Goal: Task Accomplishment & Management: Manage account settings

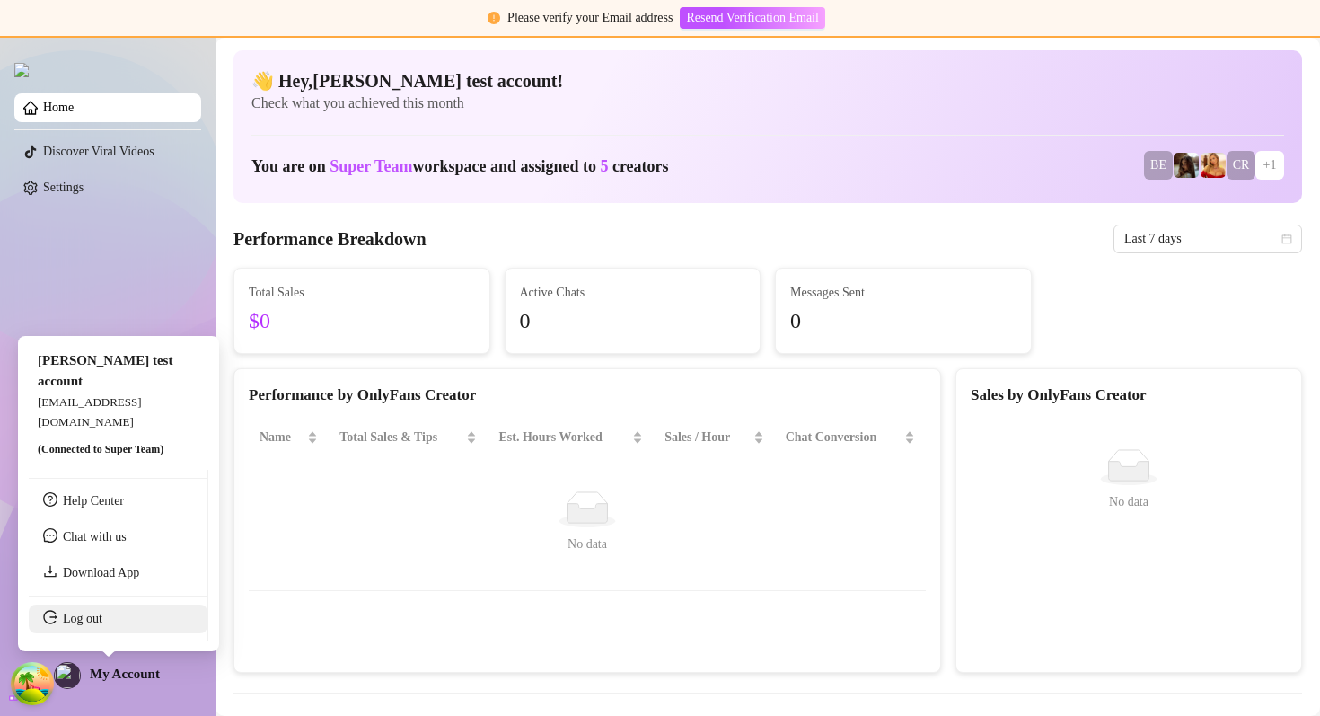
click at [93, 625] on link "Log out" at bounding box center [83, 618] width 40 height 13
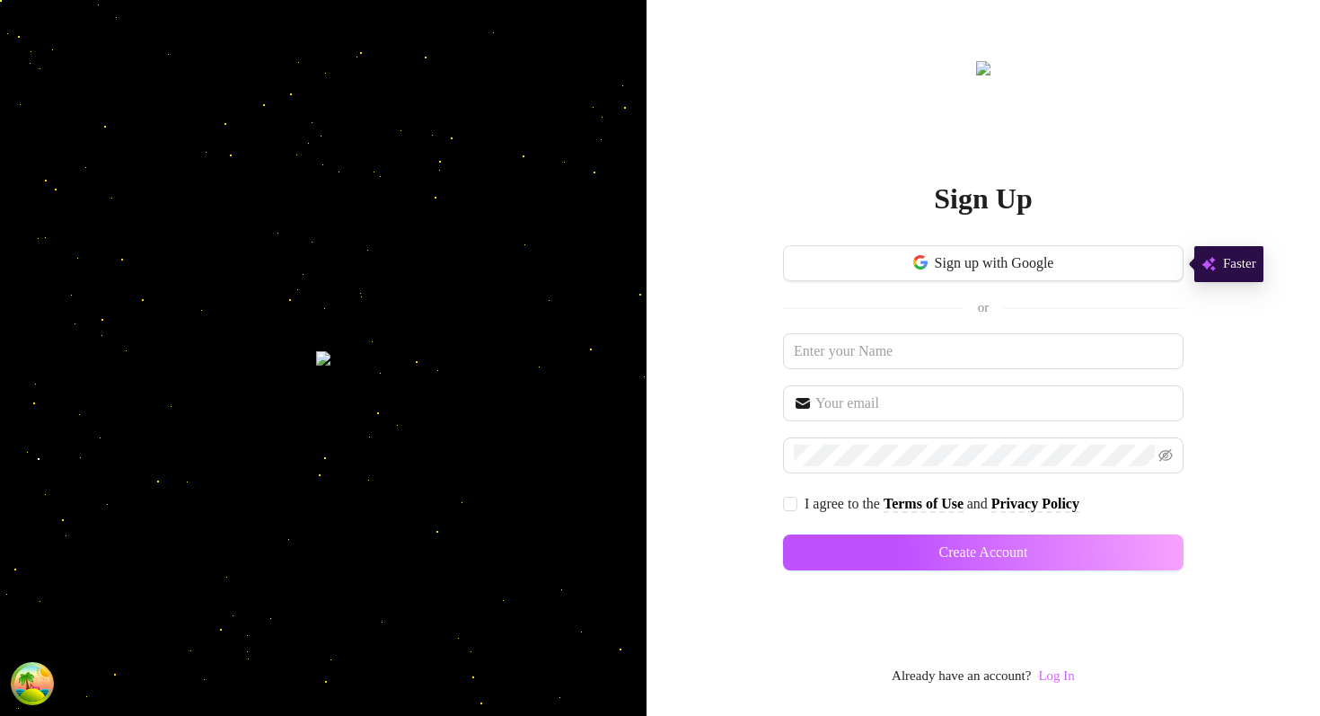
click at [1072, 668] on link "Log In" at bounding box center [1056, 675] width 36 height 14
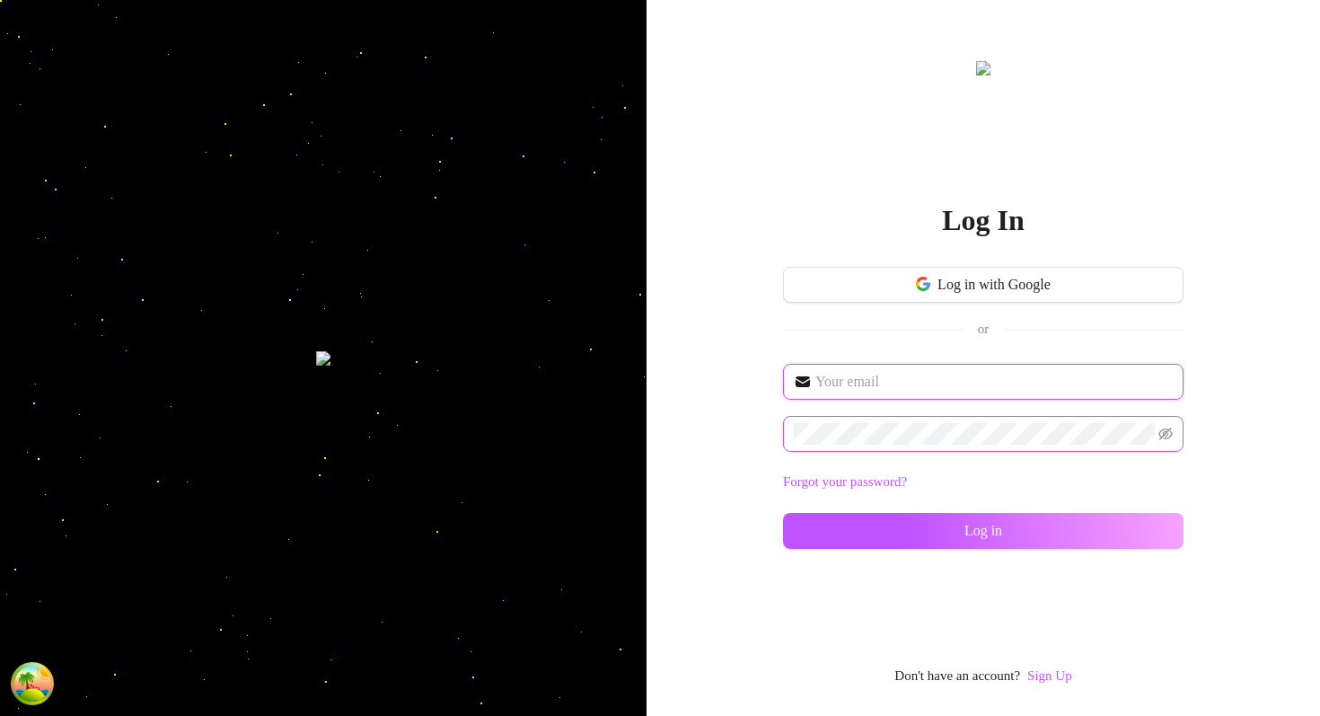
type input "[EMAIL_ADDRESS][DOMAIN_NAME]"
click at [850, 553] on div "[EMAIL_ADDRESS][DOMAIN_NAME] Forgot your password? Log in" at bounding box center [983, 464] width 401 height 201
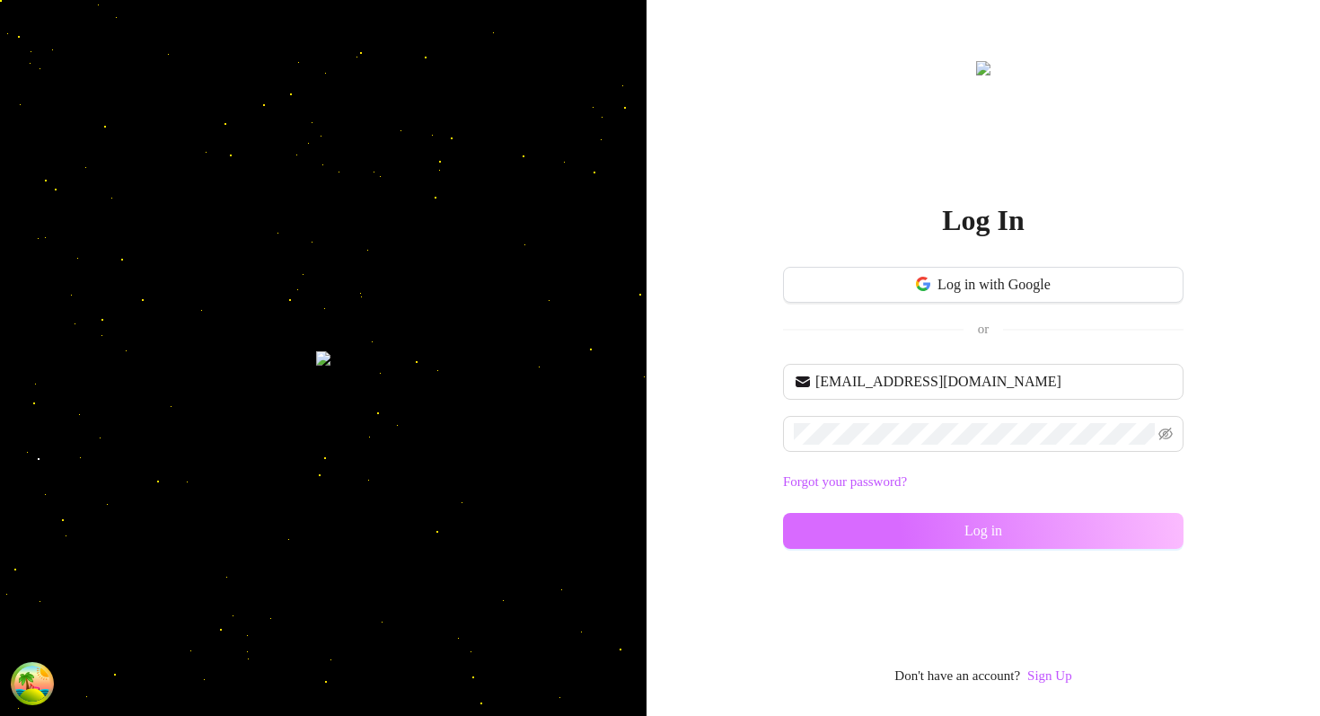
click at [850, 544] on button "Log in" at bounding box center [983, 531] width 401 height 36
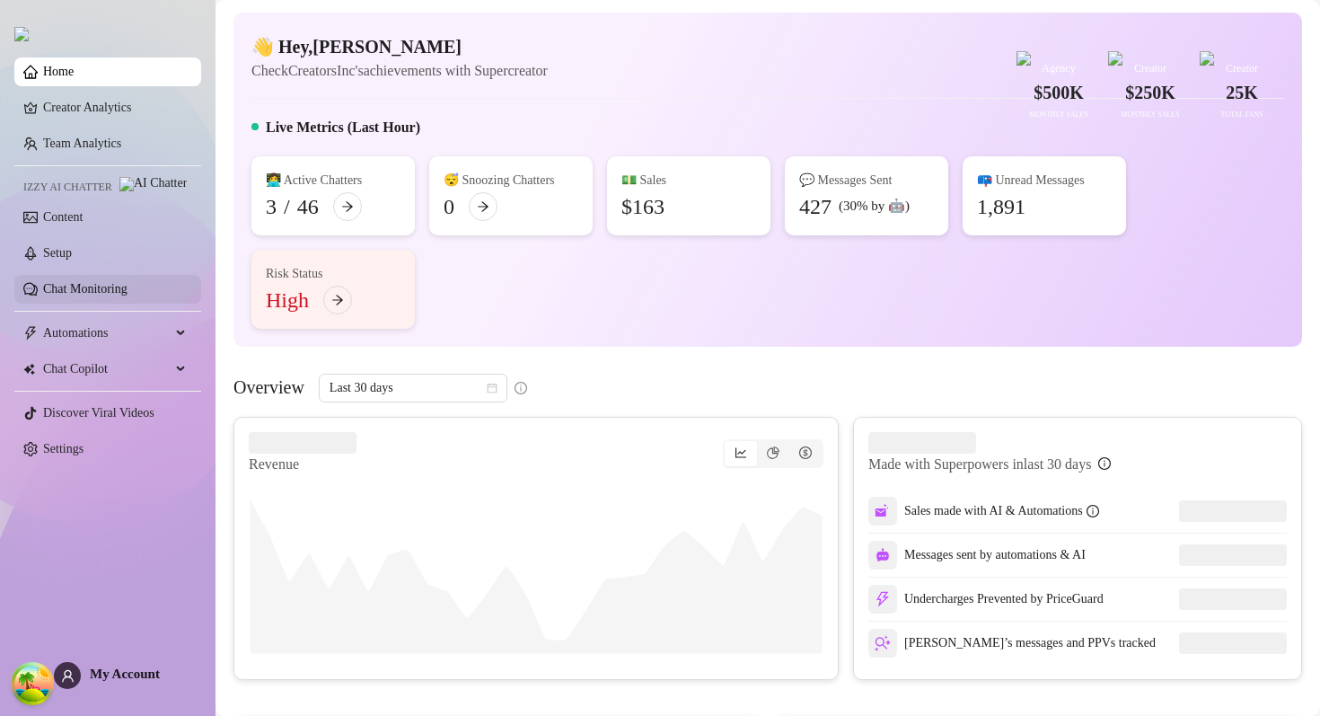
click at [121, 295] on link "Chat Monitoring" at bounding box center [85, 288] width 84 height 13
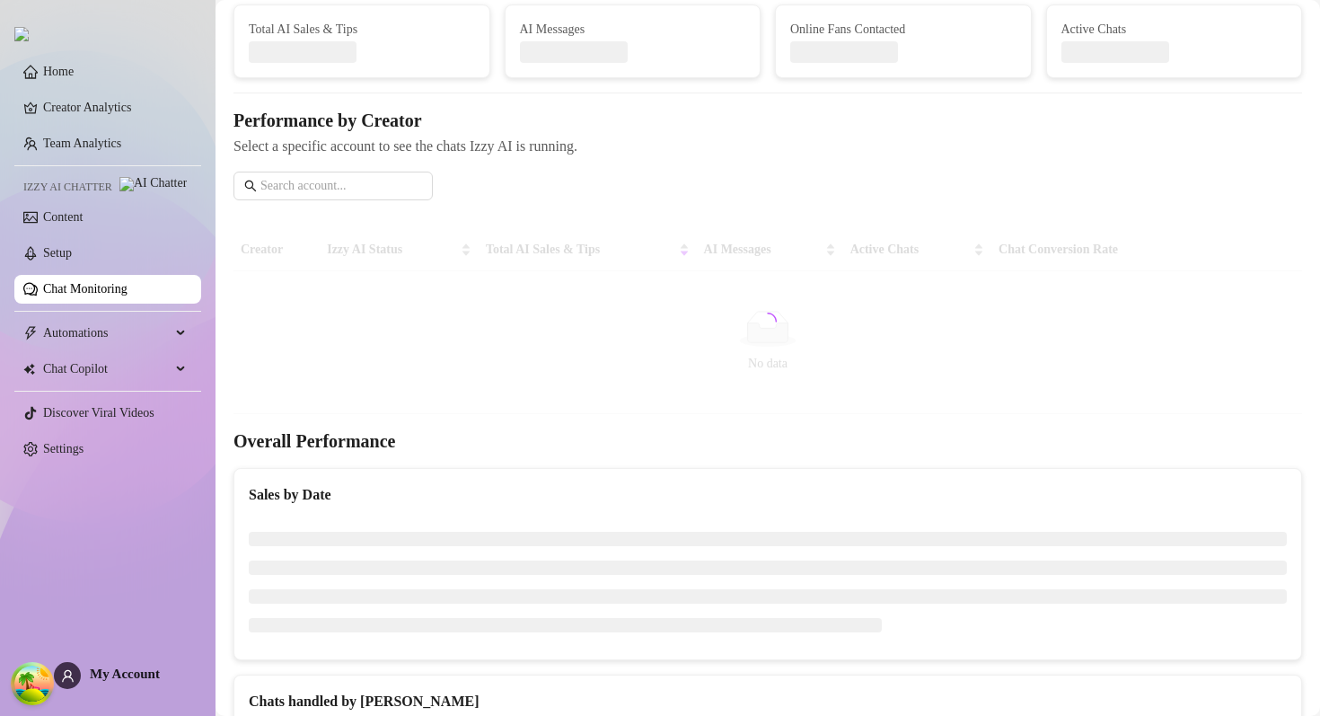
scroll to position [20, 0]
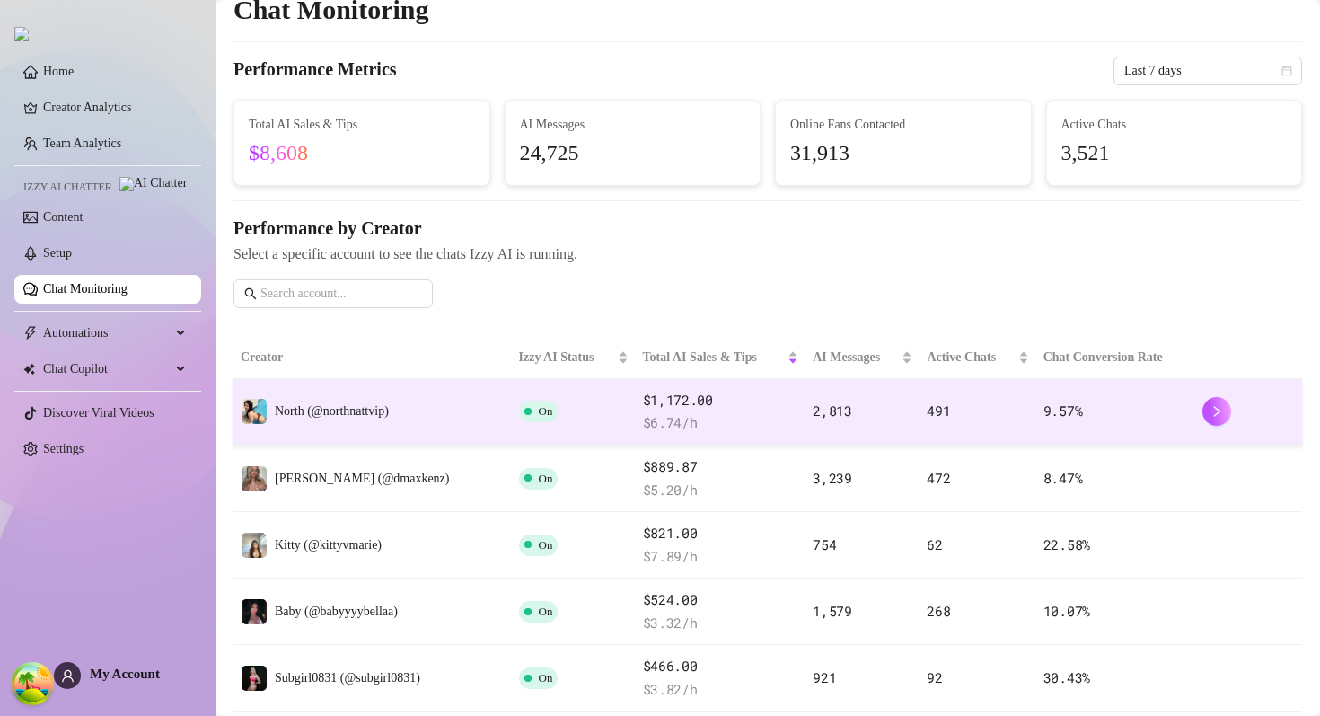
click at [447, 417] on td "North (@northnattvip)" at bounding box center [373, 412] width 278 height 66
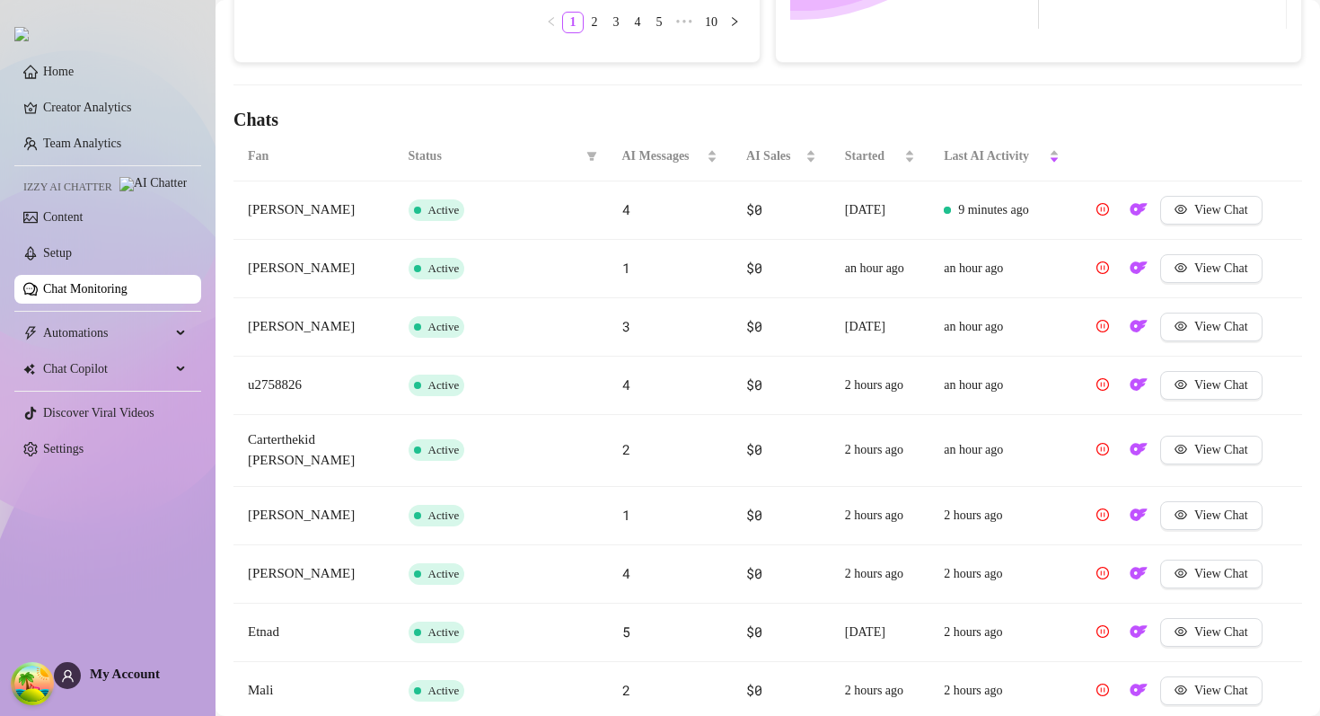
scroll to position [698, 0]
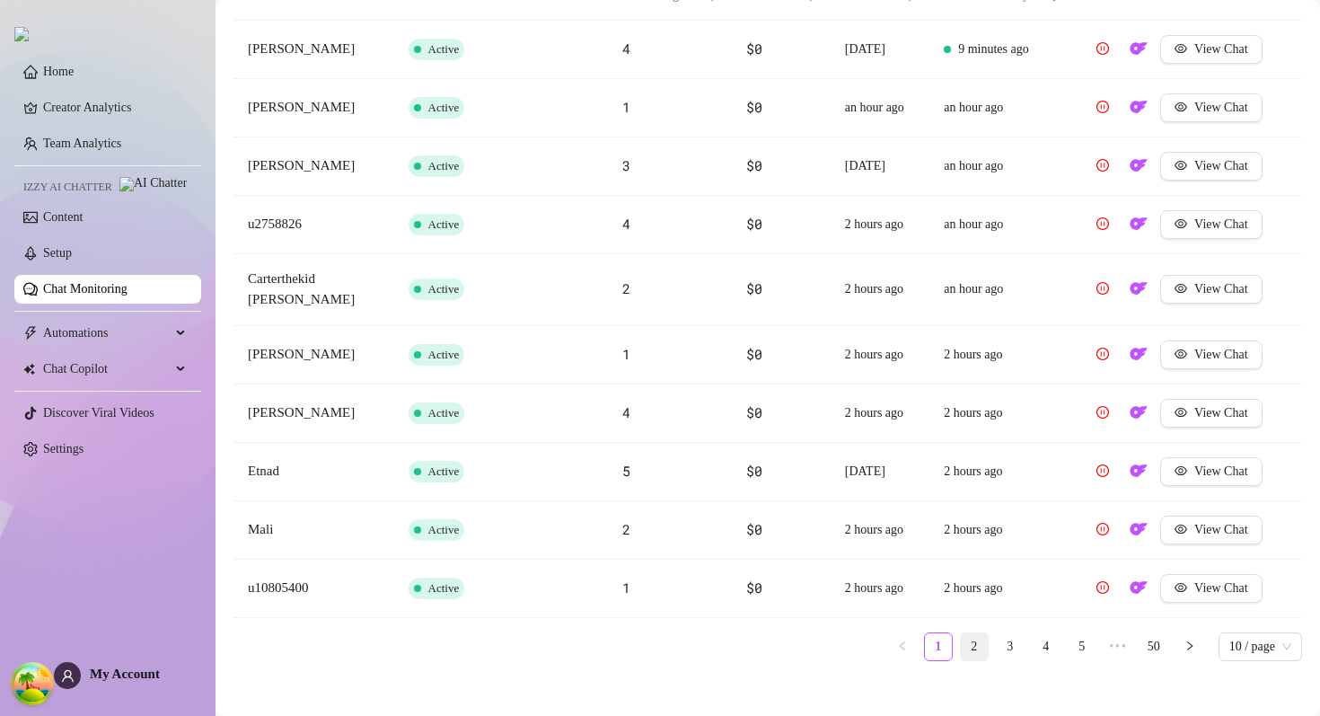
click at [971, 640] on link "2" at bounding box center [974, 646] width 27 height 27
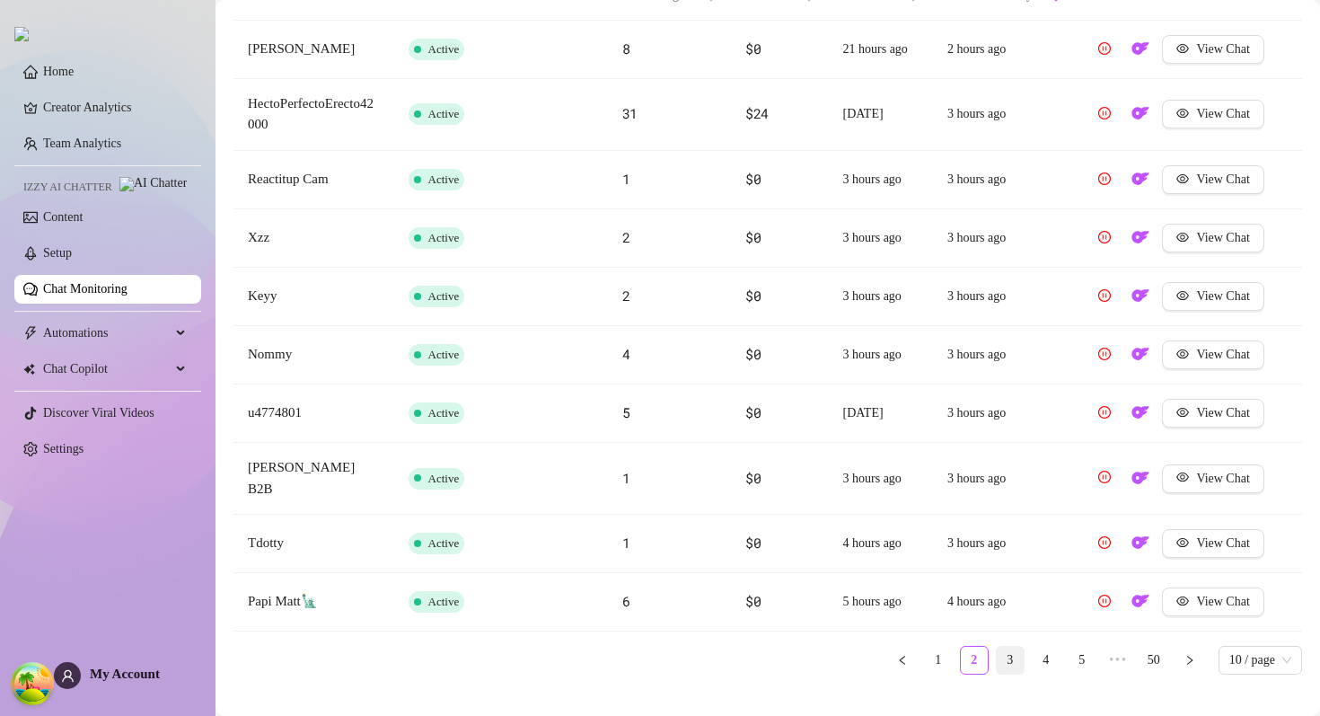
click at [1008, 647] on link "3" at bounding box center [1010, 660] width 27 height 27
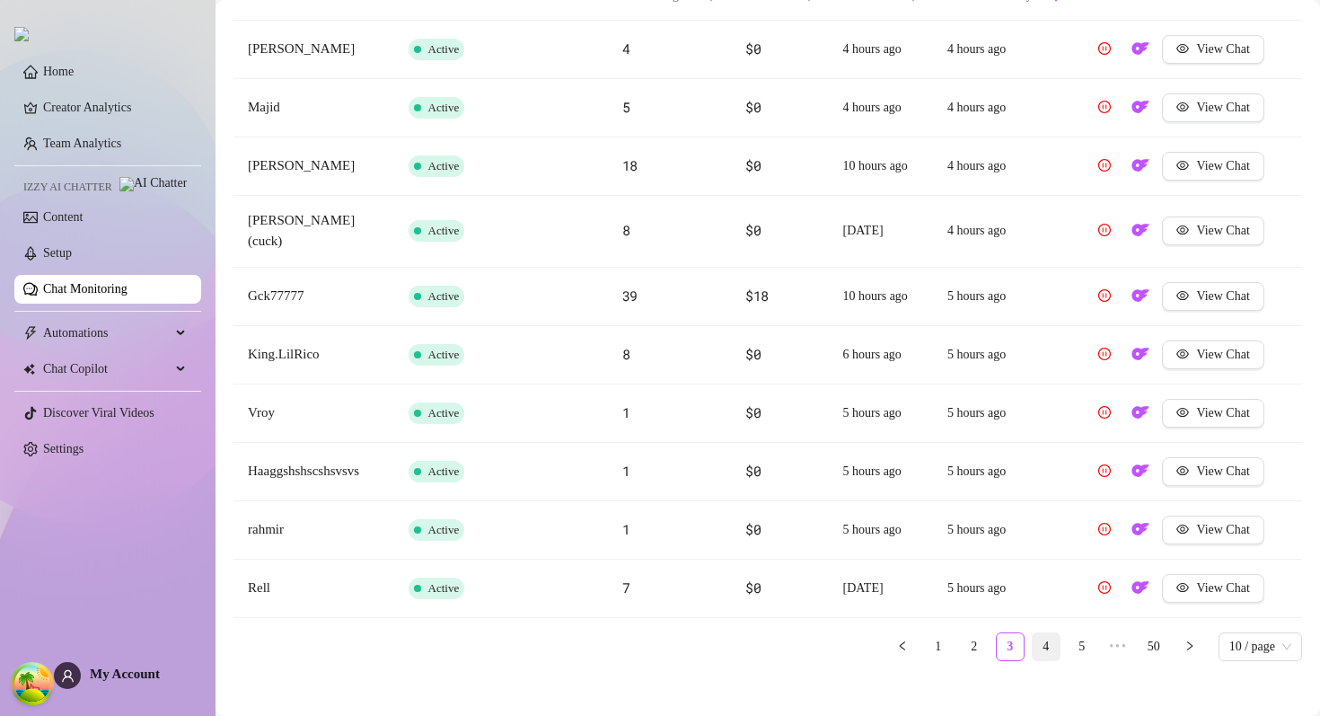
click at [1036, 647] on li "4" at bounding box center [1046, 646] width 29 height 29
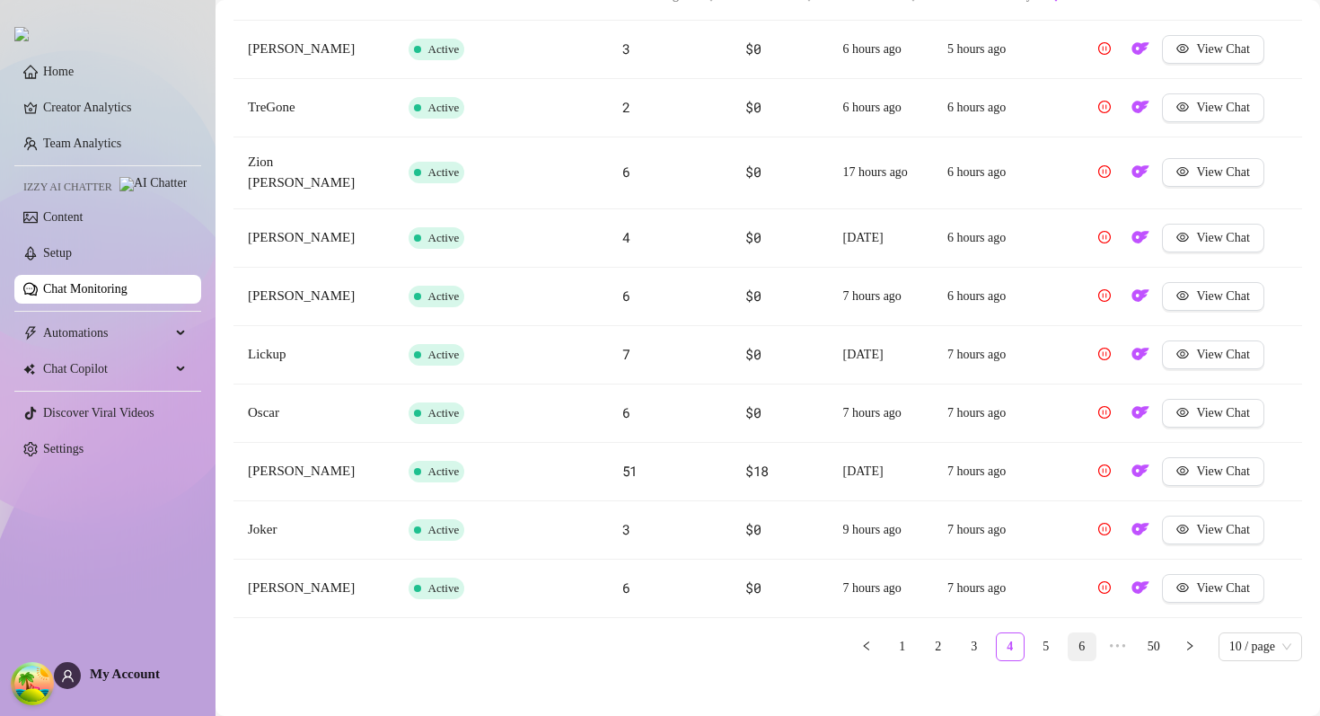
click at [1069, 633] on link "6" at bounding box center [1082, 646] width 27 height 27
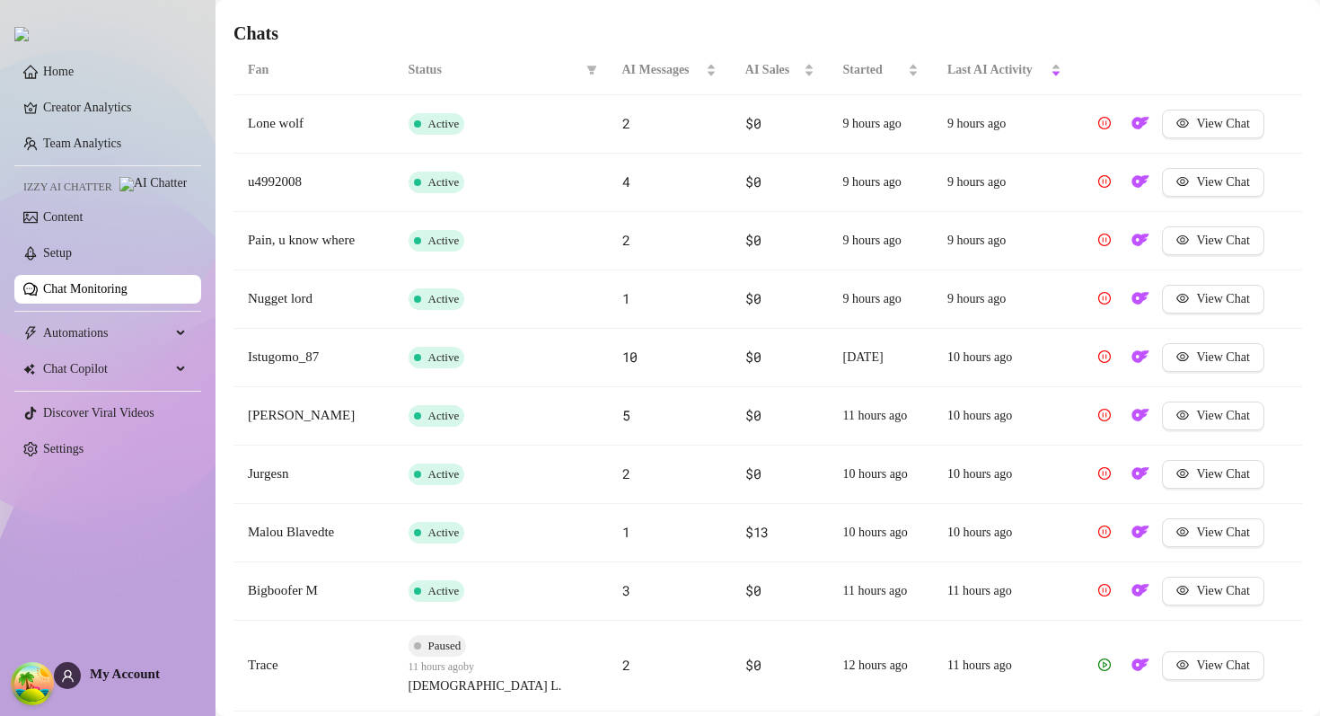
scroll to position [415, 0]
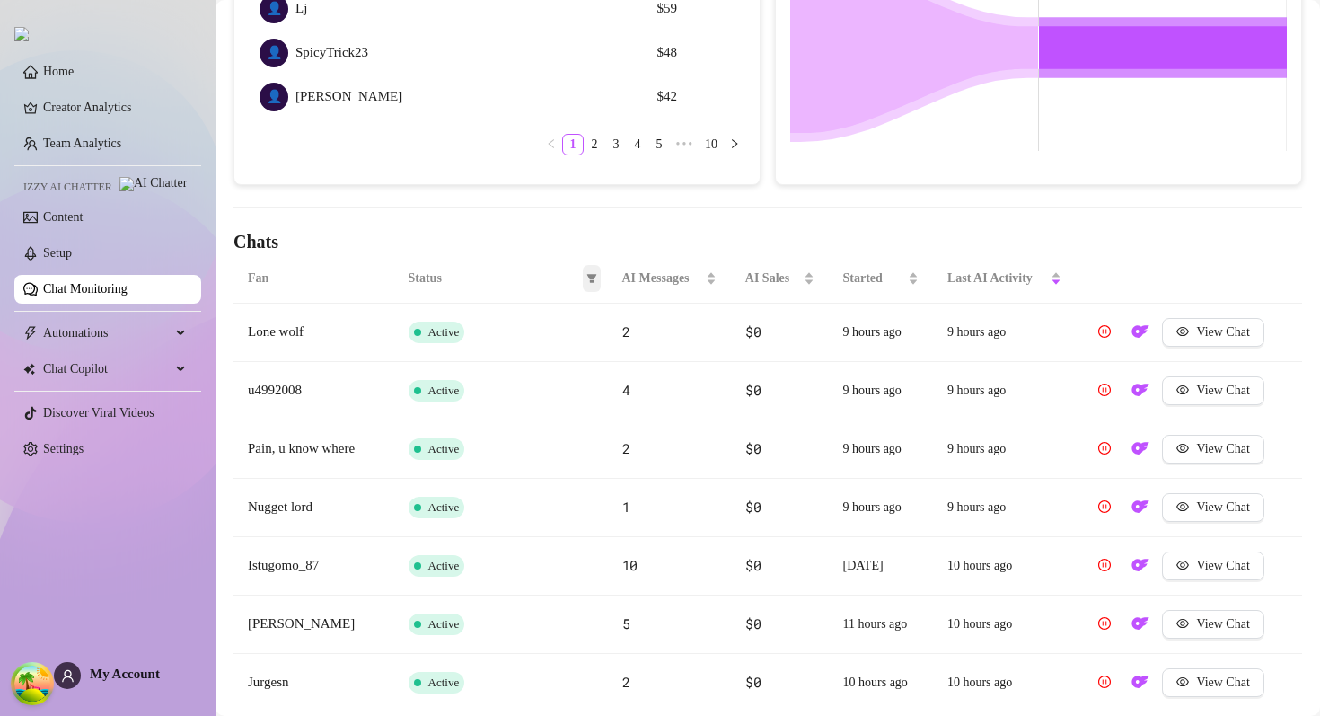
click at [591, 270] on span at bounding box center [592, 278] width 18 height 27
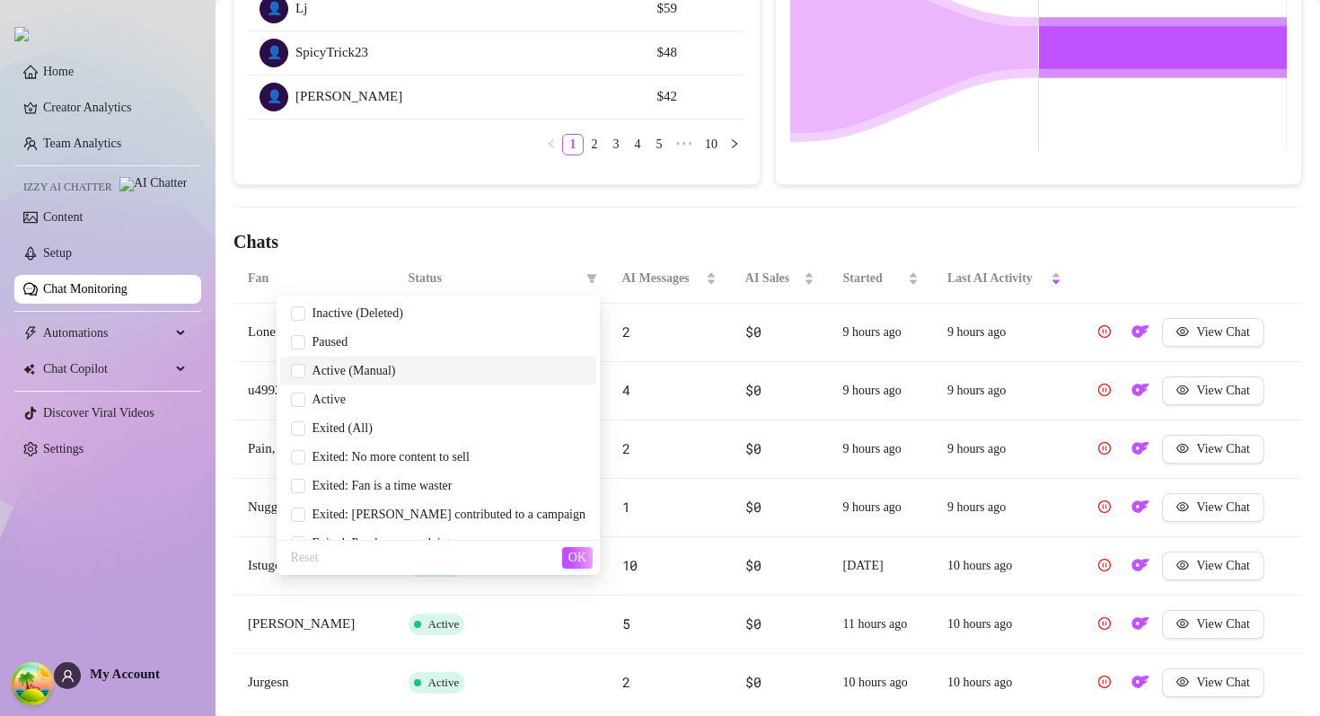
click at [396, 368] on span "Active (Manual)" at bounding box center [350, 370] width 91 height 13
checkbox input "true"
click at [418, 346] on span "Paused" at bounding box center [438, 342] width 295 height 20
checkbox input "true"
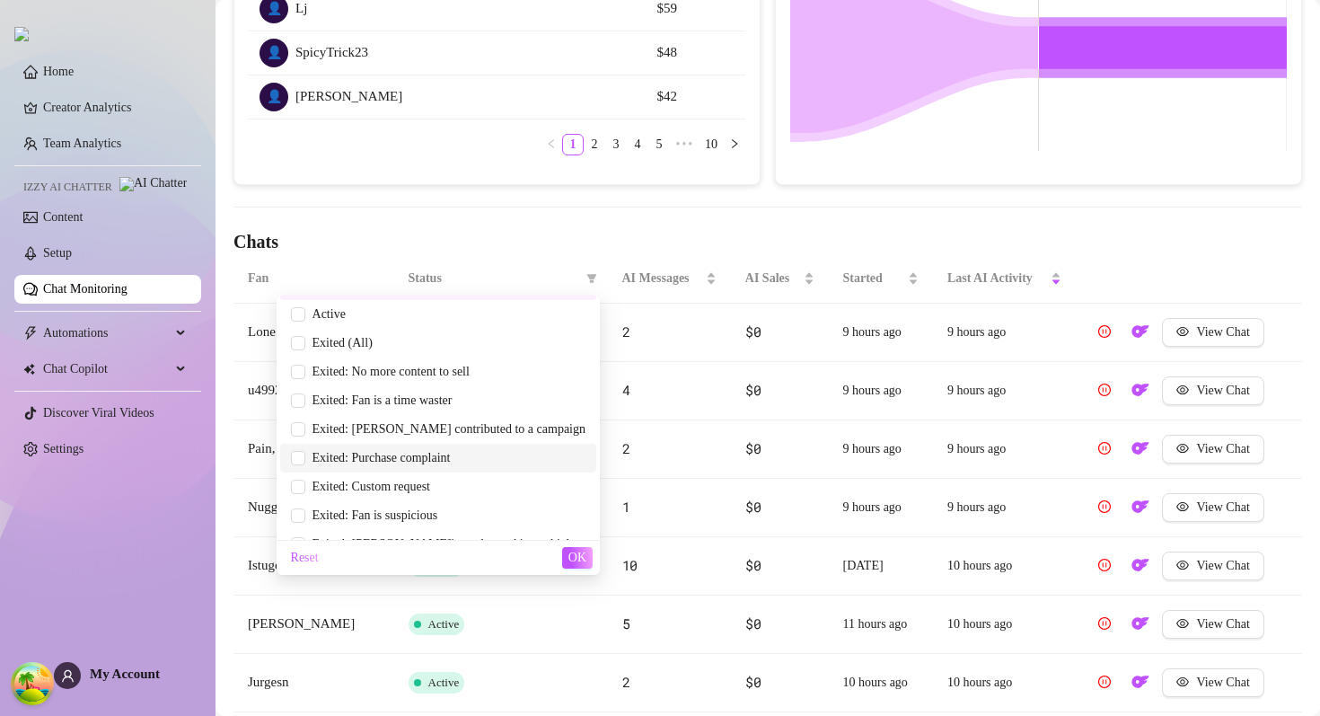
scroll to position [108, 0]
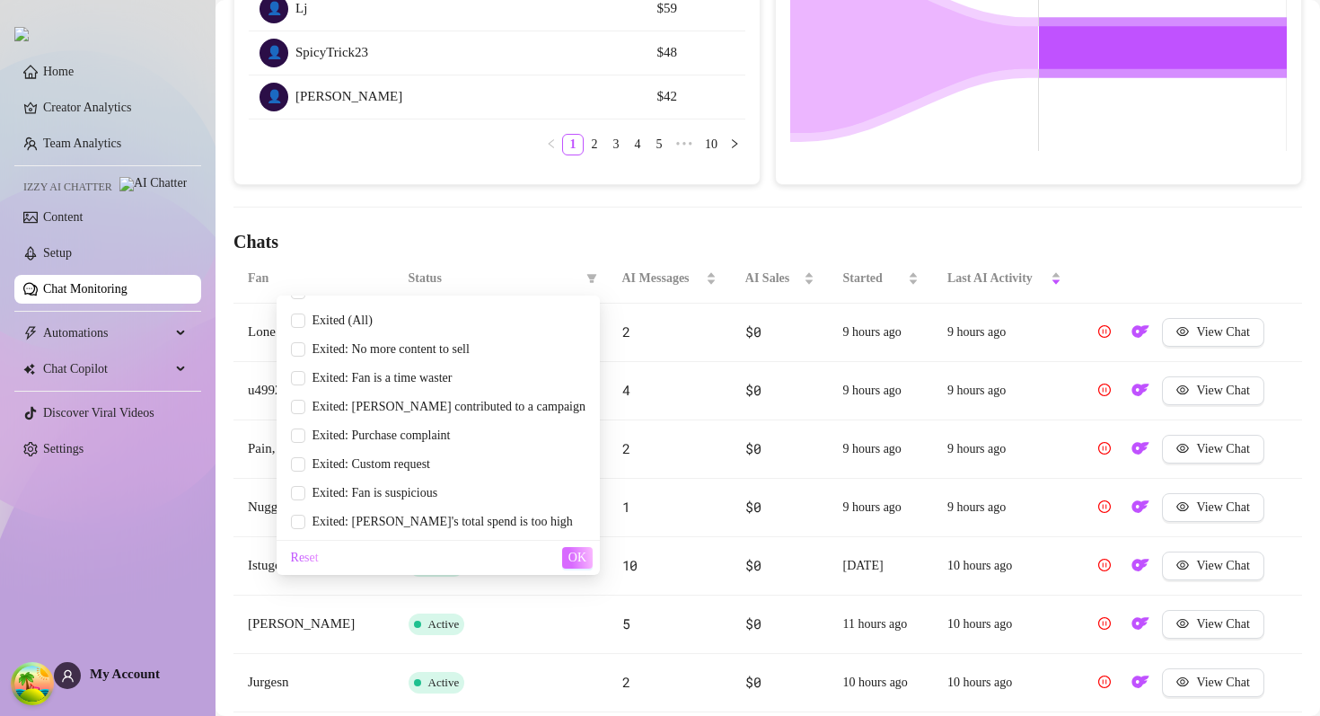
click at [578, 565] on button "OK" at bounding box center [577, 558] width 31 height 22
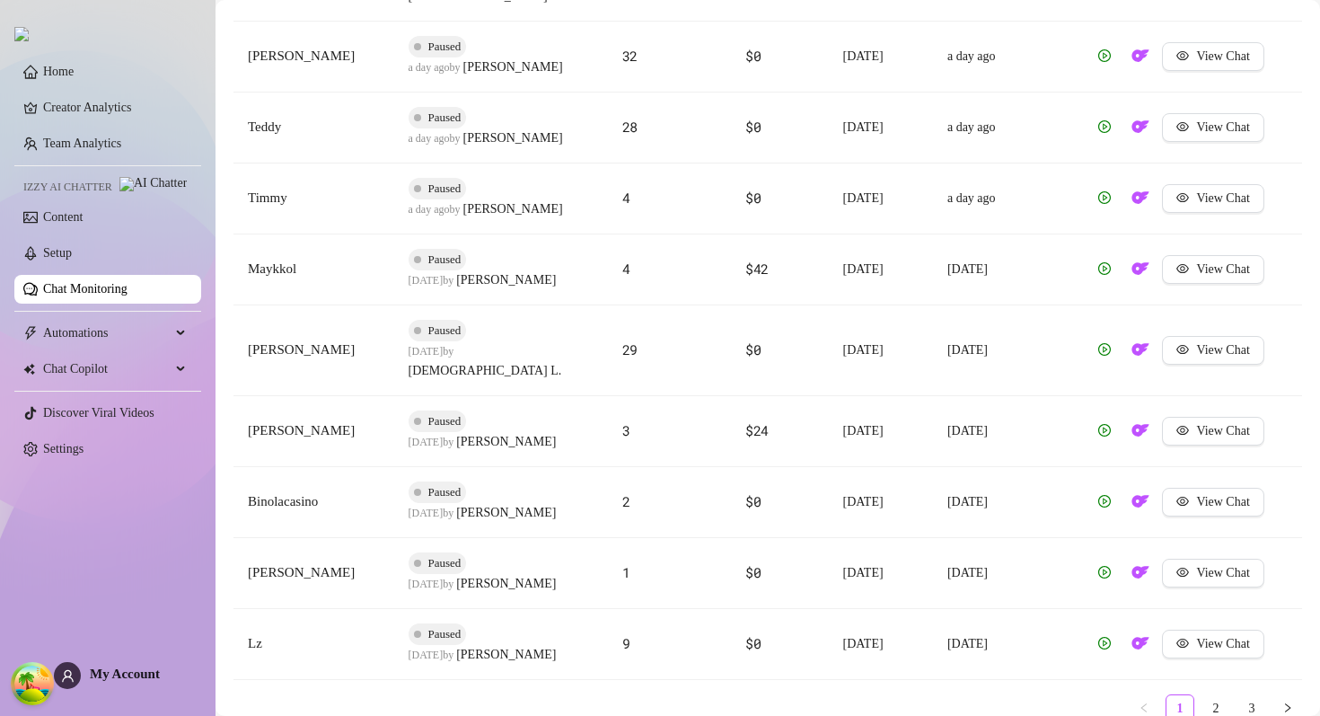
scroll to position [824, 0]
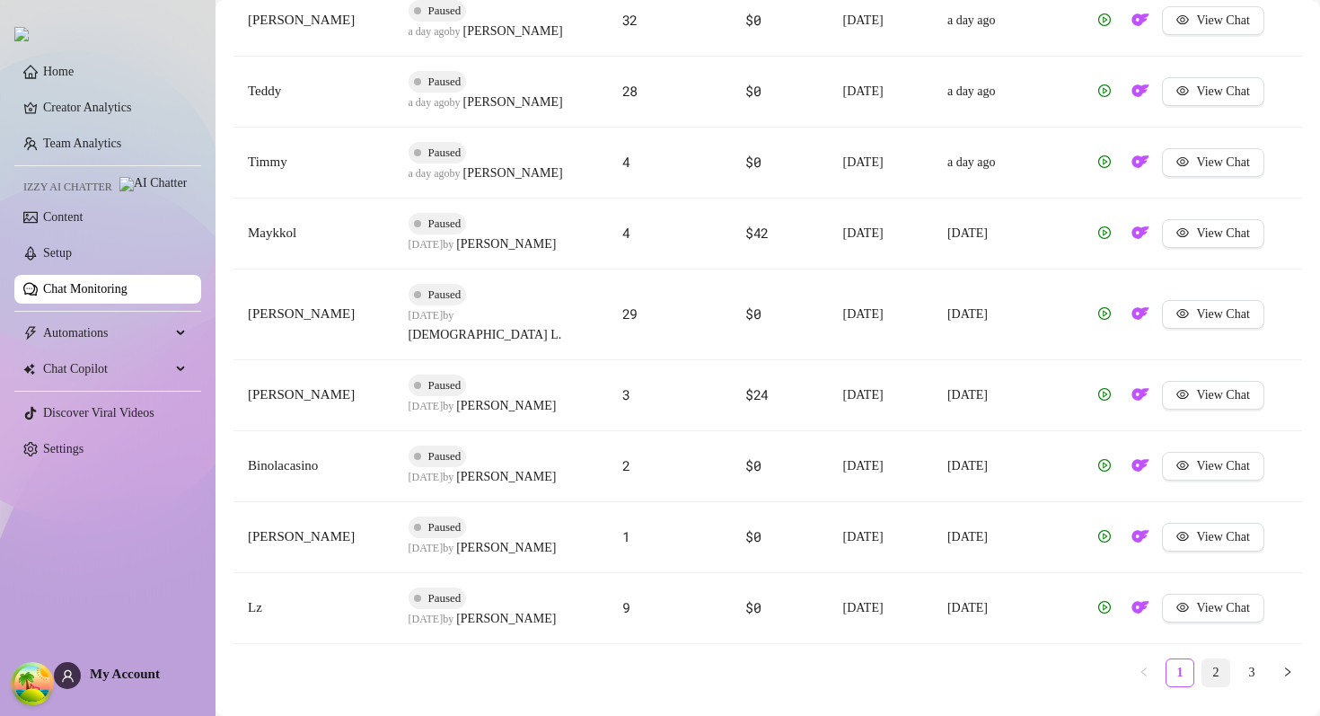
click at [1202, 658] on li "2" at bounding box center [1216, 672] width 29 height 29
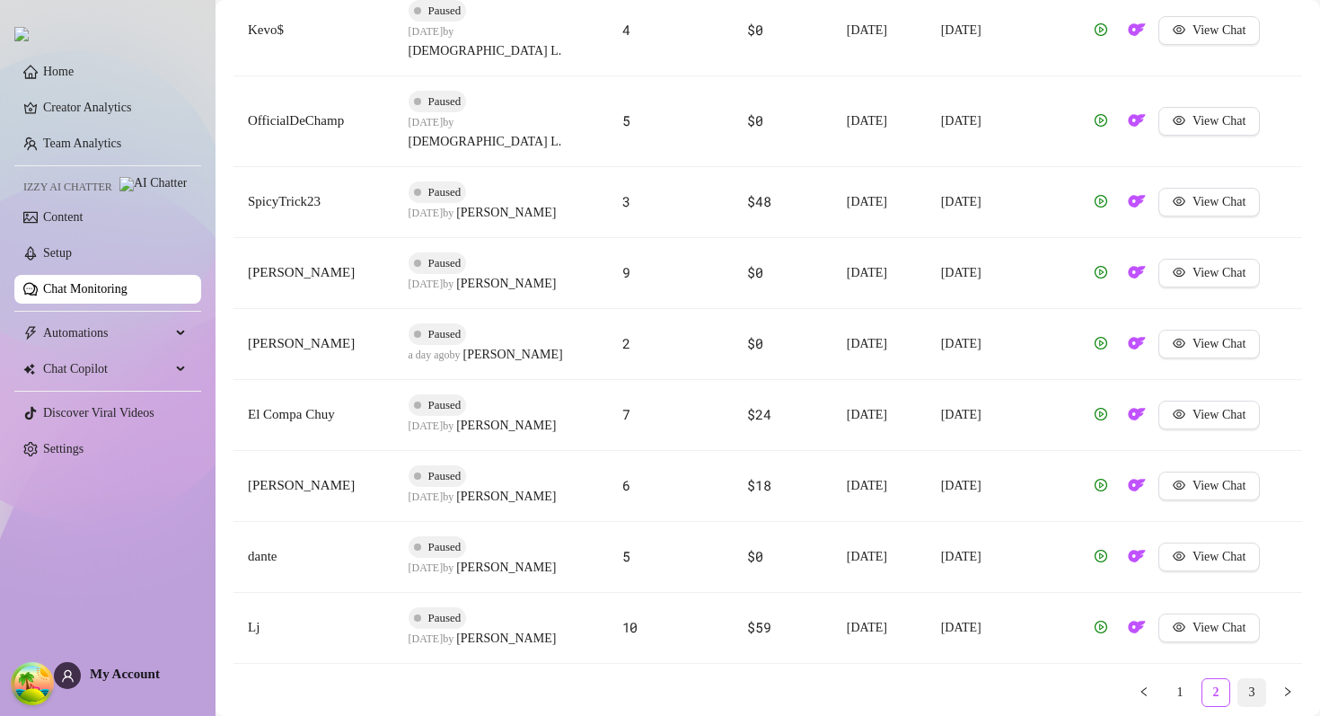
click at [1258, 679] on link "3" at bounding box center [1252, 692] width 27 height 27
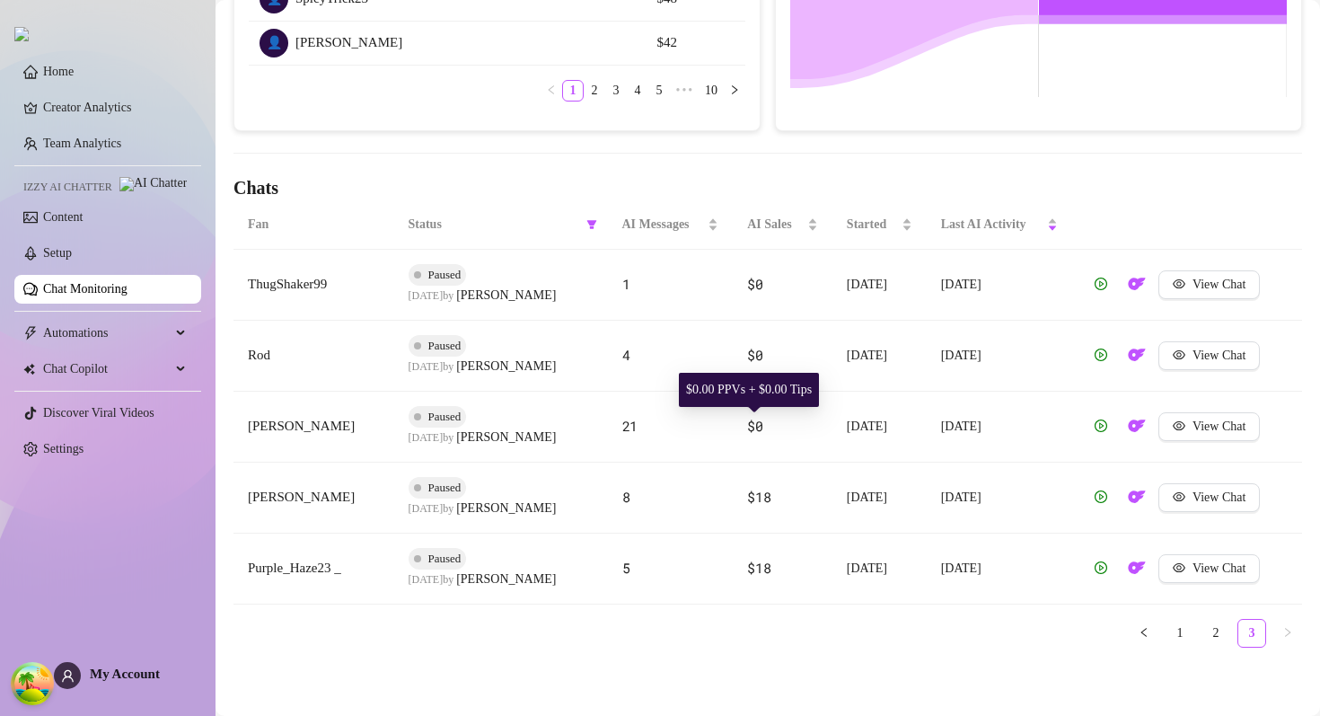
scroll to position [434, 0]
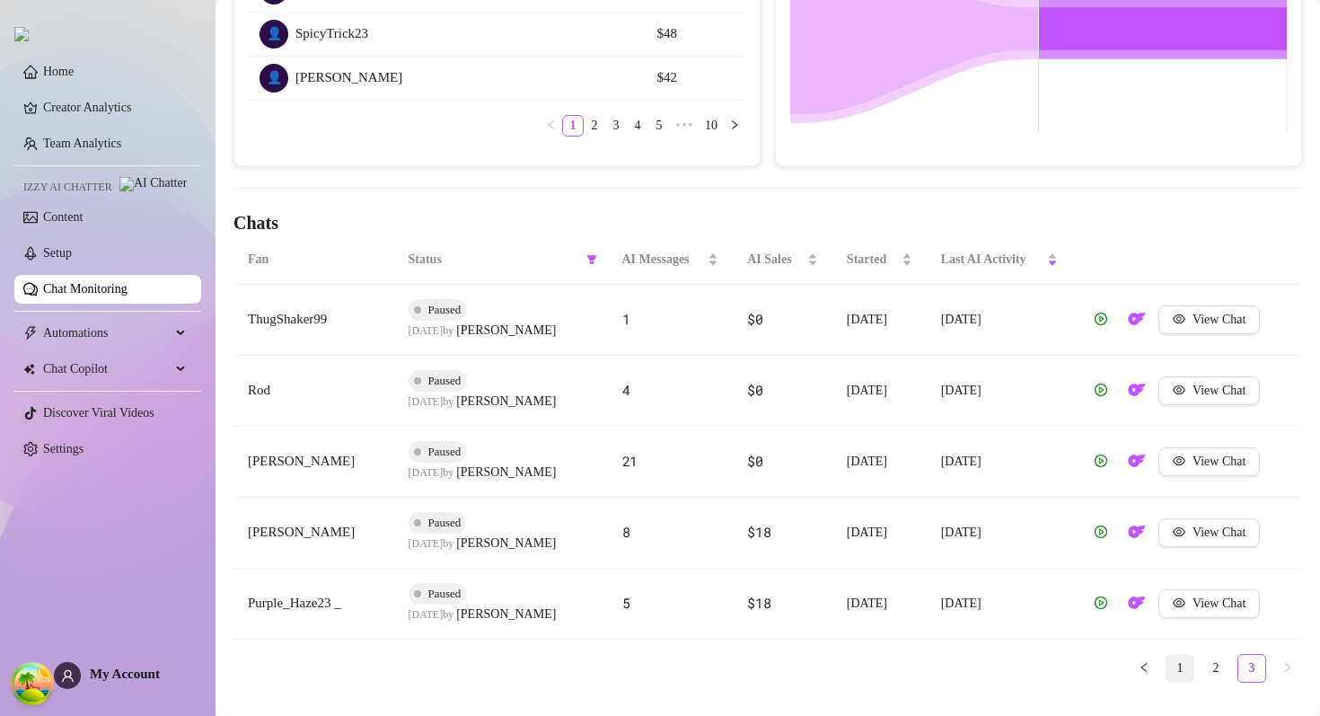
click at [1169, 668] on link "1" at bounding box center [1180, 668] width 27 height 27
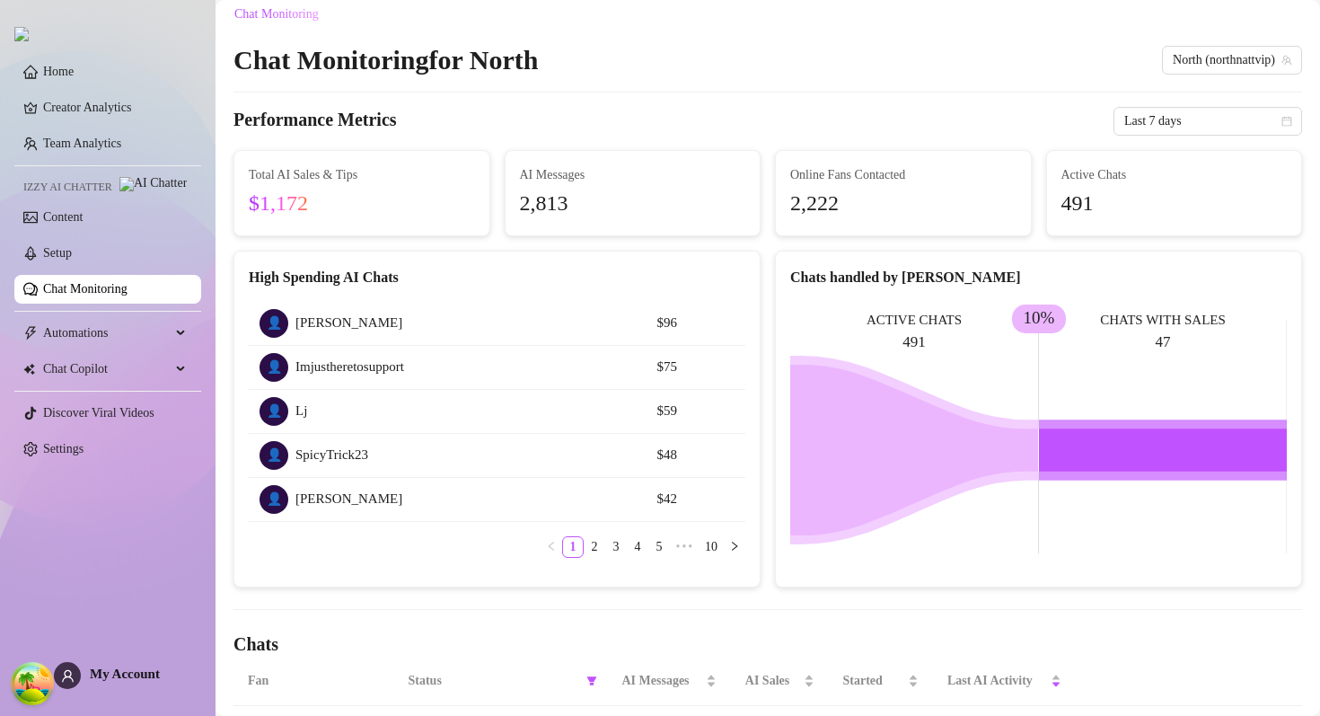
scroll to position [0, 0]
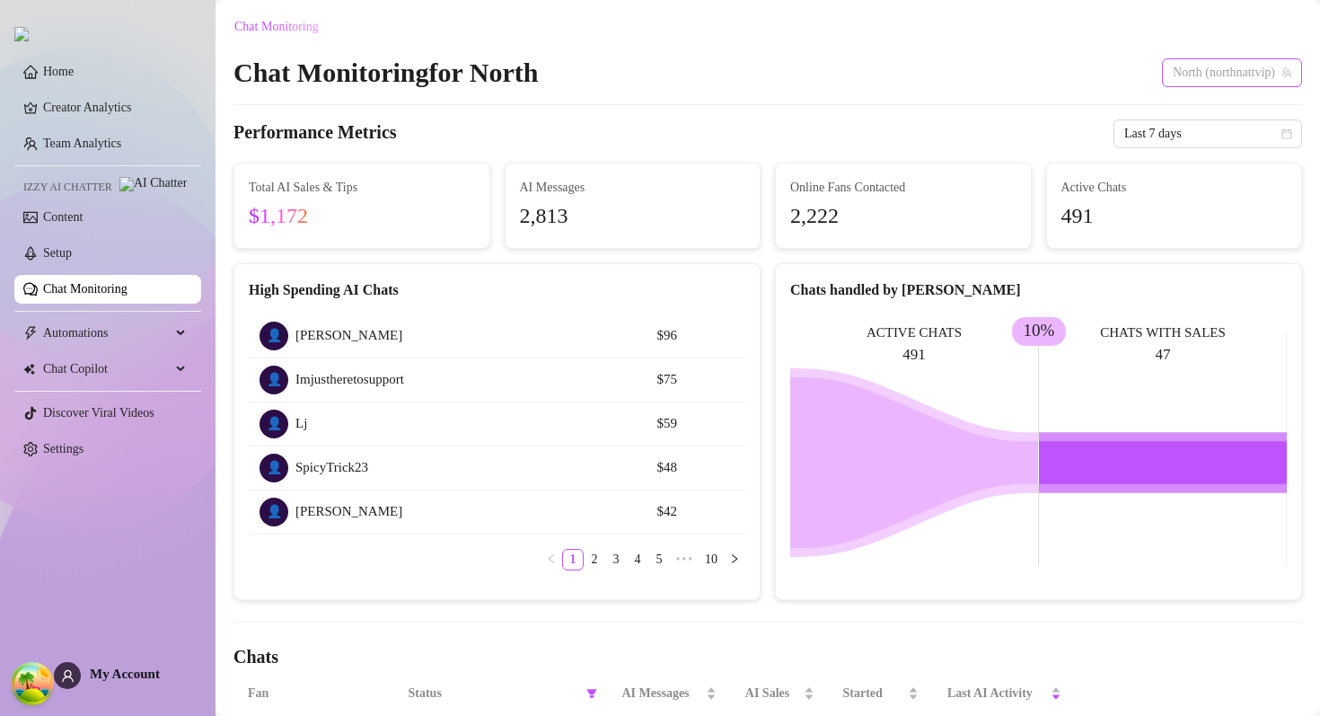
click at [1258, 63] on span "North (northnattvip)" at bounding box center [1232, 72] width 119 height 27
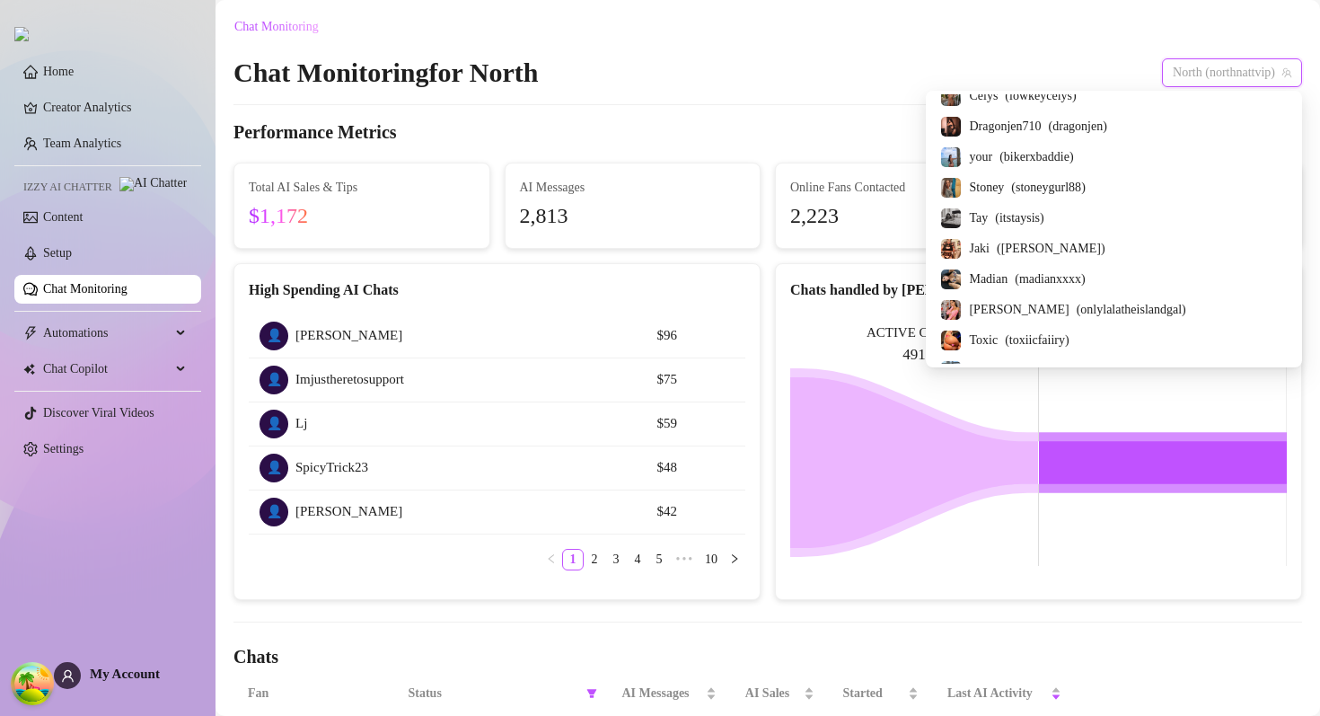
scroll to position [1960, 0]
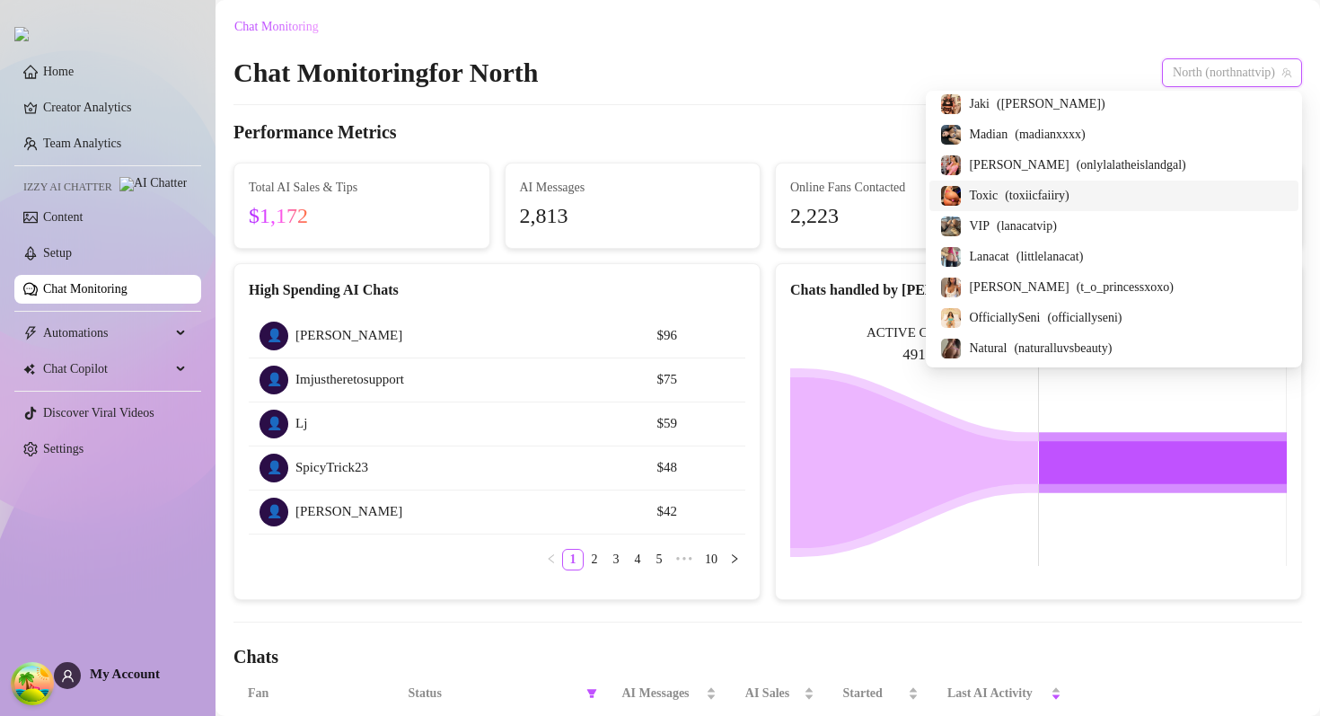
click at [1070, 197] on span "( toxiicfaiiry )" at bounding box center [1037, 196] width 65 height 20
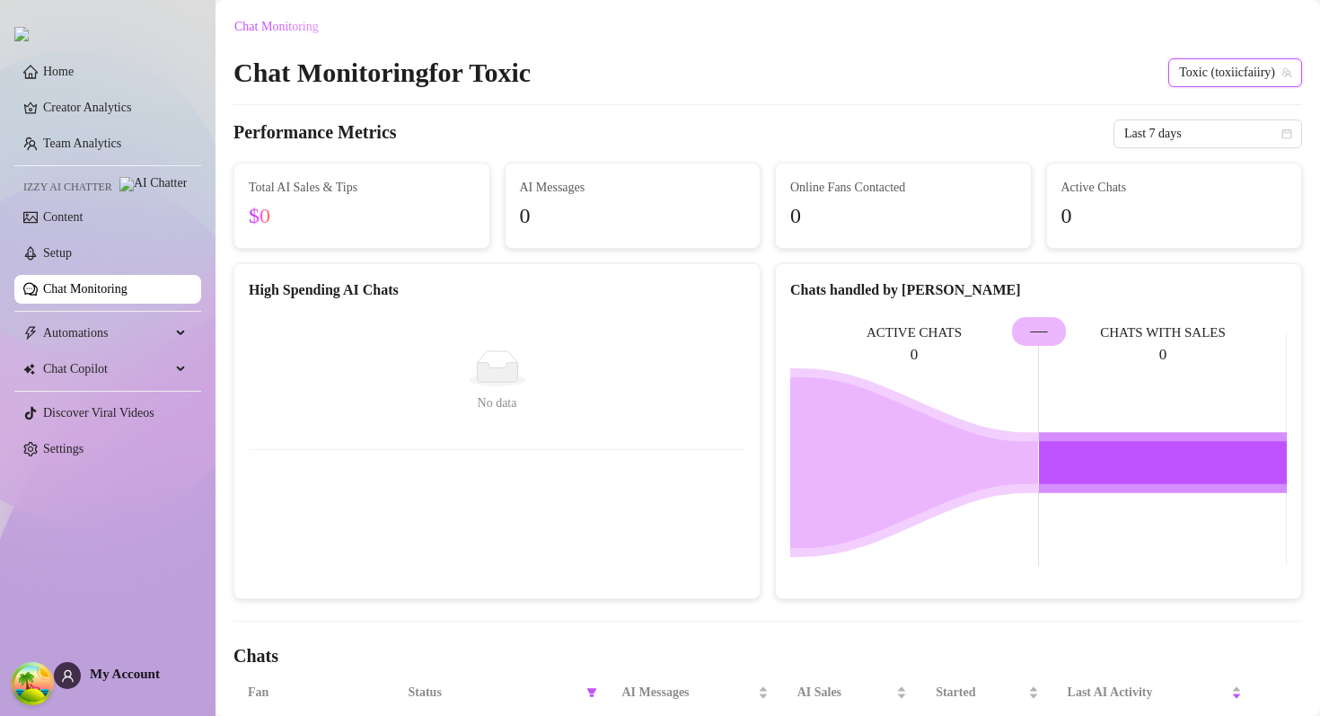
click at [128, 296] on link "Chat Monitoring" at bounding box center [85, 288] width 84 height 13
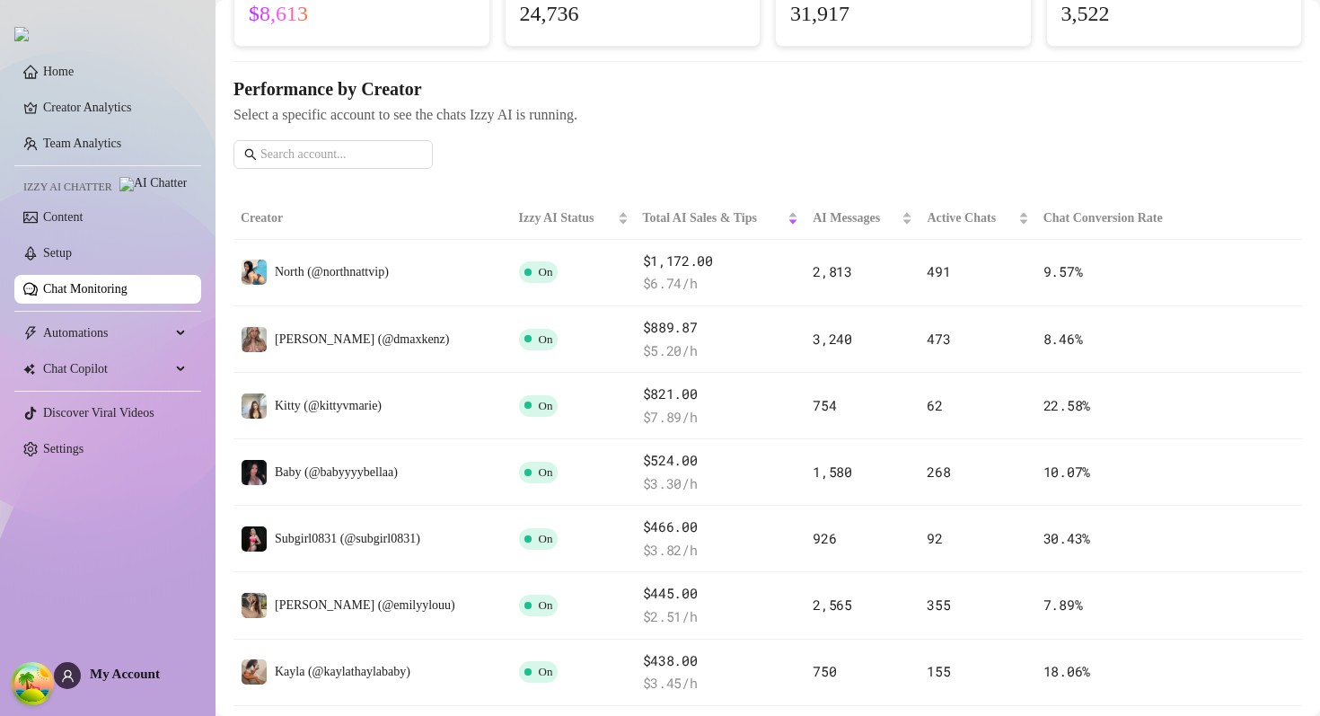
scroll to position [160, 0]
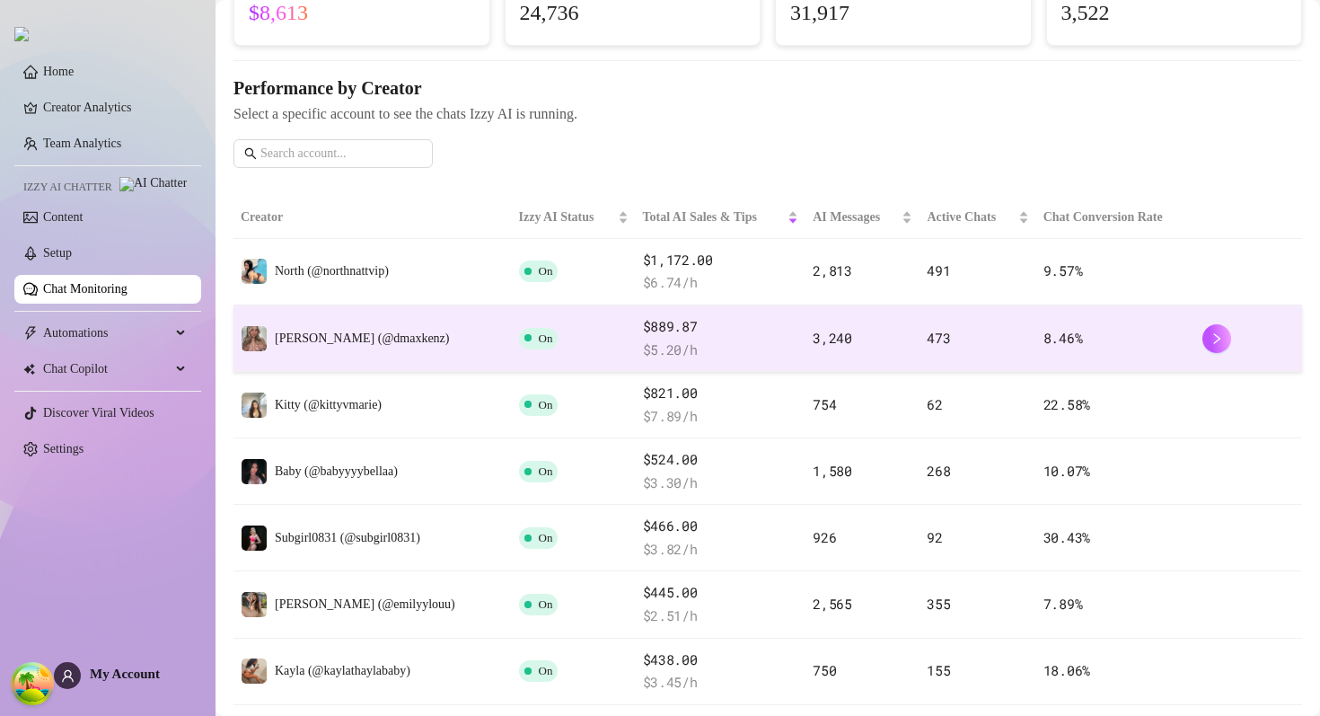
click at [467, 349] on td "[PERSON_NAME] (@dmaxkenz)" at bounding box center [373, 338] width 278 height 66
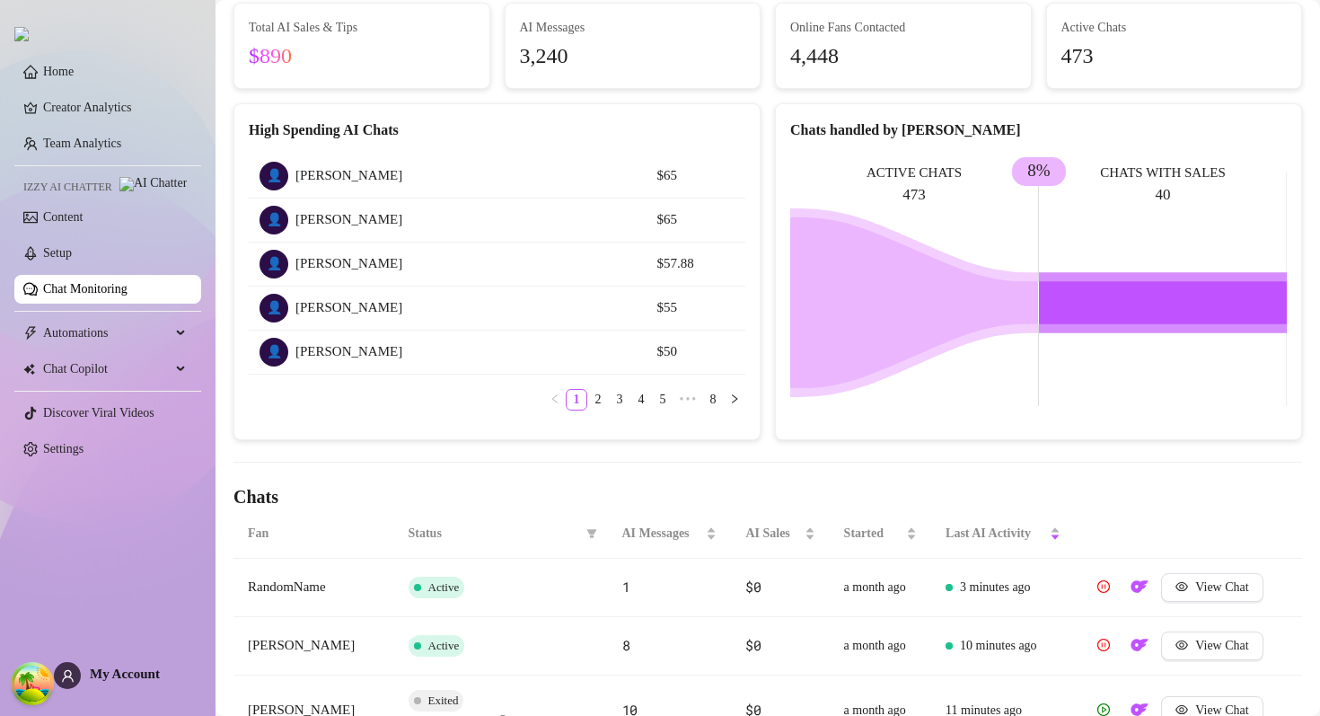
scroll to position [393, 0]
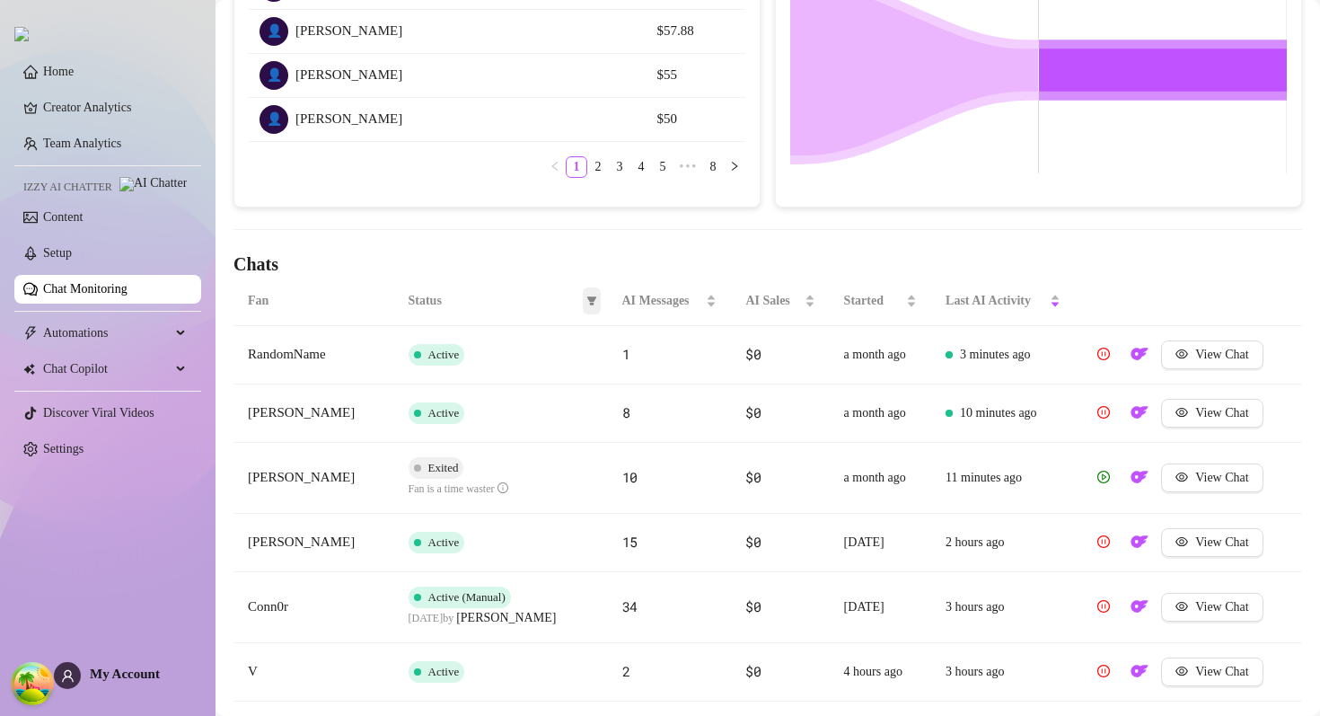
click at [590, 300] on icon "filter" at bounding box center [592, 300] width 10 height 9
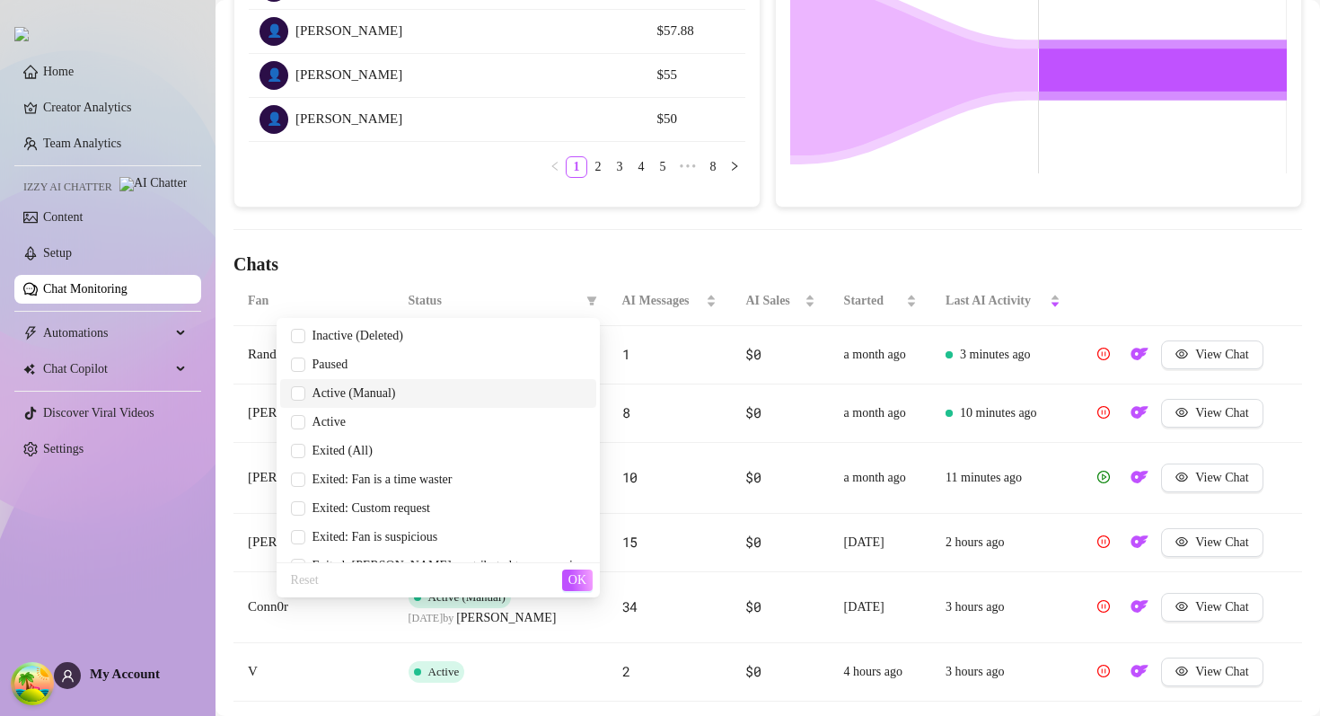
click at [469, 398] on span "Active (Manual)" at bounding box center [438, 394] width 295 height 20
checkbox input "true"
click at [448, 369] on span "Paused" at bounding box center [438, 365] width 295 height 20
checkbox input "true"
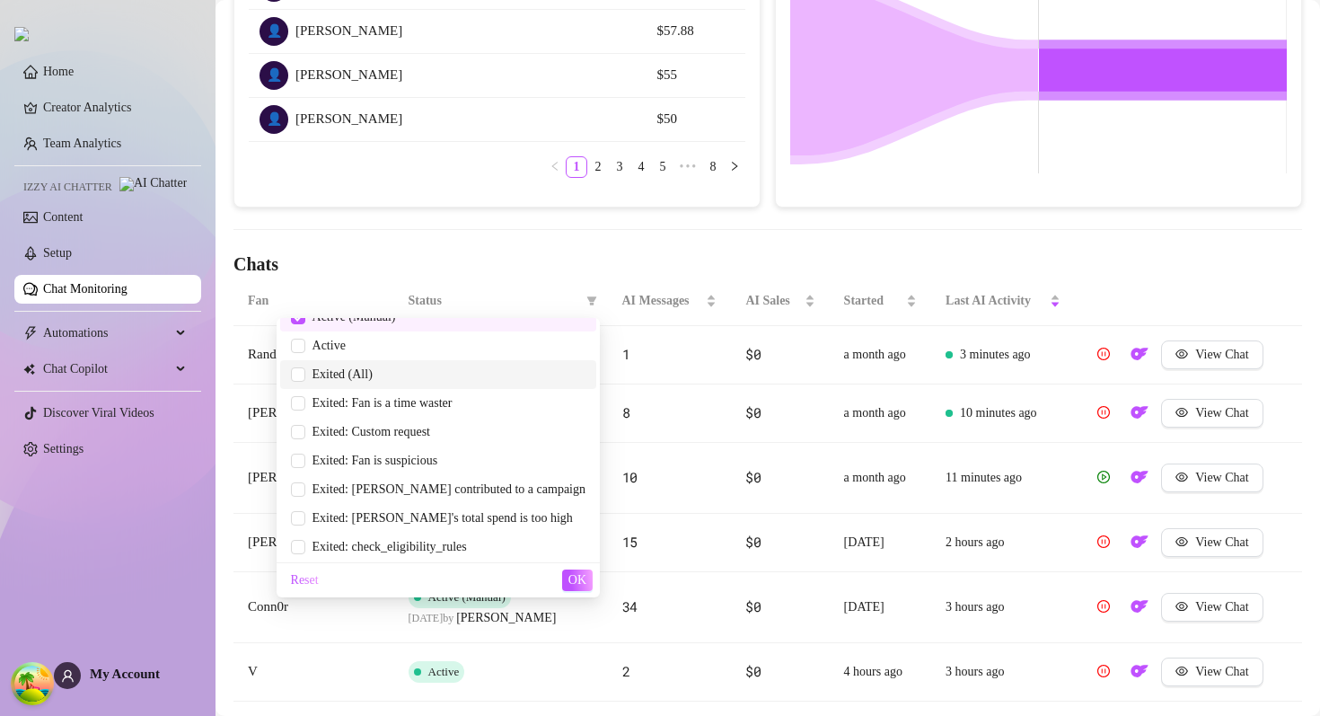
scroll to position [79, 0]
click at [574, 575] on span "OK" at bounding box center [578, 580] width 18 height 14
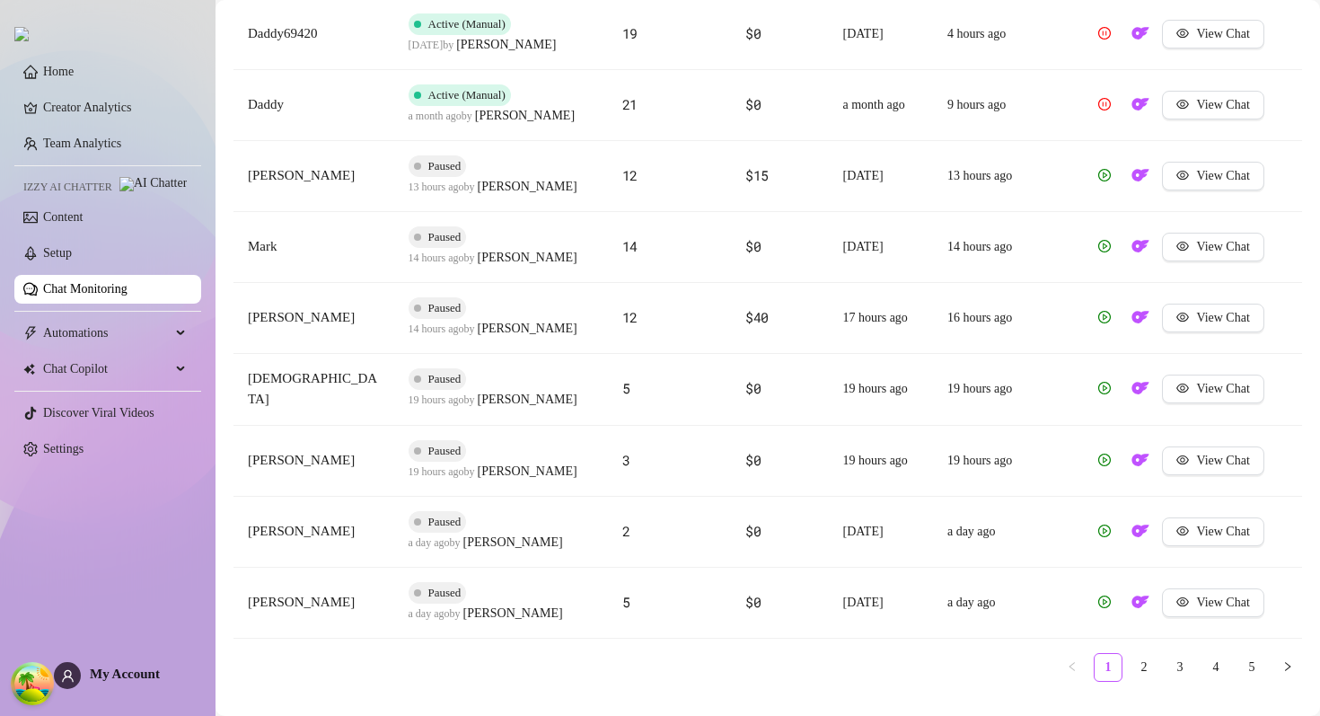
scroll to position [794, 0]
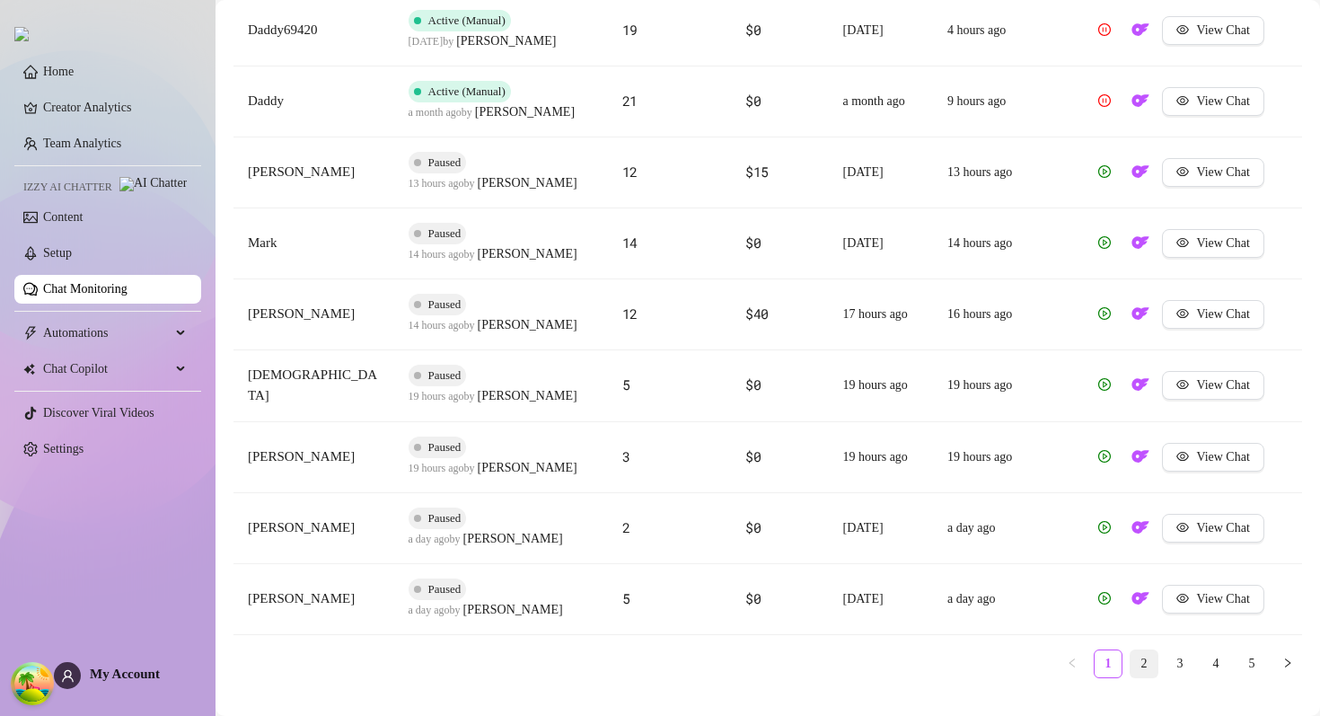
click at [1141, 663] on link "2" at bounding box center [1144, 663] width 27 height 27
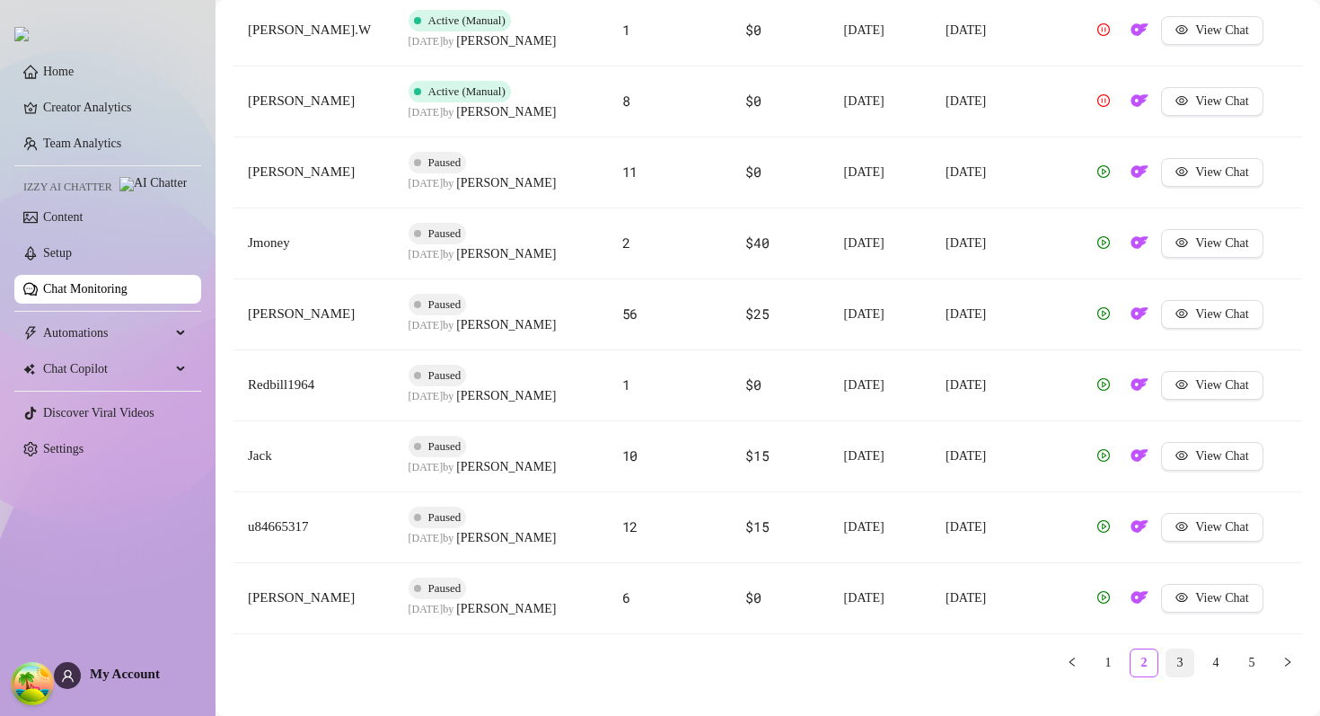
click at [1177, 662] on link "3" at bounding box center [1180, 662] width 27 height 27
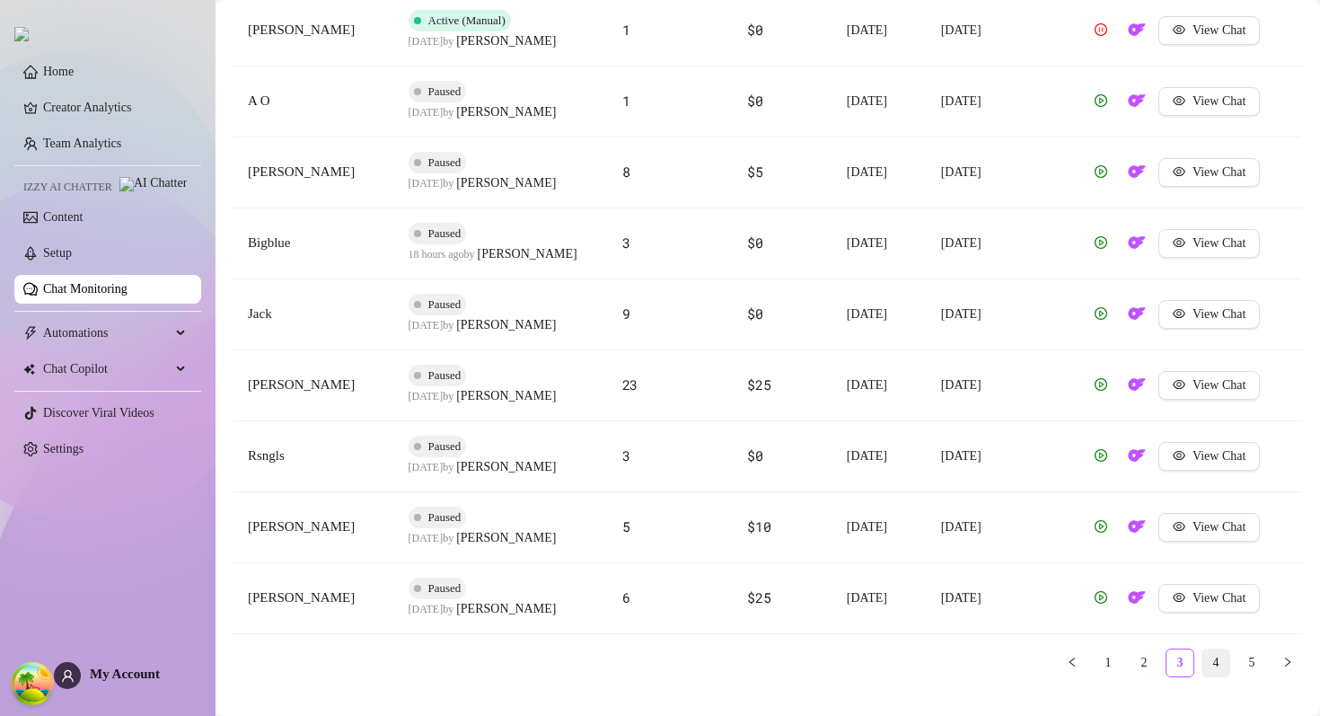
click at [1225, 661] on link "4" at bounding box center [1216, 662] width 27 height 27
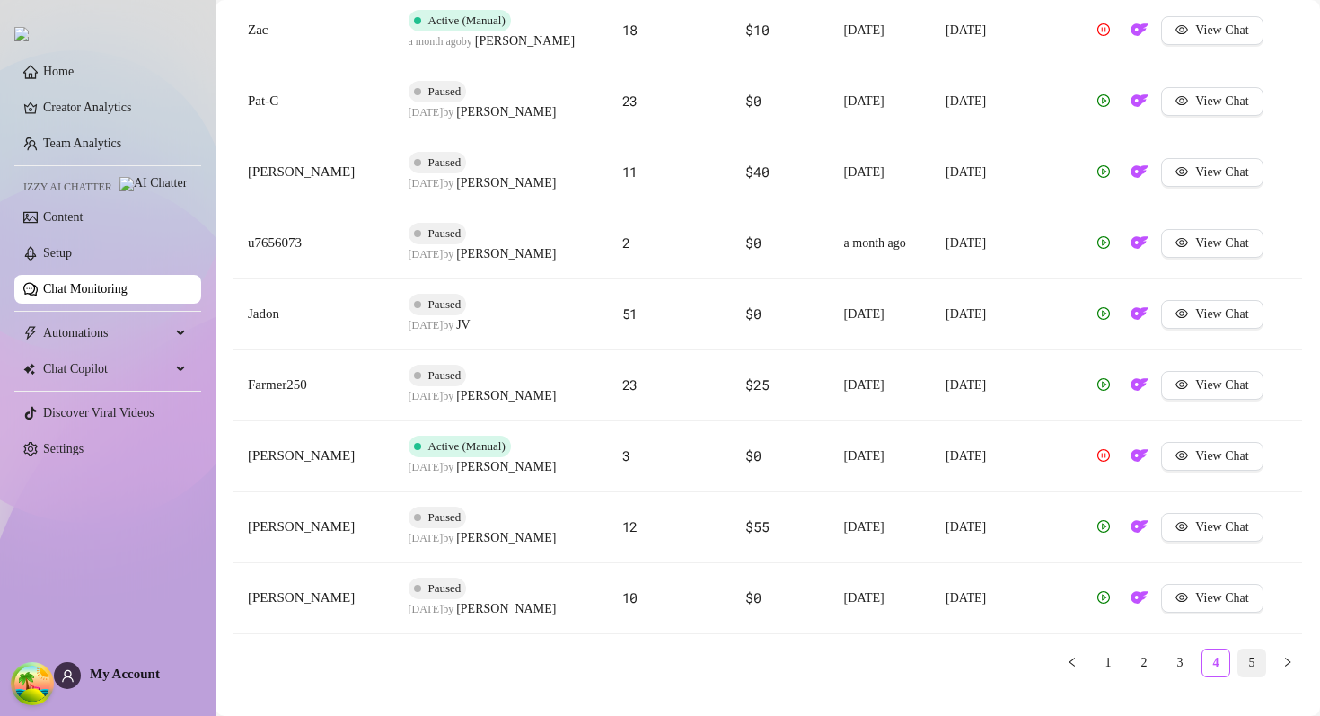
click at [1260, 663] on link "5" at bounding box center [1252, 662] width 27 height 27
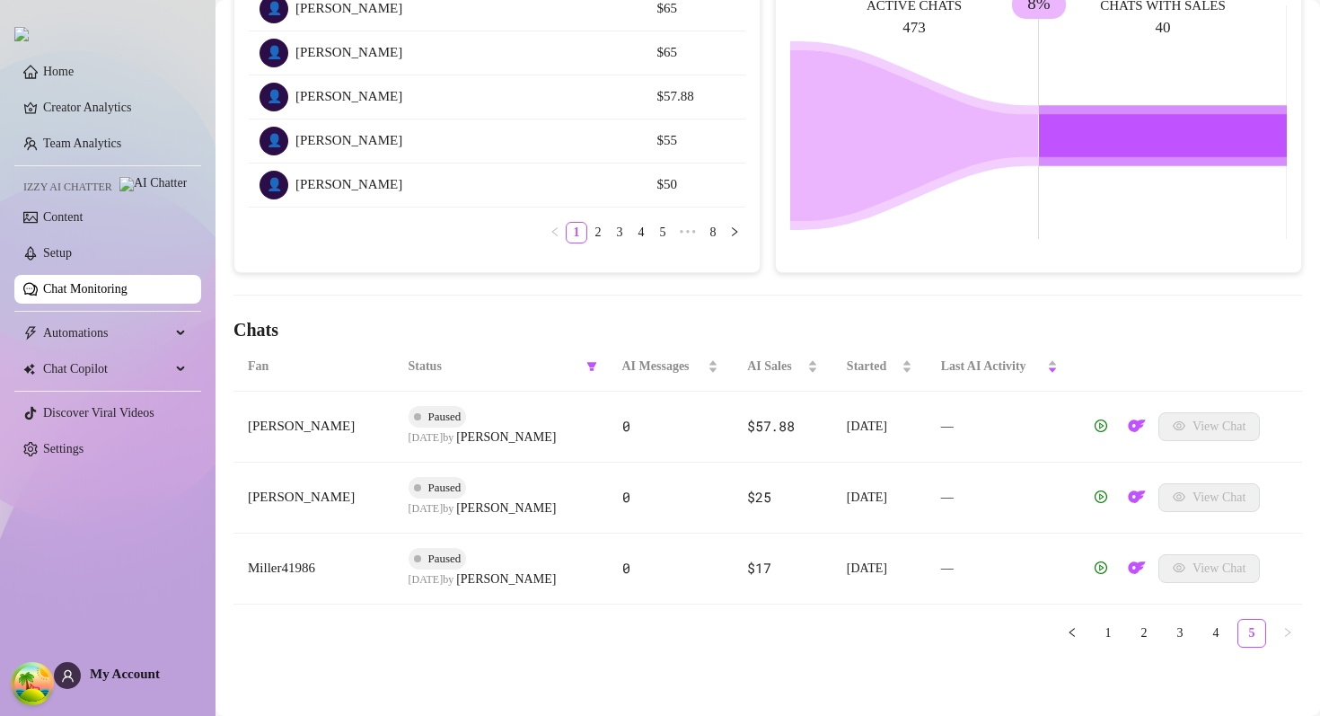
scroll to position [0, 0]
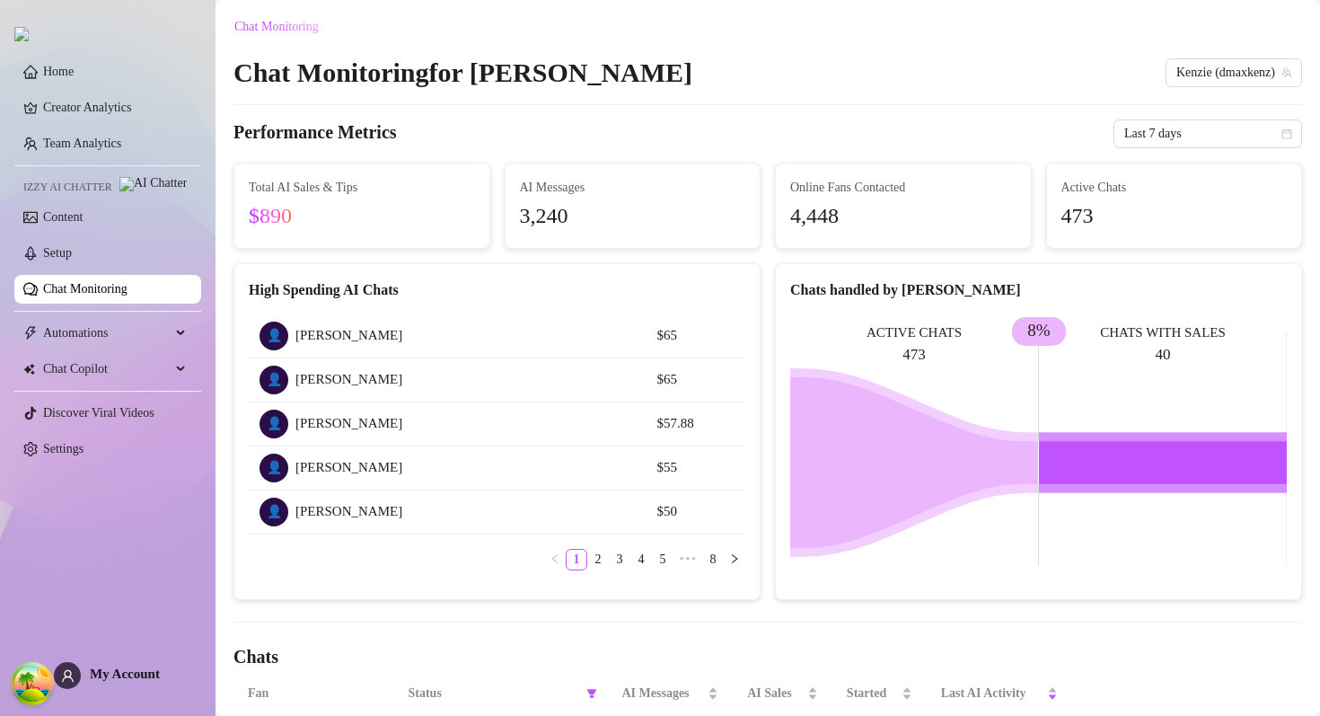
click at [118, 296] on link "Chat Monitoring" at bounding box center [85, 288] width 84 height 13
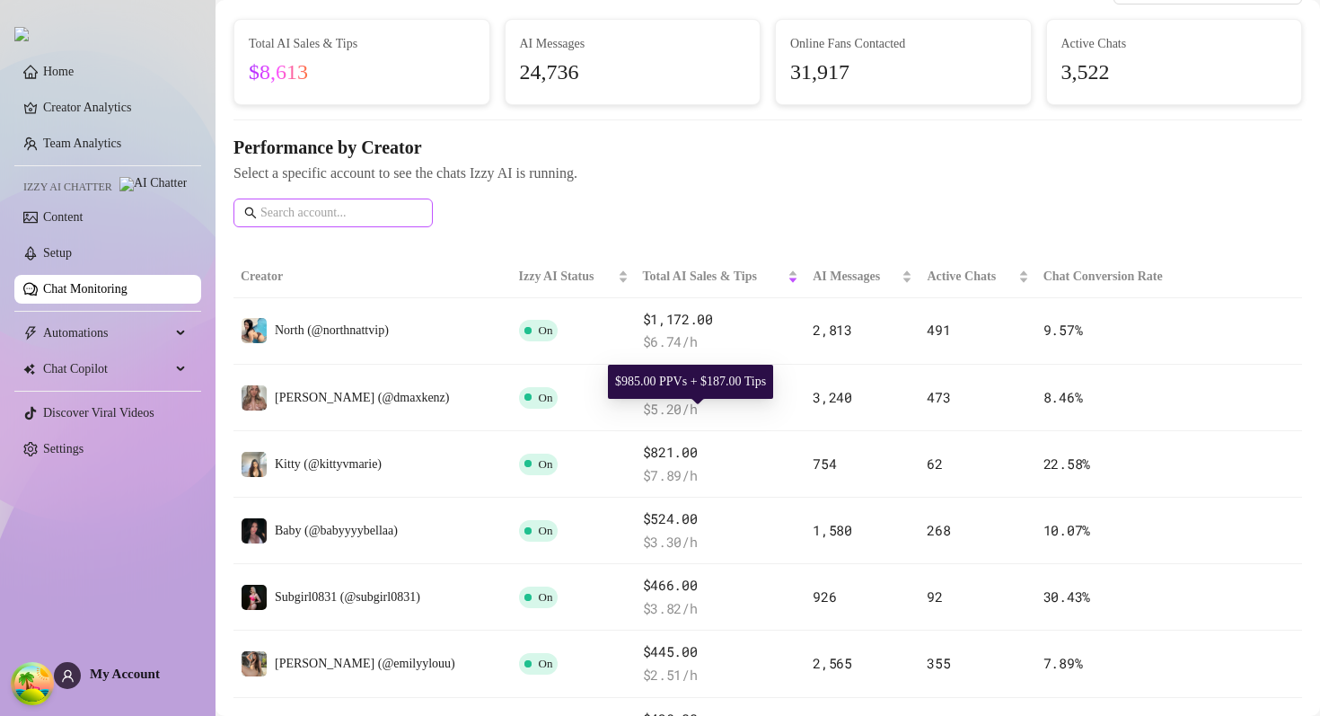
scroll to position [153, 0]
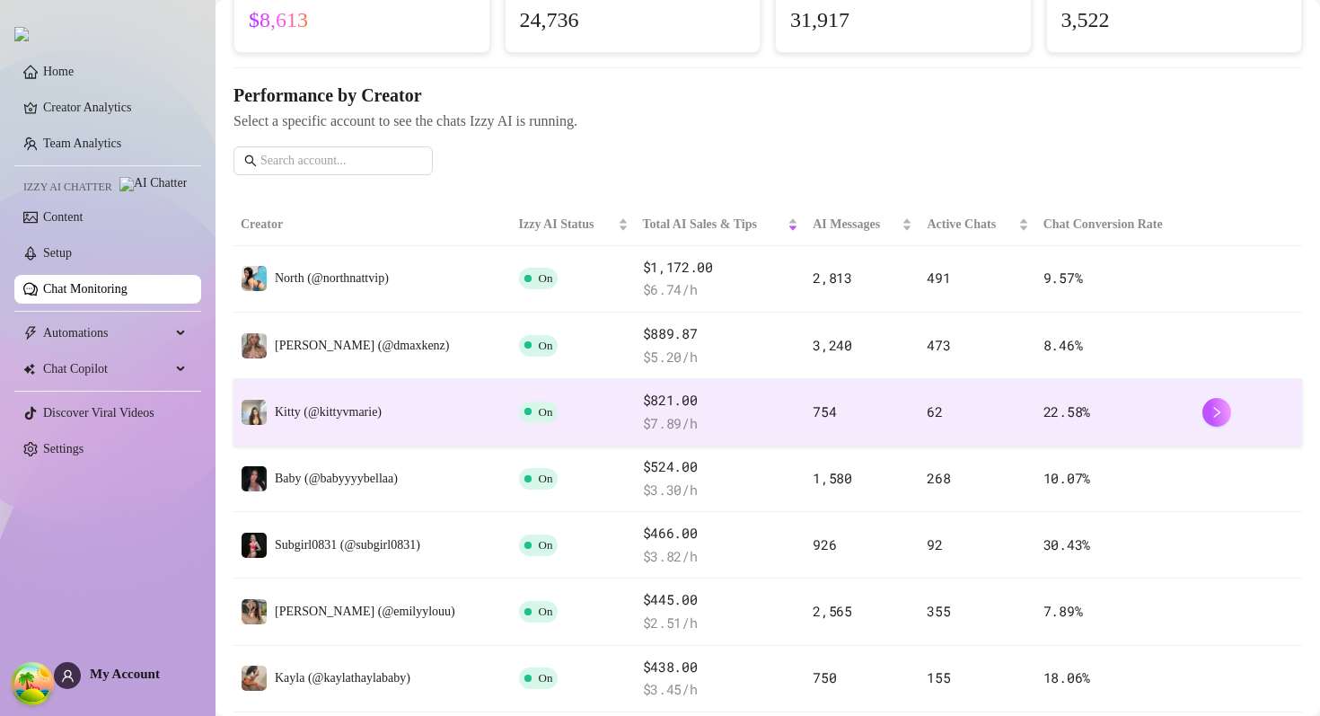
click at [456, 403] on td "Kitty (@kittyvmarie)" at bounding box center [373, 412] width 278 height 66
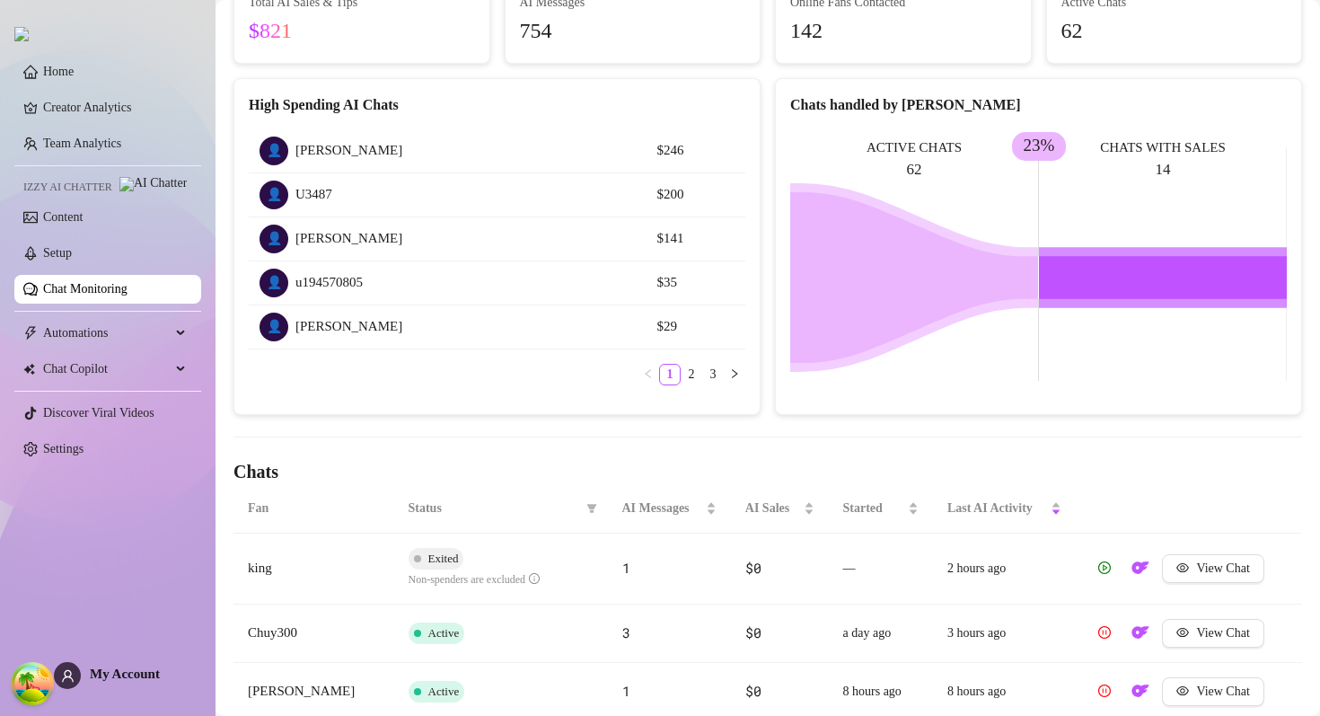
scroll to position [206, 0]
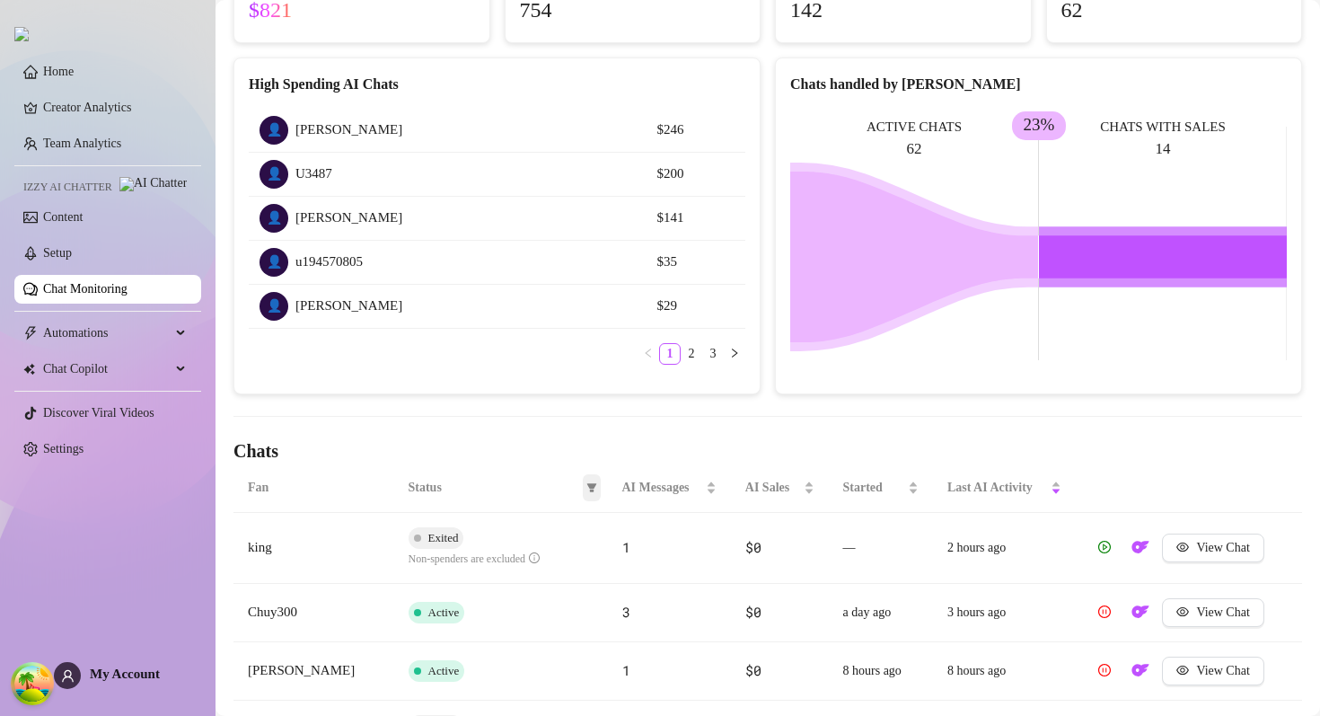
click at [591, 484] on icon "filter" at bounding box center [592, 487] width 10 height 9
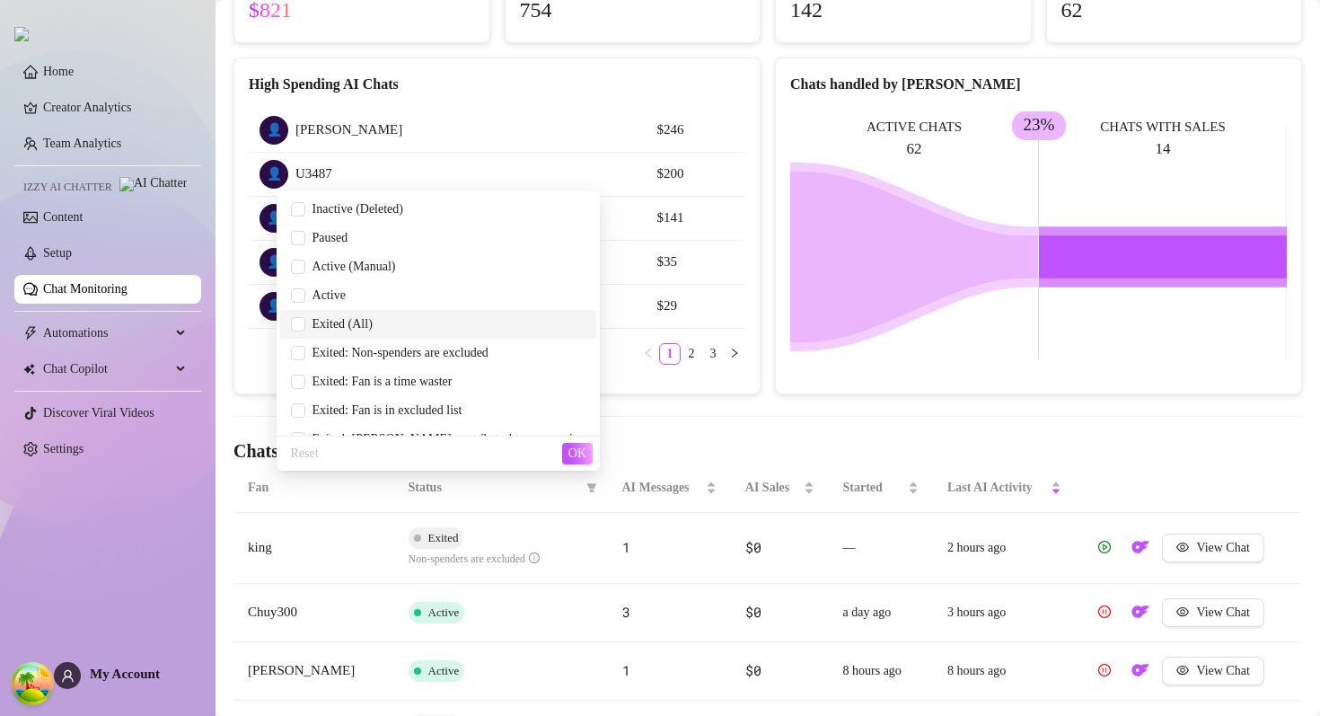
click at [437, 330] on span "Exited (All)" at bounding box center [438, 324] width 295 height 20
checkbox input "false"
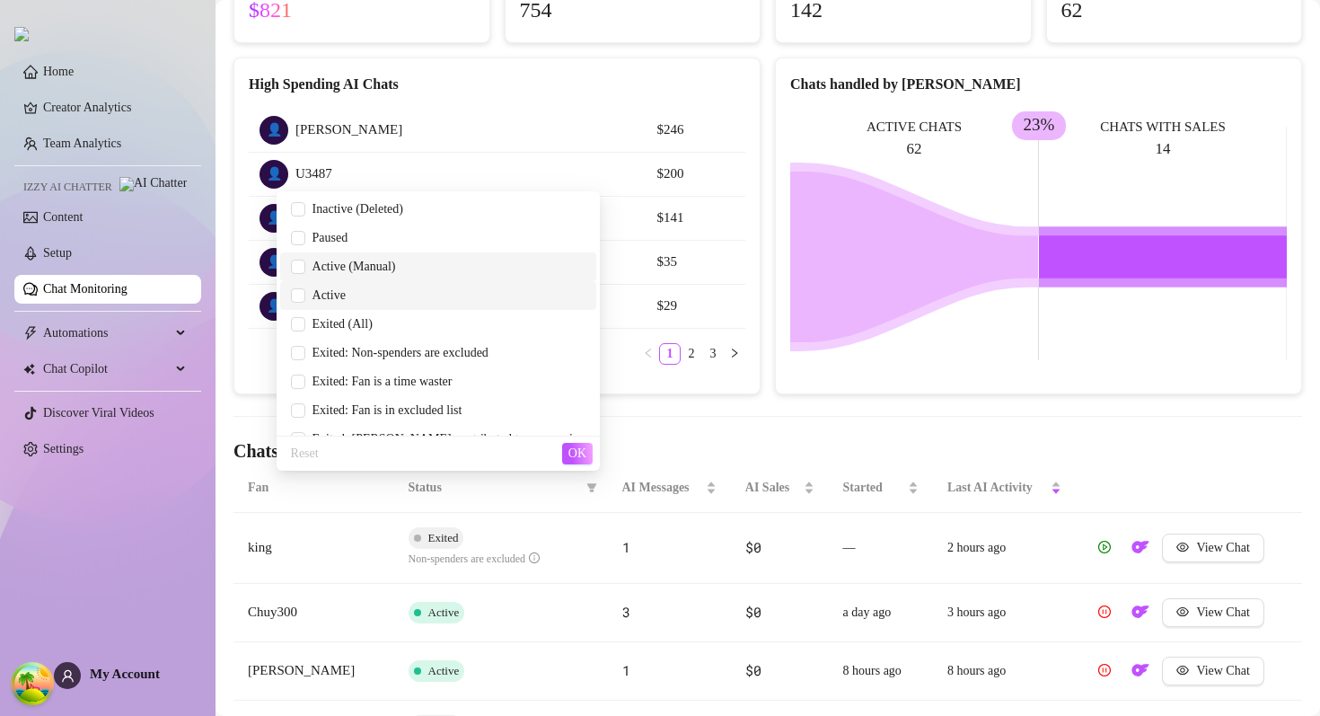
click at [428, 277] on li "Active (Manual)" at bounding box center [438, 266] width 316 height 29
checkbox input "true"
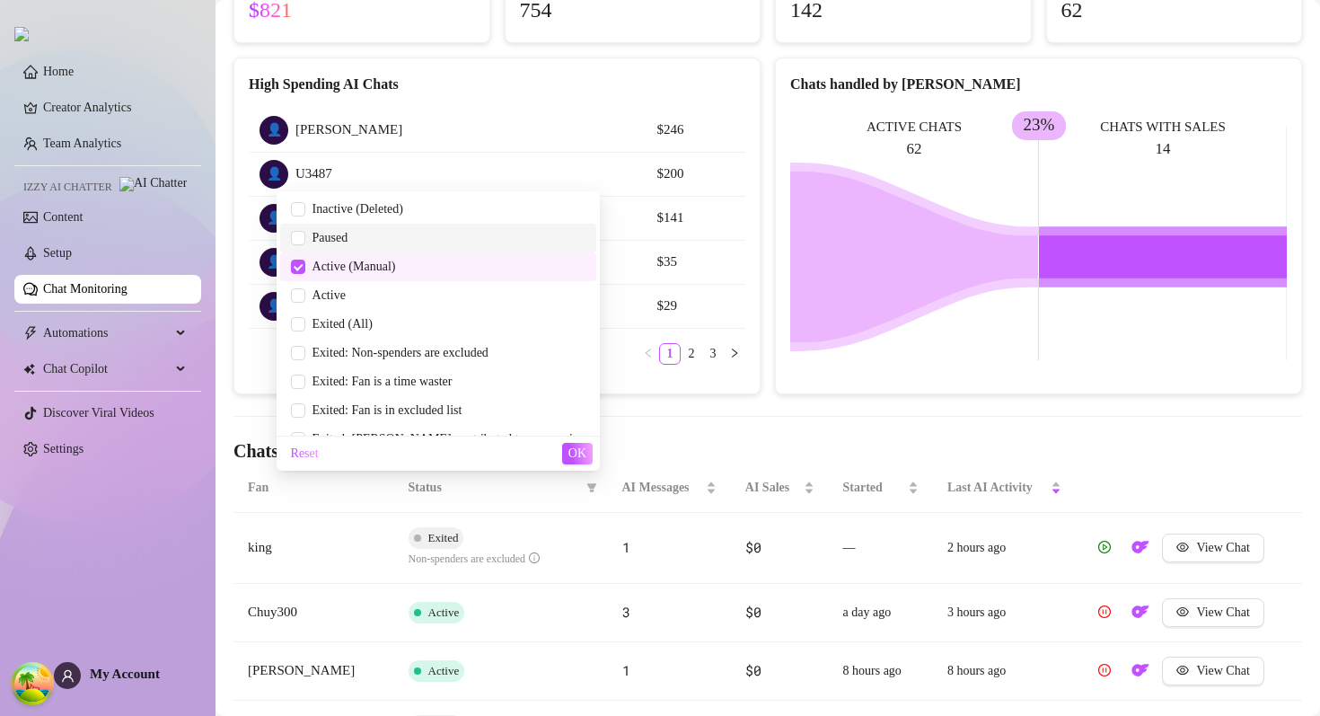
click at [349, 231] on span "Paused" at bounding box center [326, 237] width 43 height 13
checkbox input "true"
click at [572, 458] on span "OK" at bounding box center [578, 453] width 18 height 14
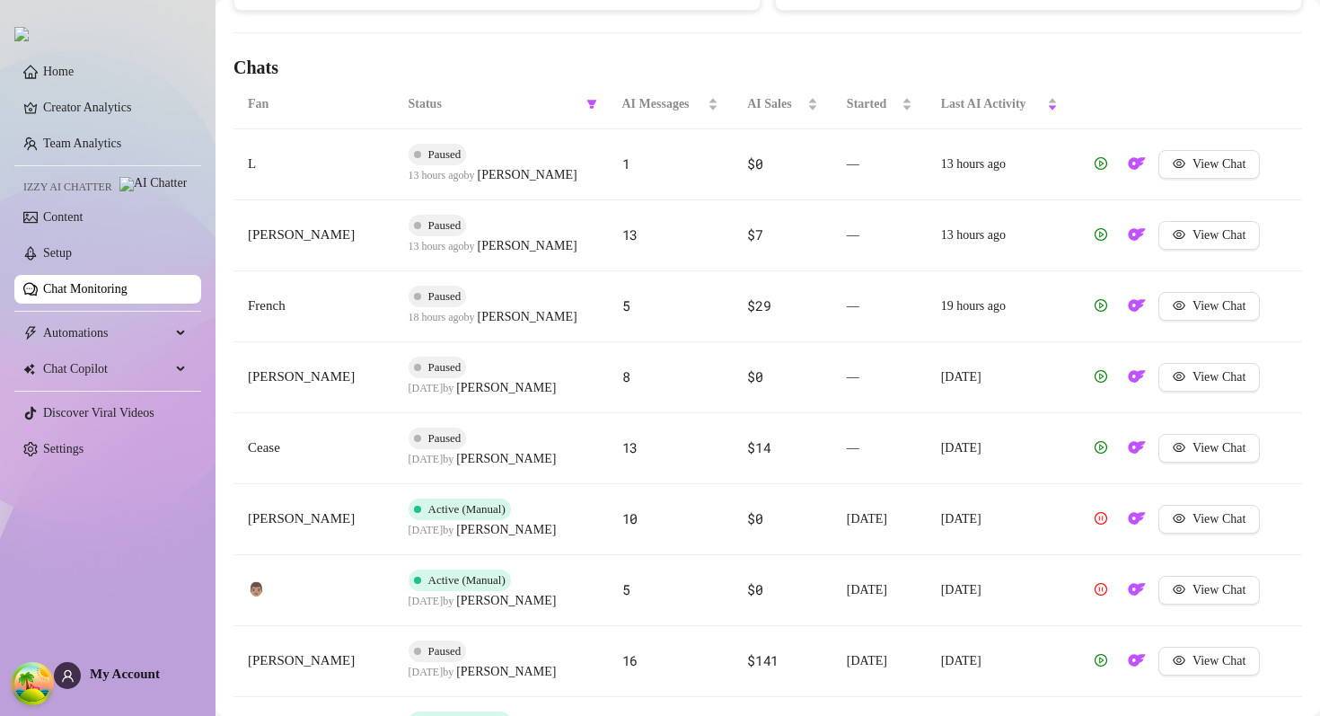
scroll to position [750, 0]
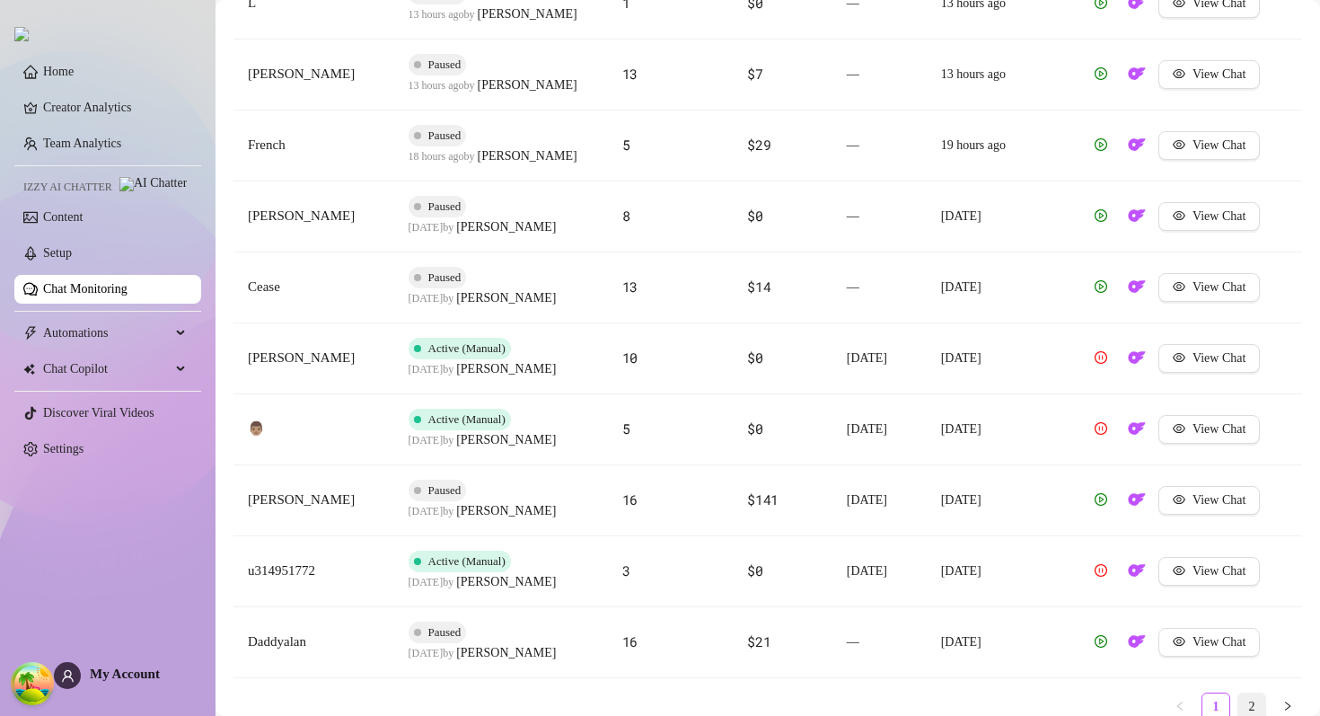
click at [1242, 695] on link "2" at bounding box center [1252, 706] width 27 height 27
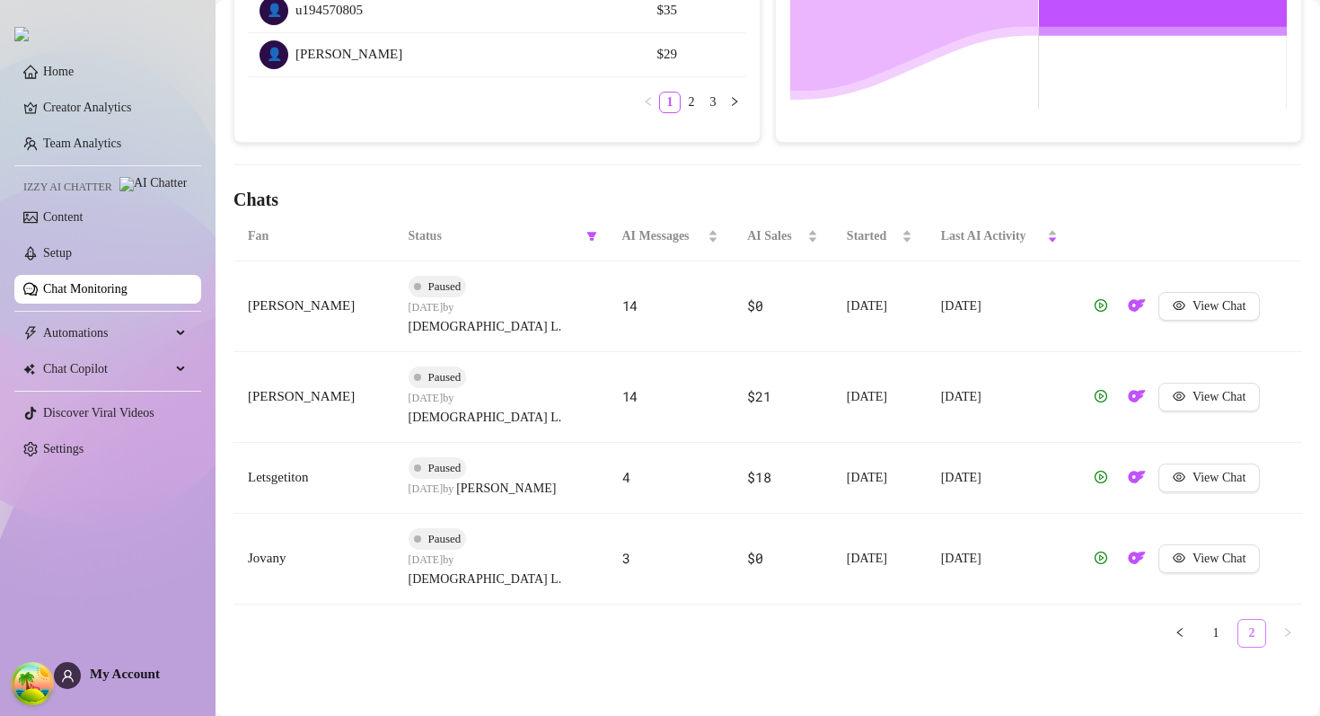
scroll to position [398, 0]
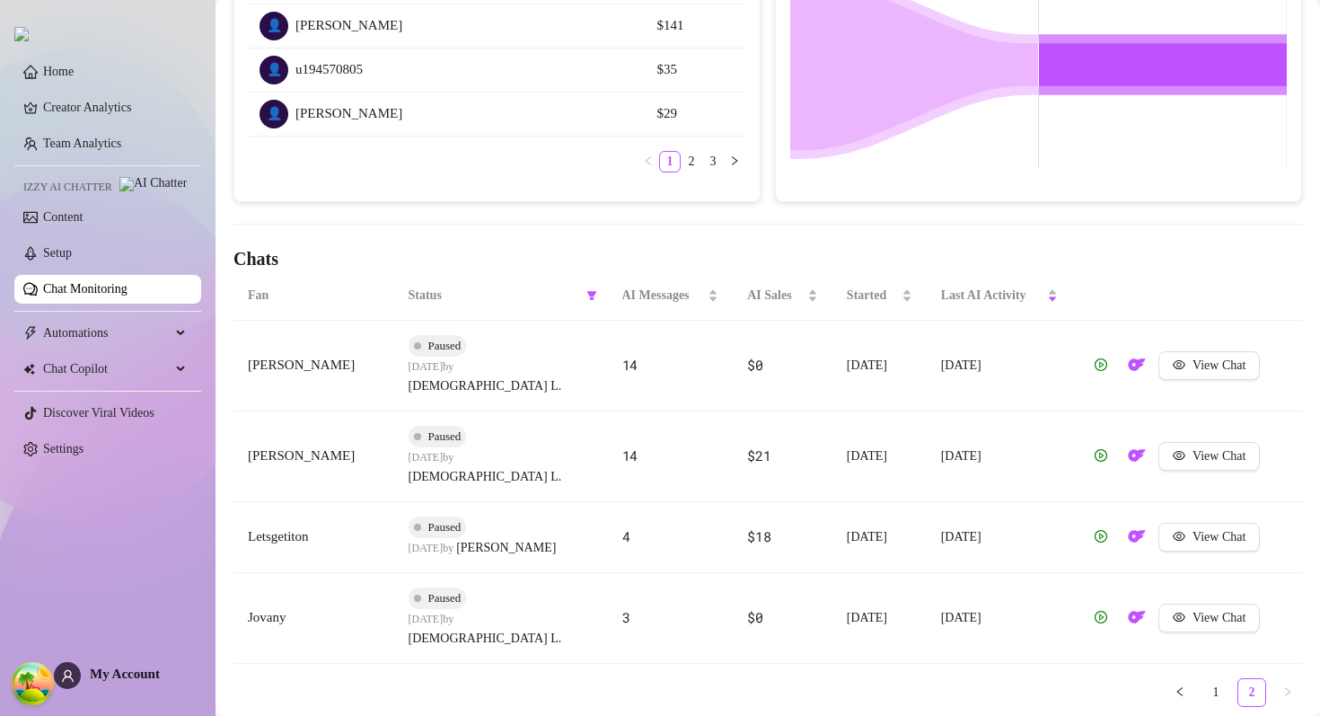
click at [128, 295] on link "Chat Monitoring" at bounding box center [85, 288] width 84 height 13
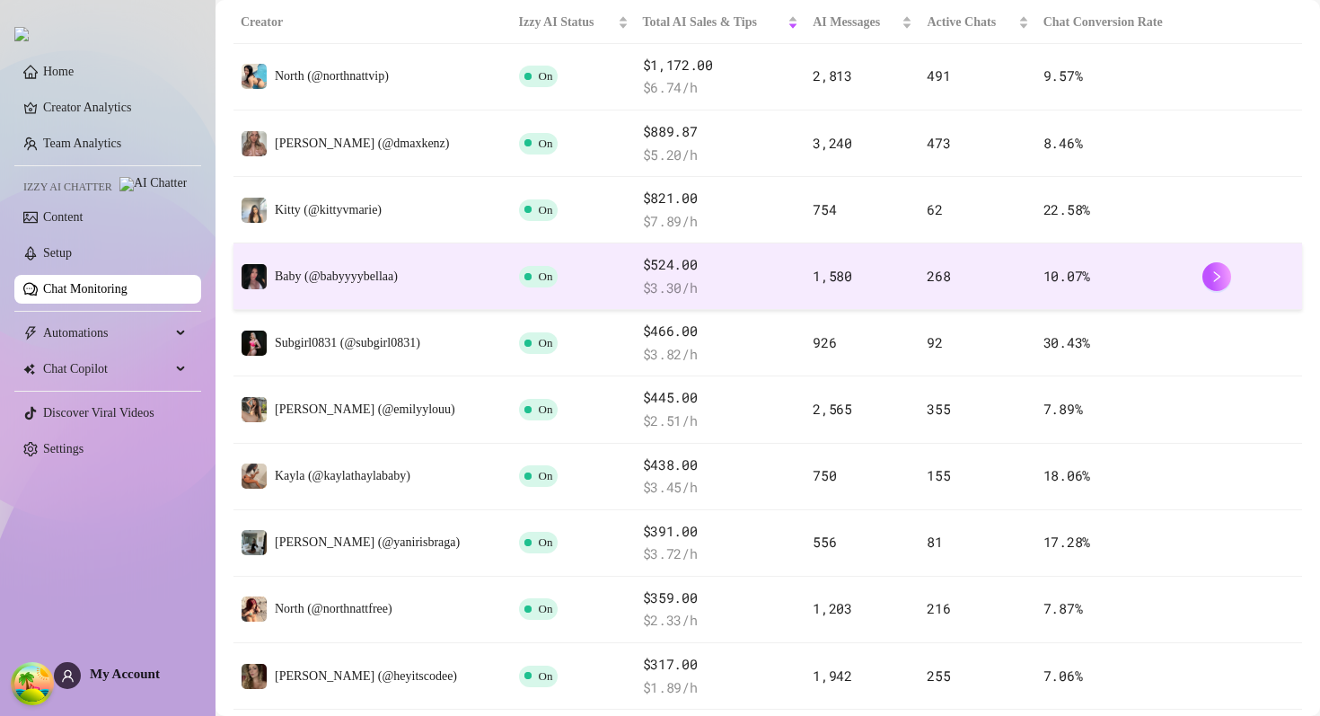
scroll to position [354, 0]
click at [528, 269] on td "On" at bounding box center [574, 277] width 124 height 66
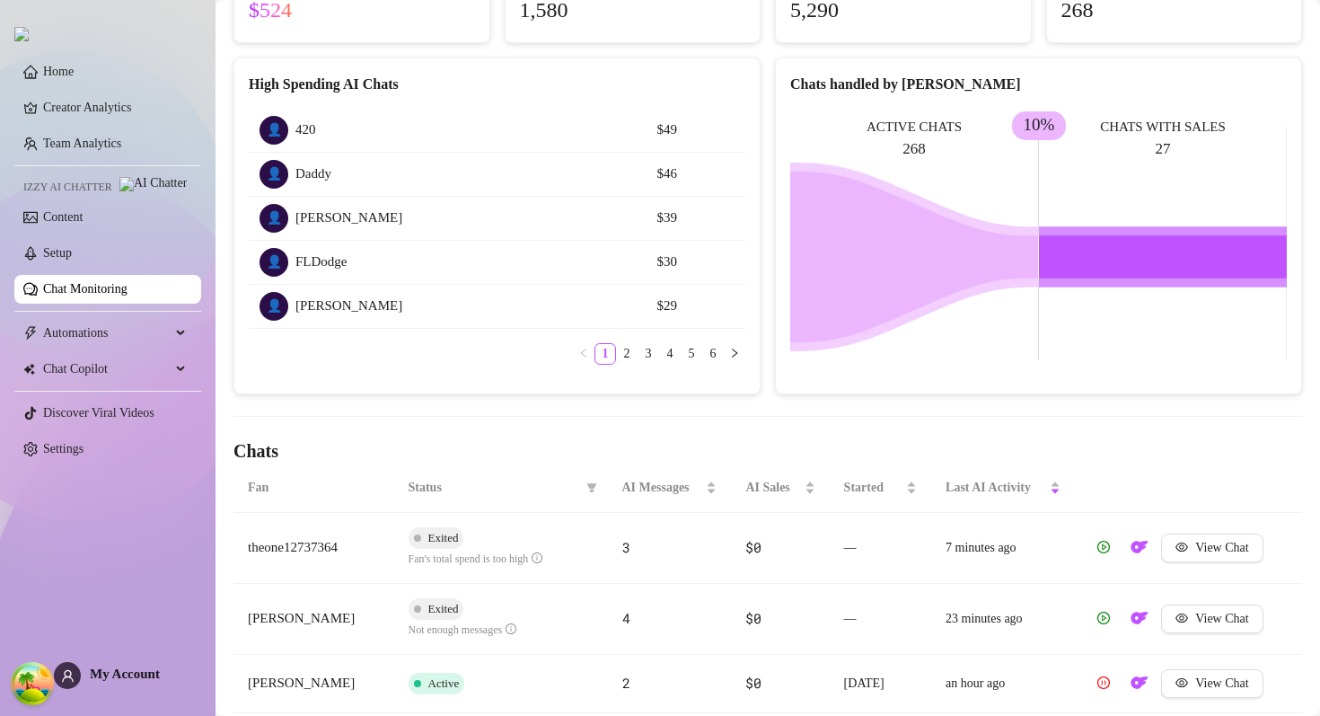
scroll to position [354, 0]
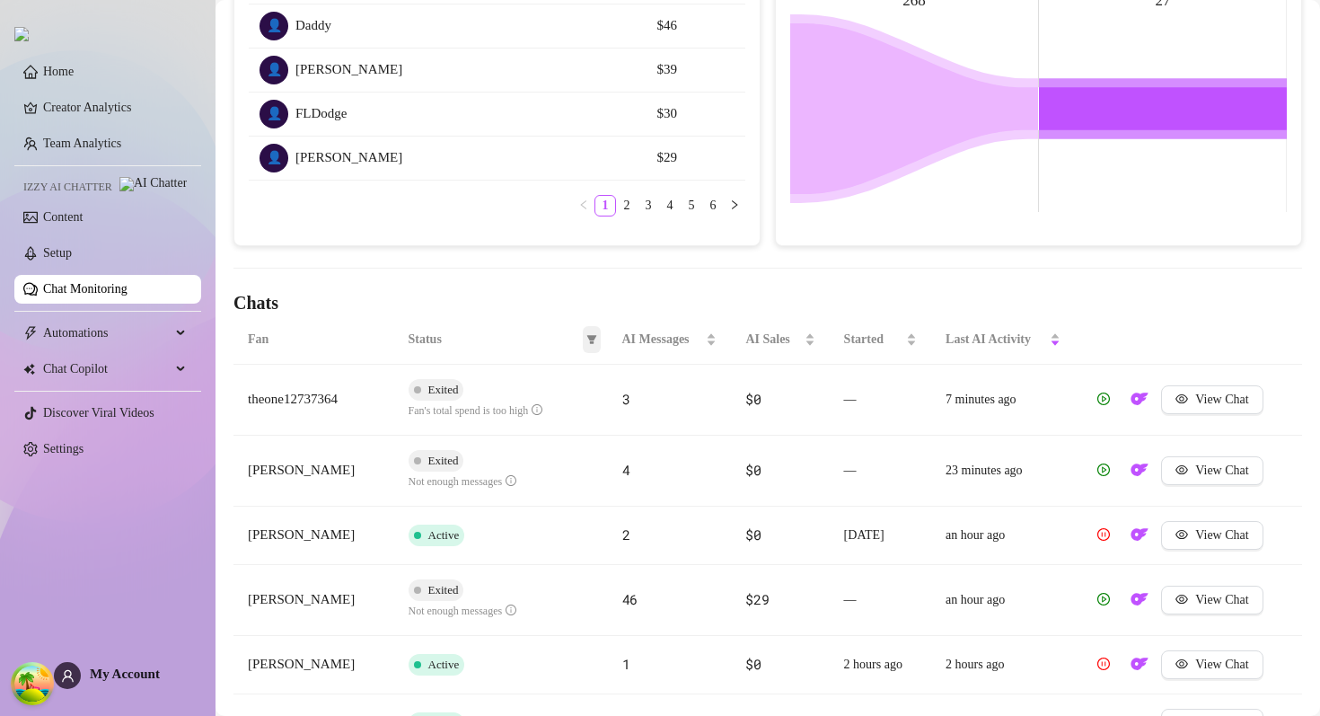
click at [587, 336] on icon "filter" at bounding box center [592, 339] width 11 height 11
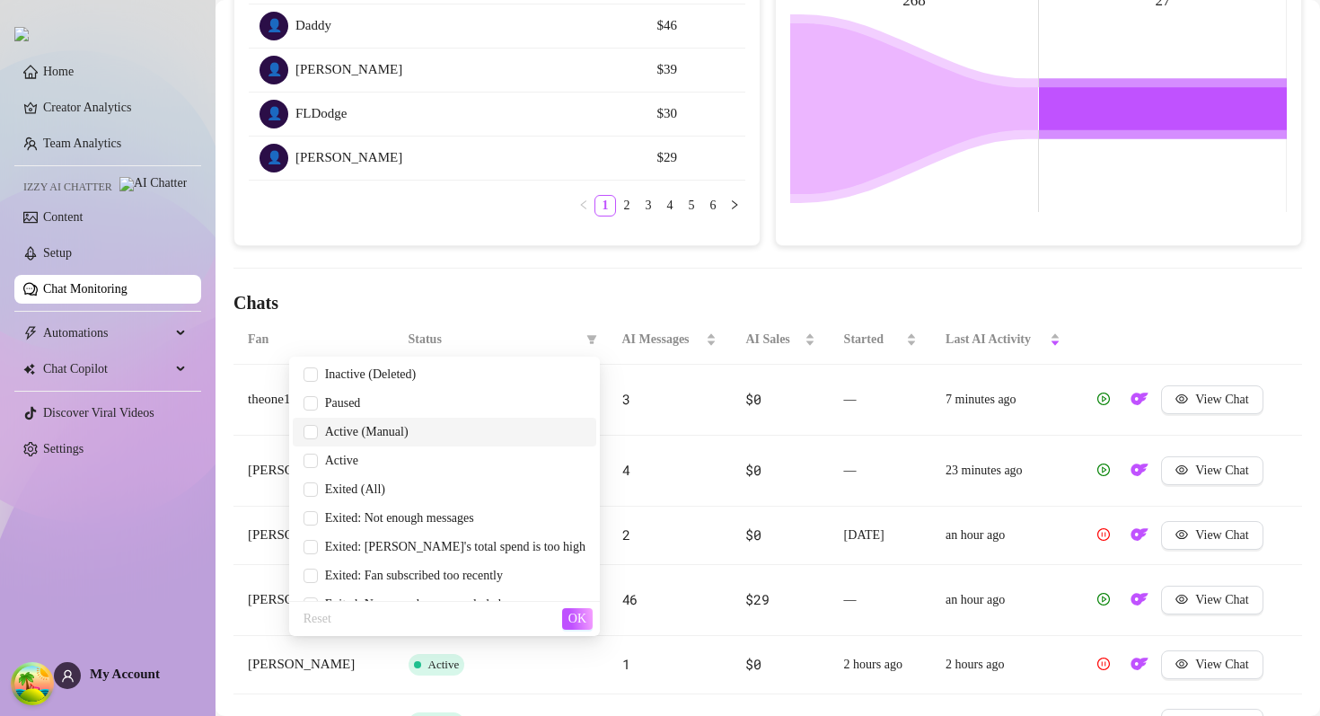
click at [430, 443] on li "Active (Manual)" at bounding box center [445, 432] width 304 height 29
checkbox input "true"
click at [361, 402] on span "Paused" at bounding box center [339, 402] width 43 height 13
checkbox input "true"
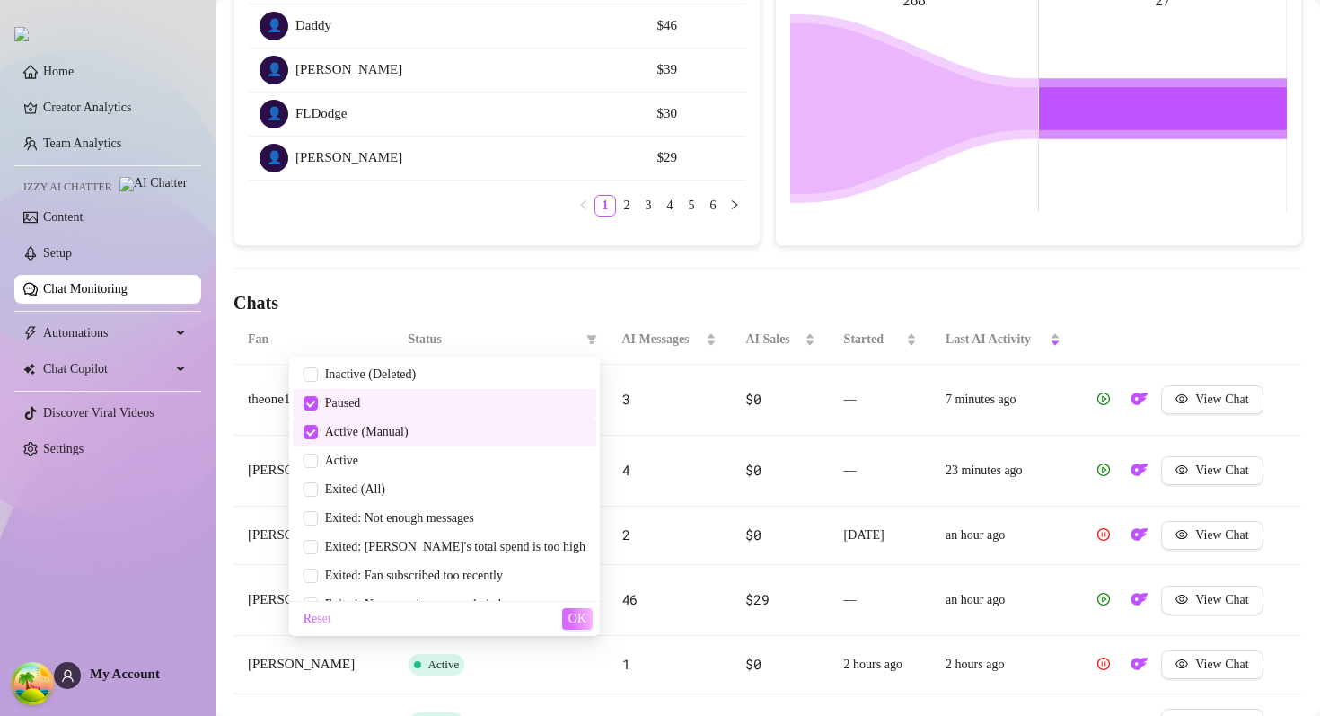
click at [571, 615] on span "OK" at bounding box center [578, 619] width 18 height 14
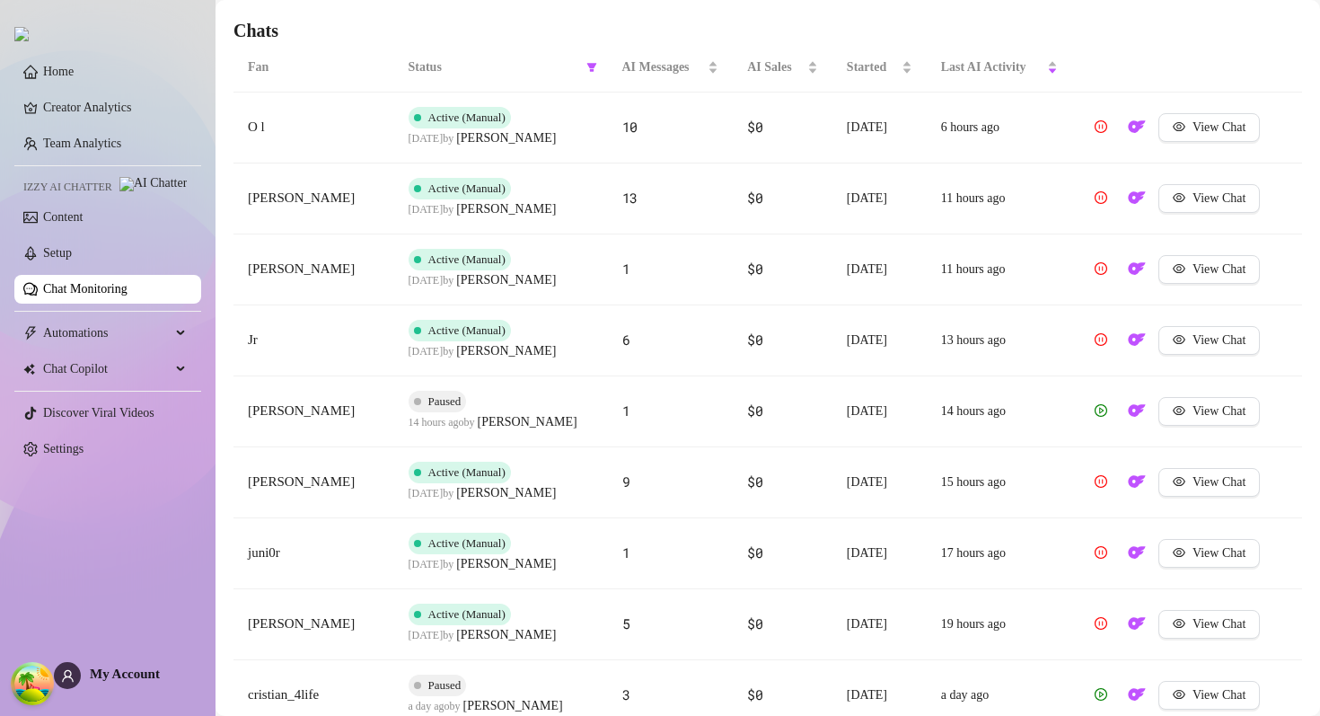
scroll to position [758, 0]
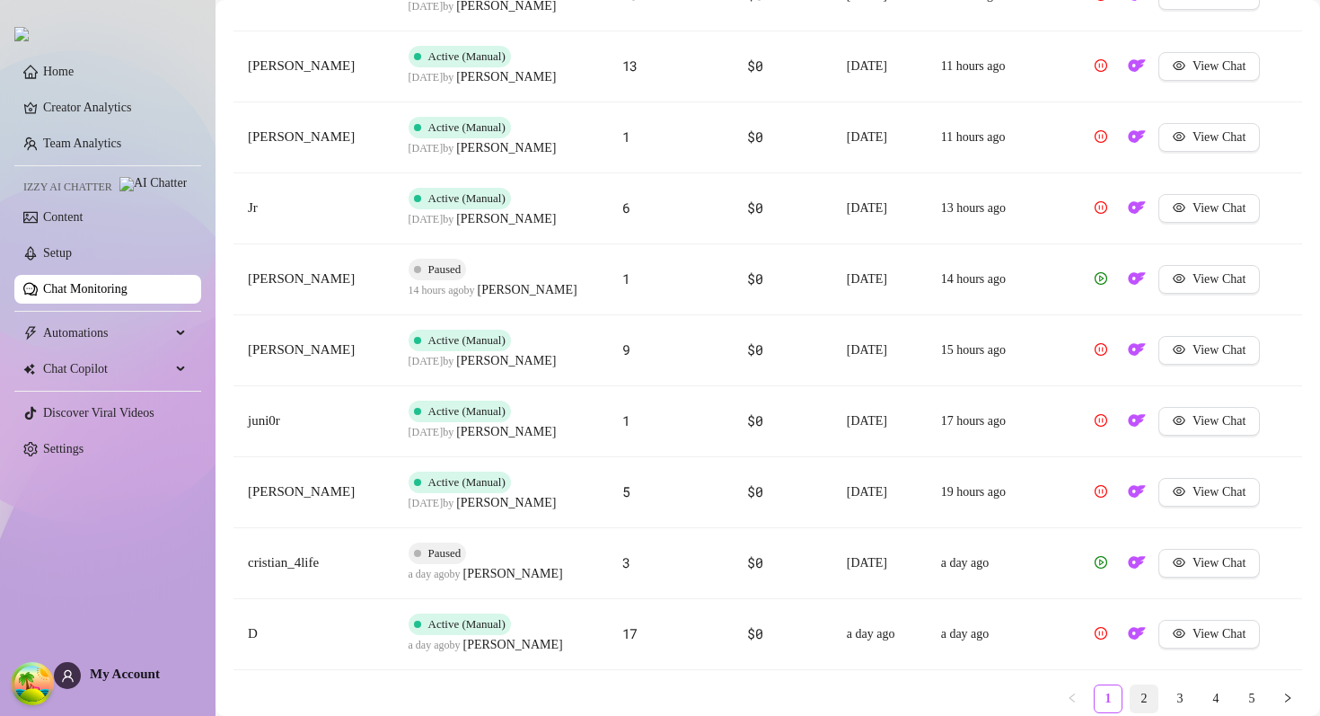
click at [1151, 700] on link "2" at bounding box center [1144, 698] width 27 height 27
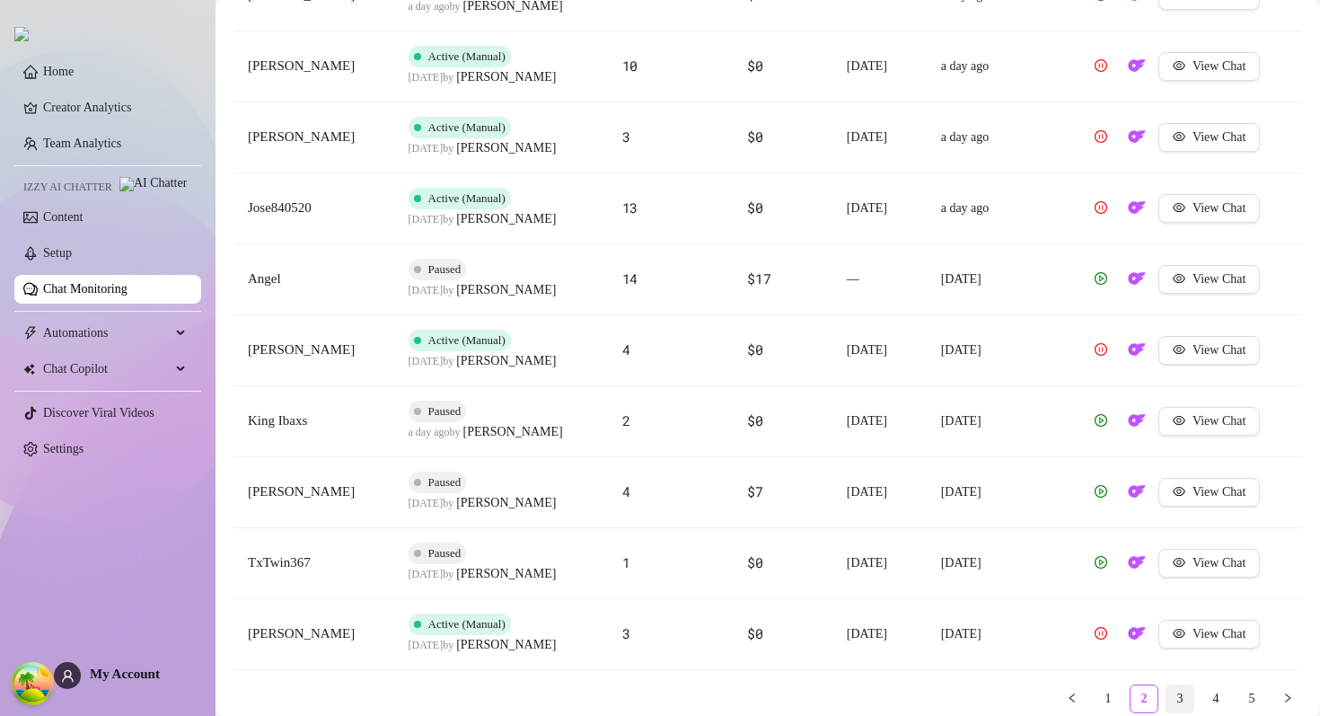
click at [1176, 692] on link "3" at bounding box center [1180, 698] width 27 height 27
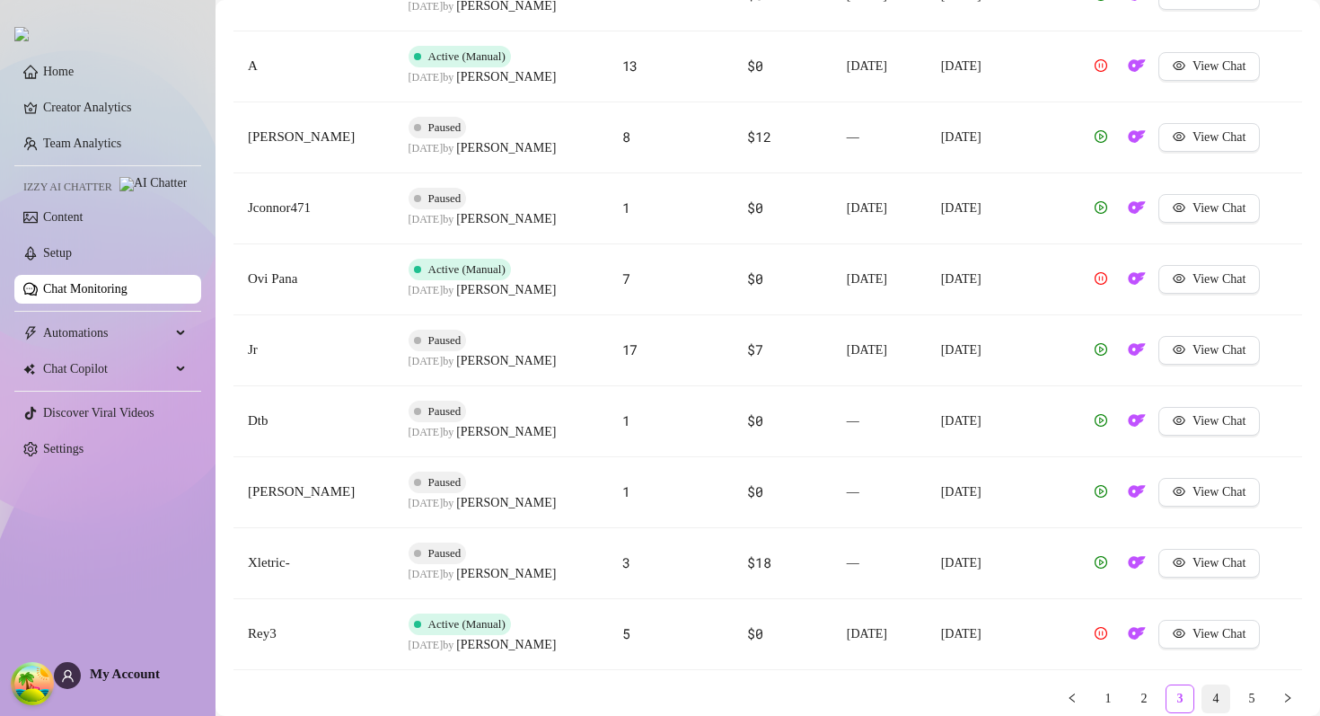
click at [1214, 686] on link "4" at bounding box center [1216, 698] width 27 height 27
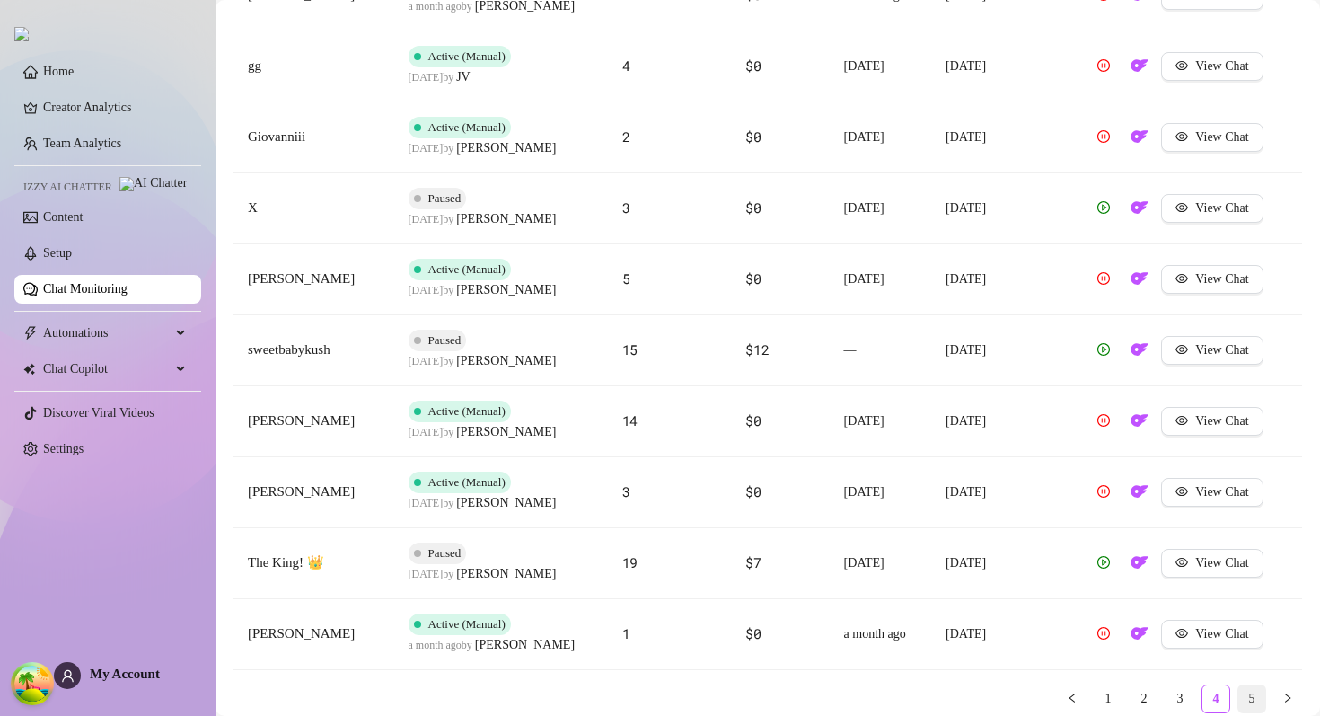
click at [1242, 686] on link "5" at bounding box center [1252, 698] width 27 height 27
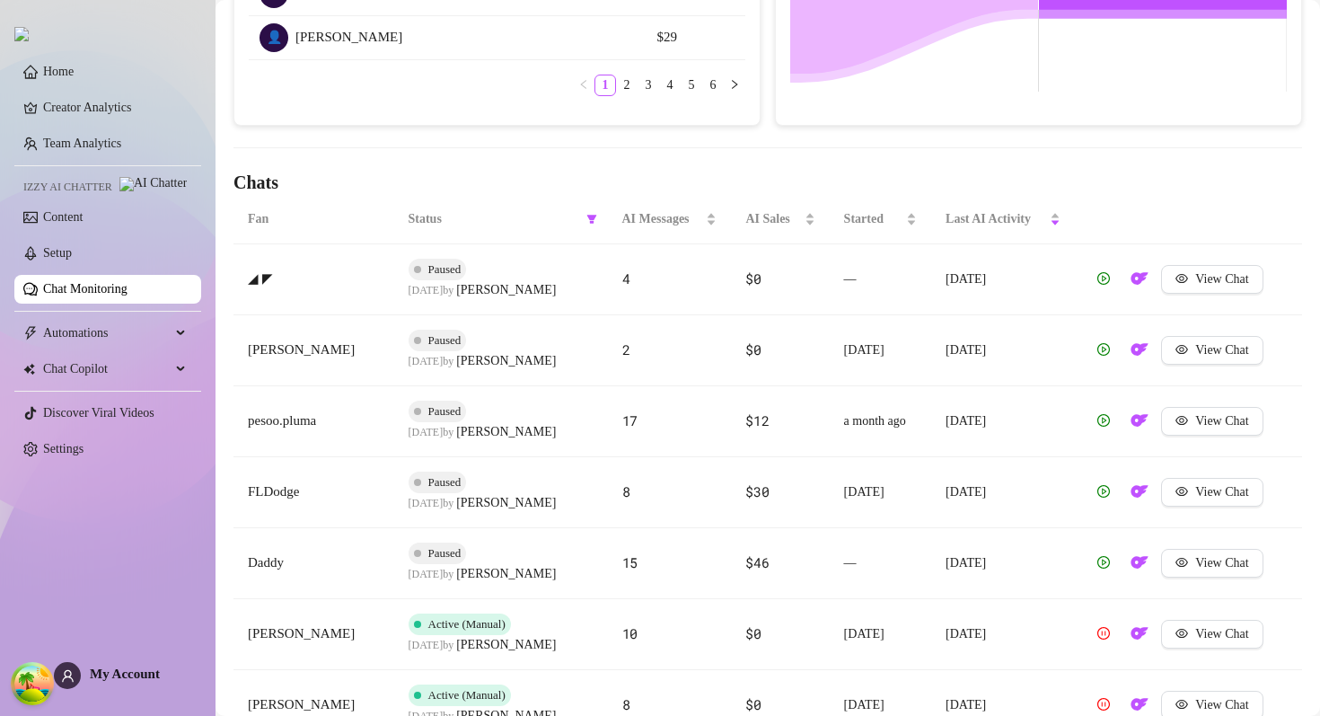
scroll to position [611, 0]
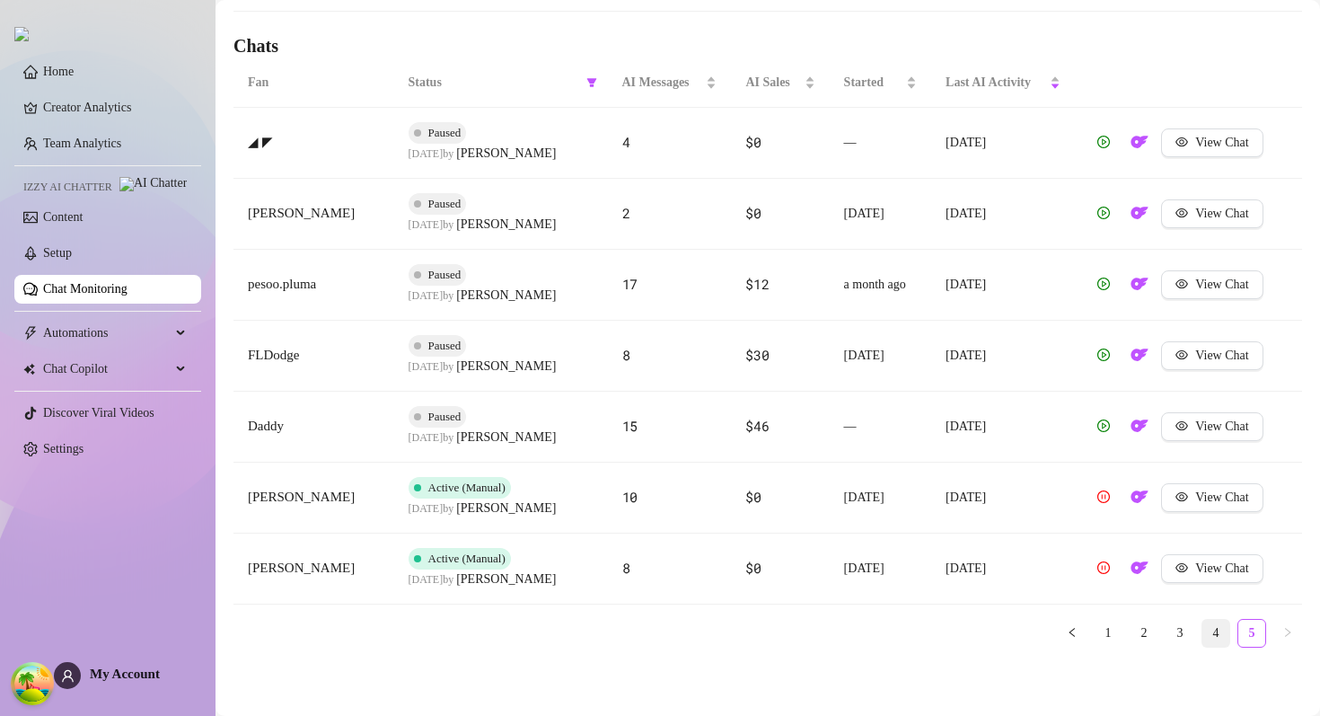
click at [1214, 646] on link "4" at bounding box center [1216, 633] width 27 height 27
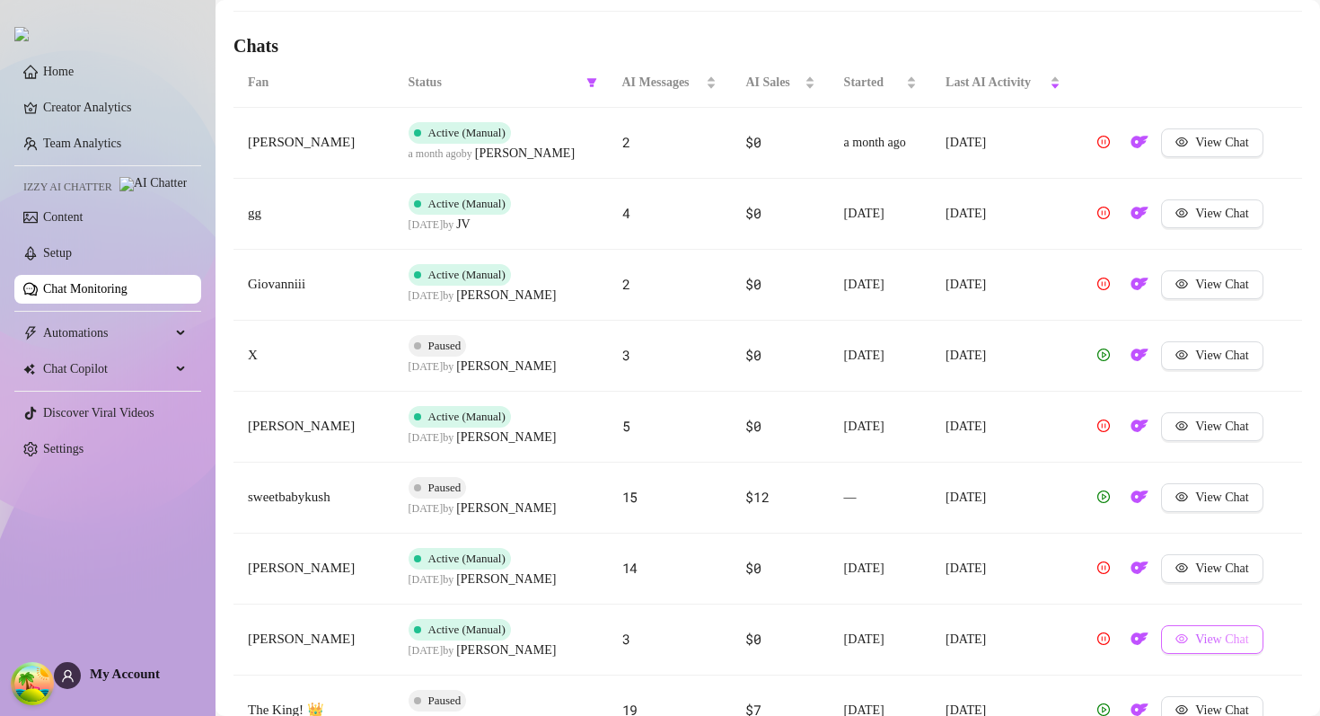
click at [1187, 643] on icon "eye" at bounding box center [1182, 638] width 13 height 9
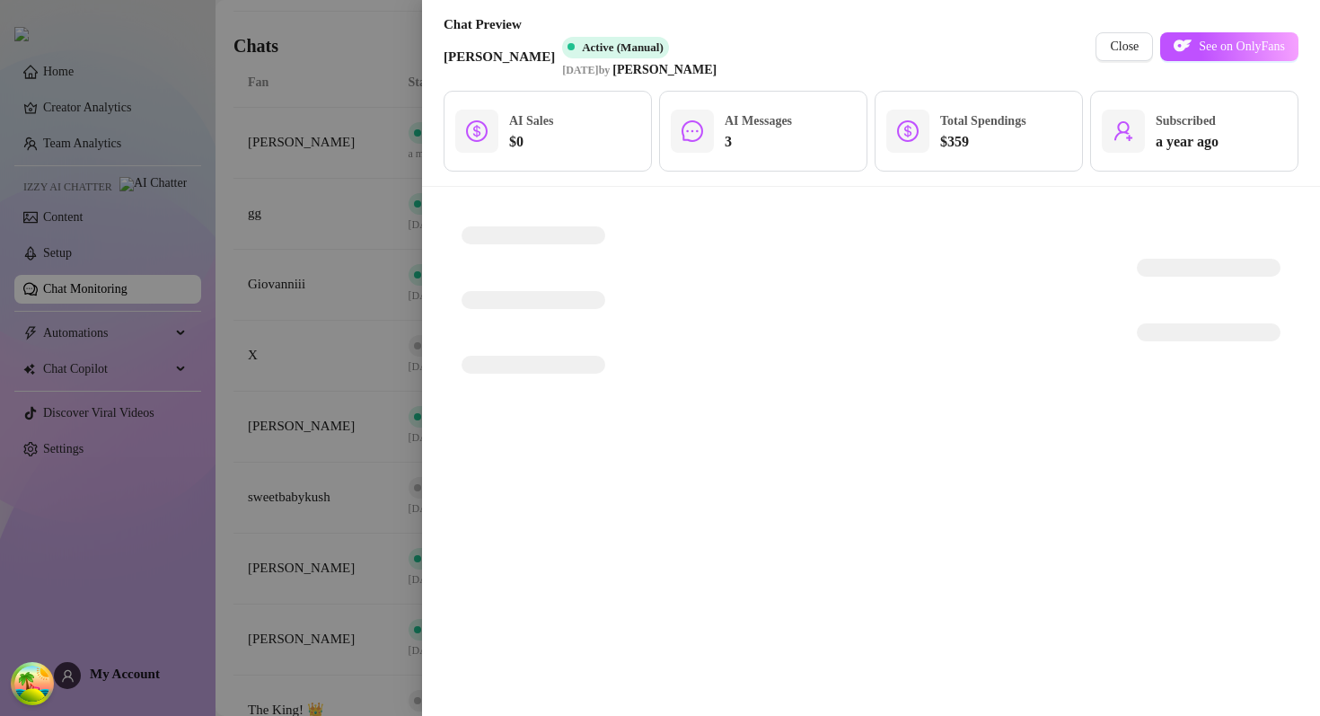
click at [384, 377] on div at bounding box center [660, 358] width 1320 height 716
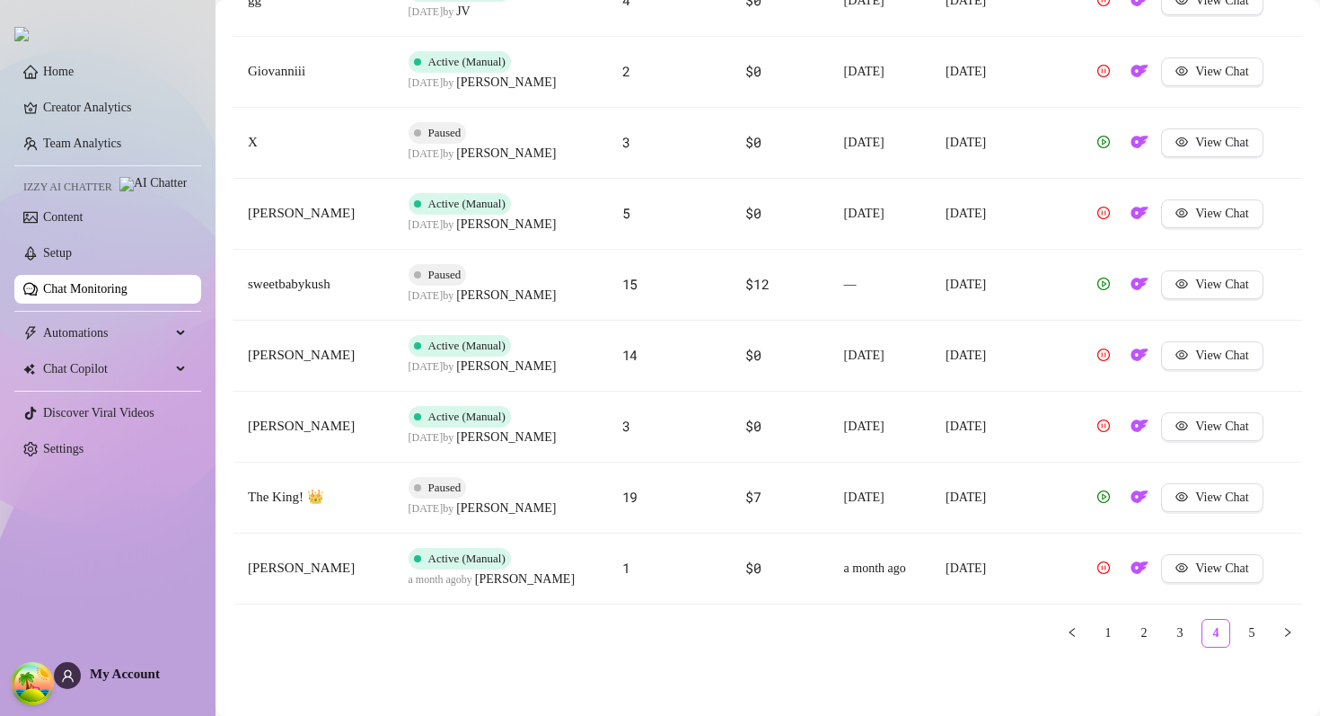
scroll to position [800, 0]
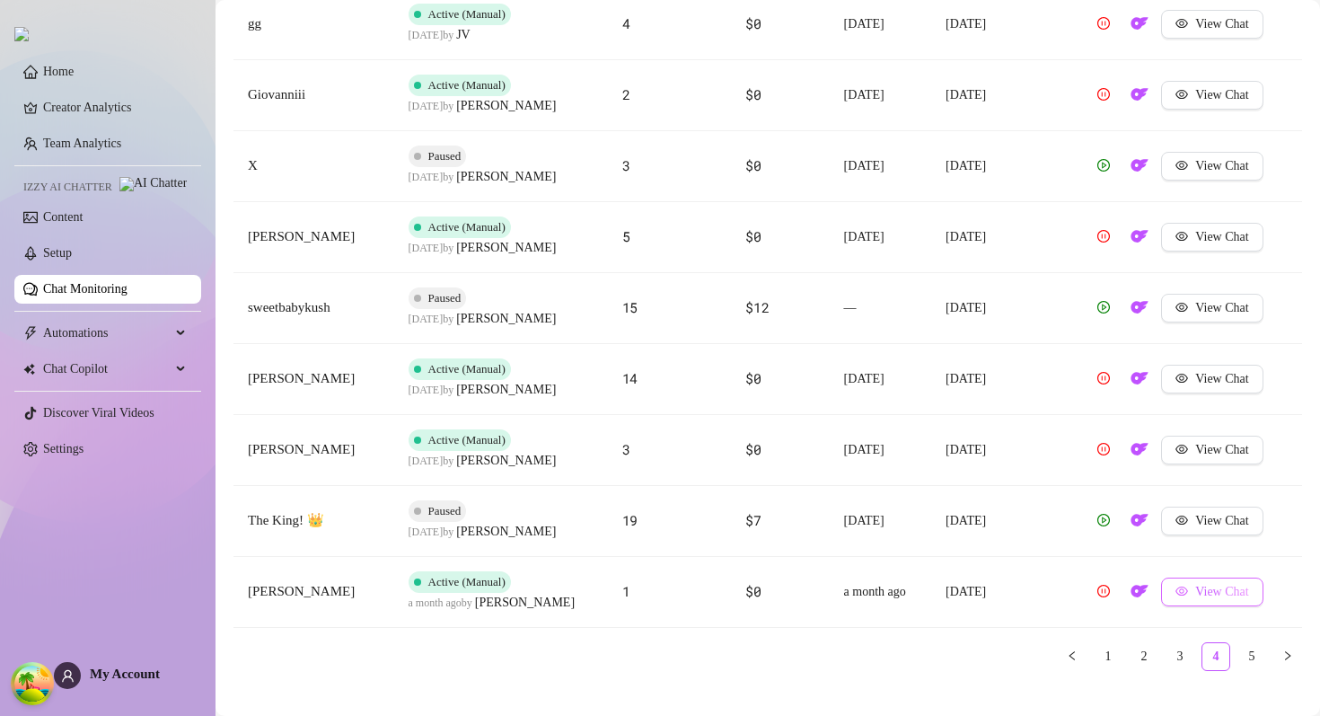
click at [1205, 598] on span "View Chat" at bounding box center [1222, 592] width 53 height 14
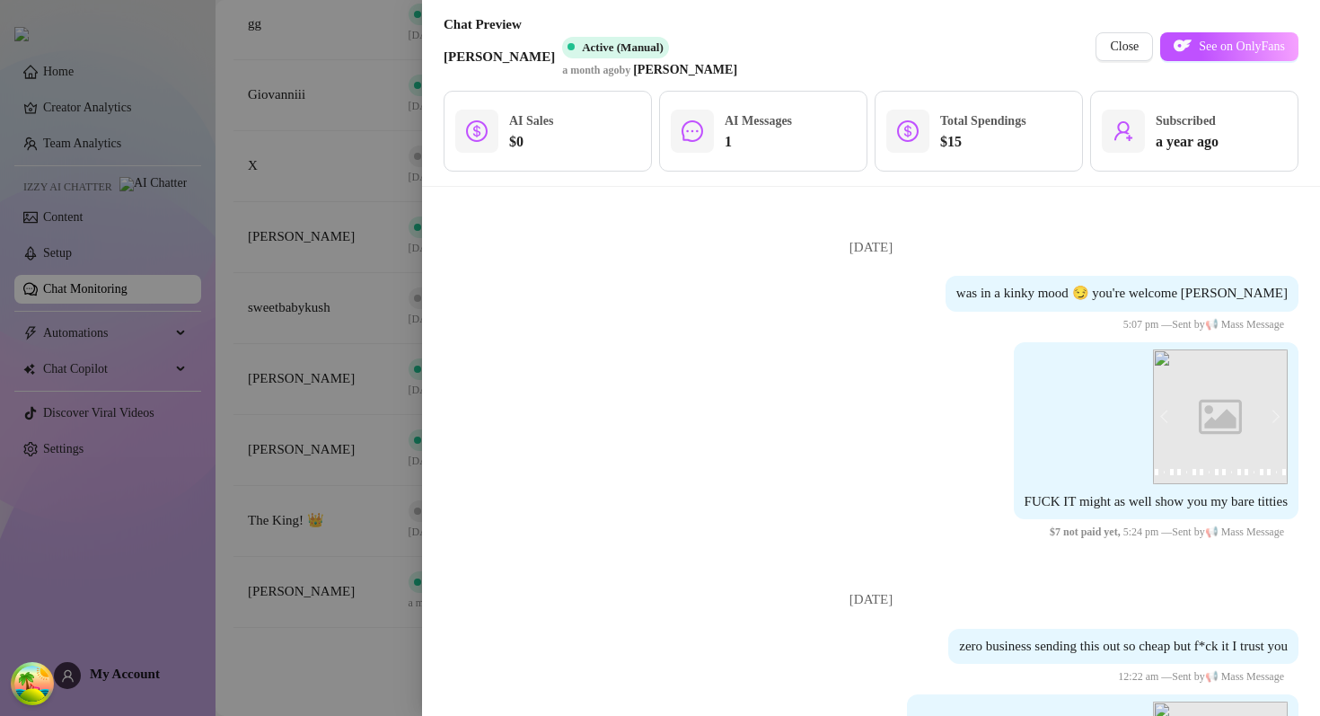
click at [344, 341] on div at bounding box center [660, 358] width 1320 height 716
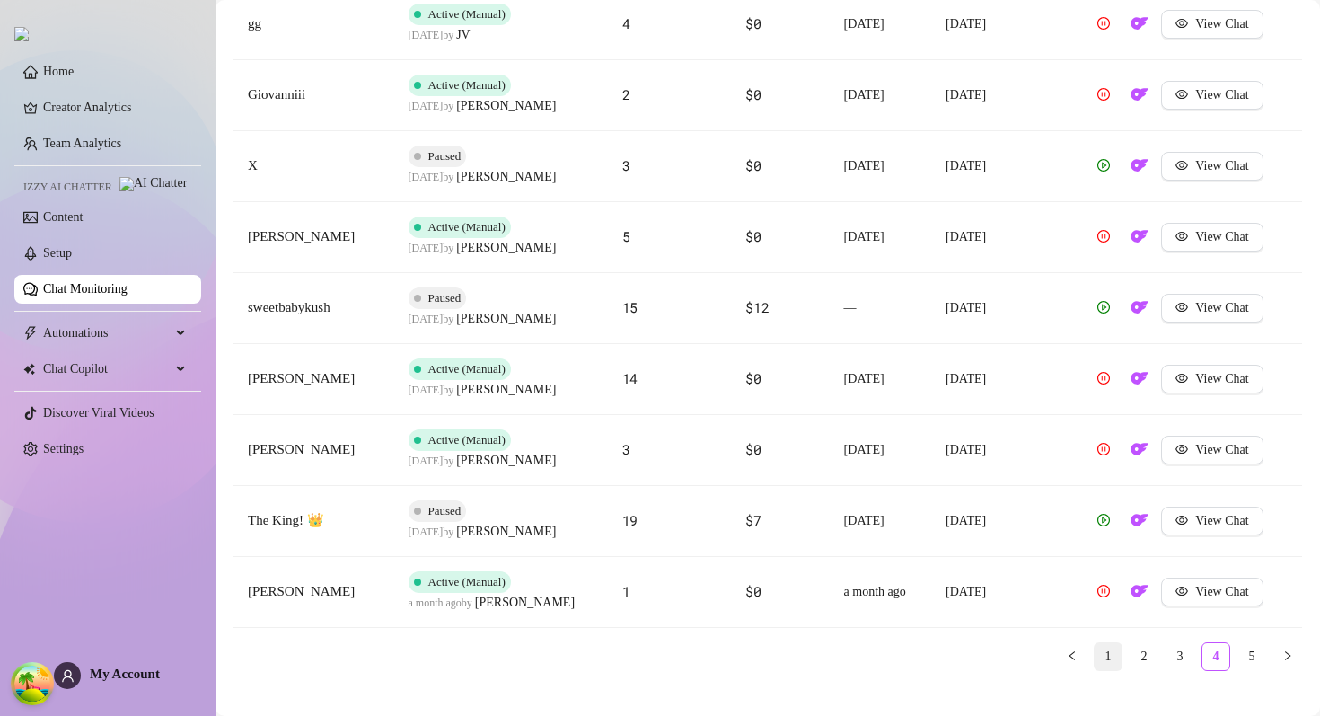
click at [1120, 646] on link "1" at bounding box center [1108, 656] width 27 height 27
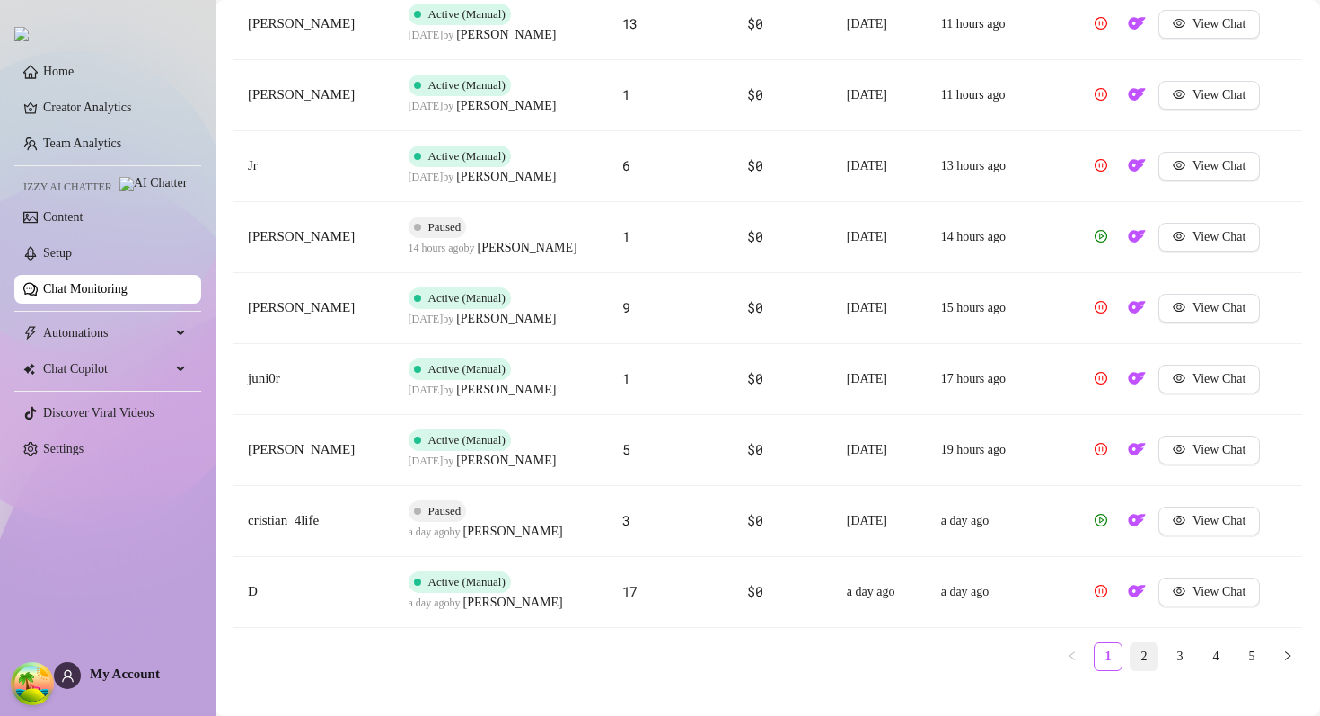
click at [1146, 656] on link "2" at bounding box center [1144, 656] width 27 height 27
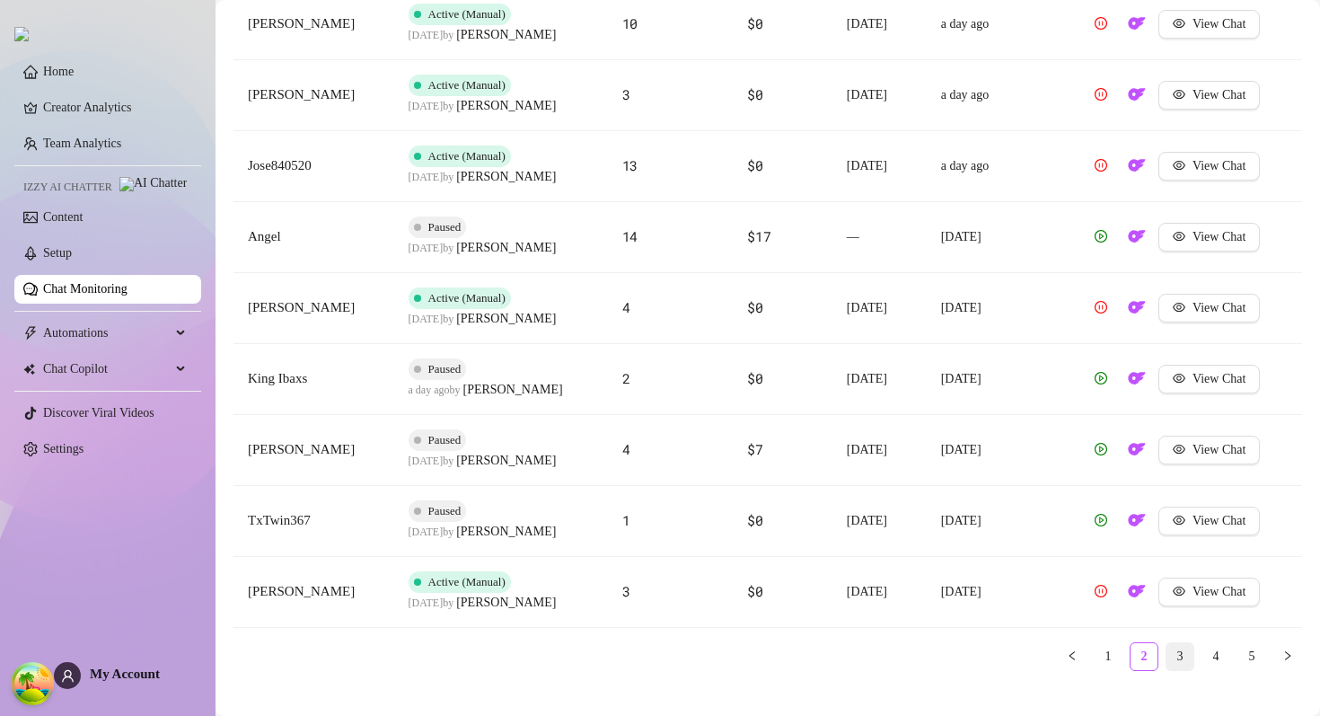
click at [1177, 650] on link "3" at bounding box center [1180, 656] width 27 height 27
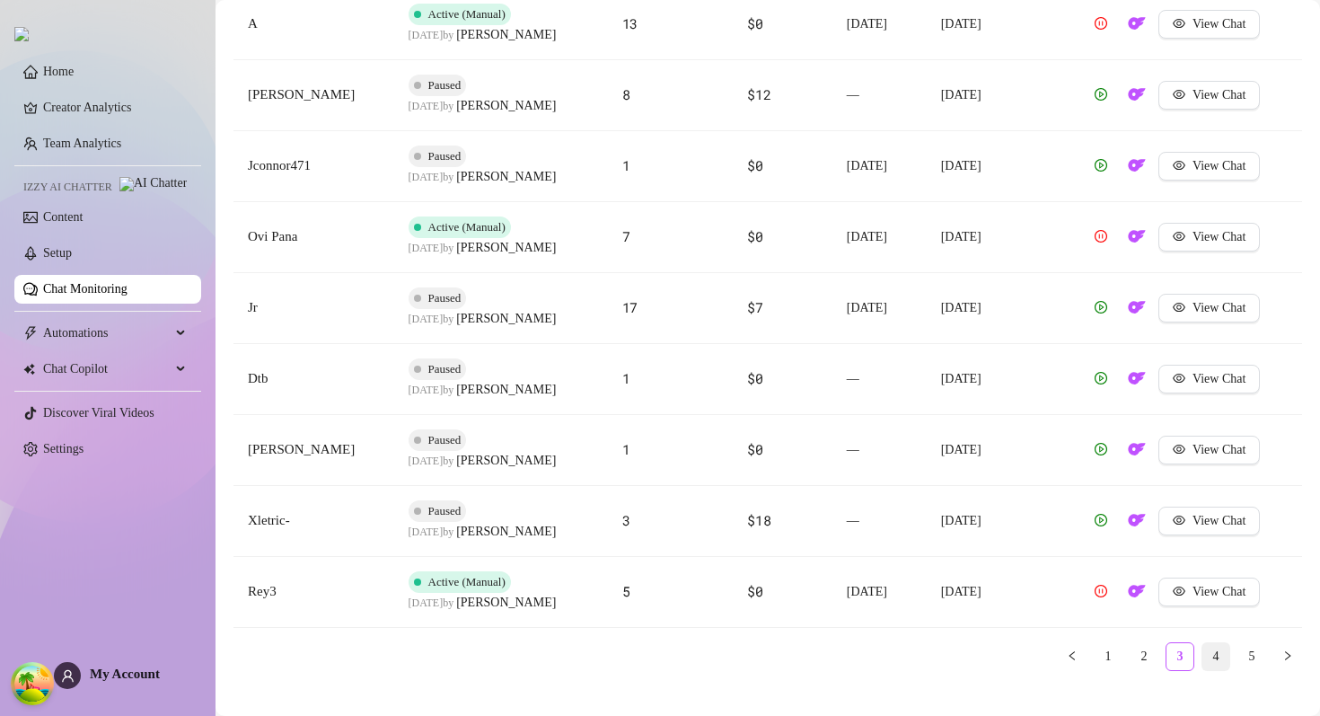
click at [1215, 655] on link "4" at bounding box center [1216, 656] width 27 height 27
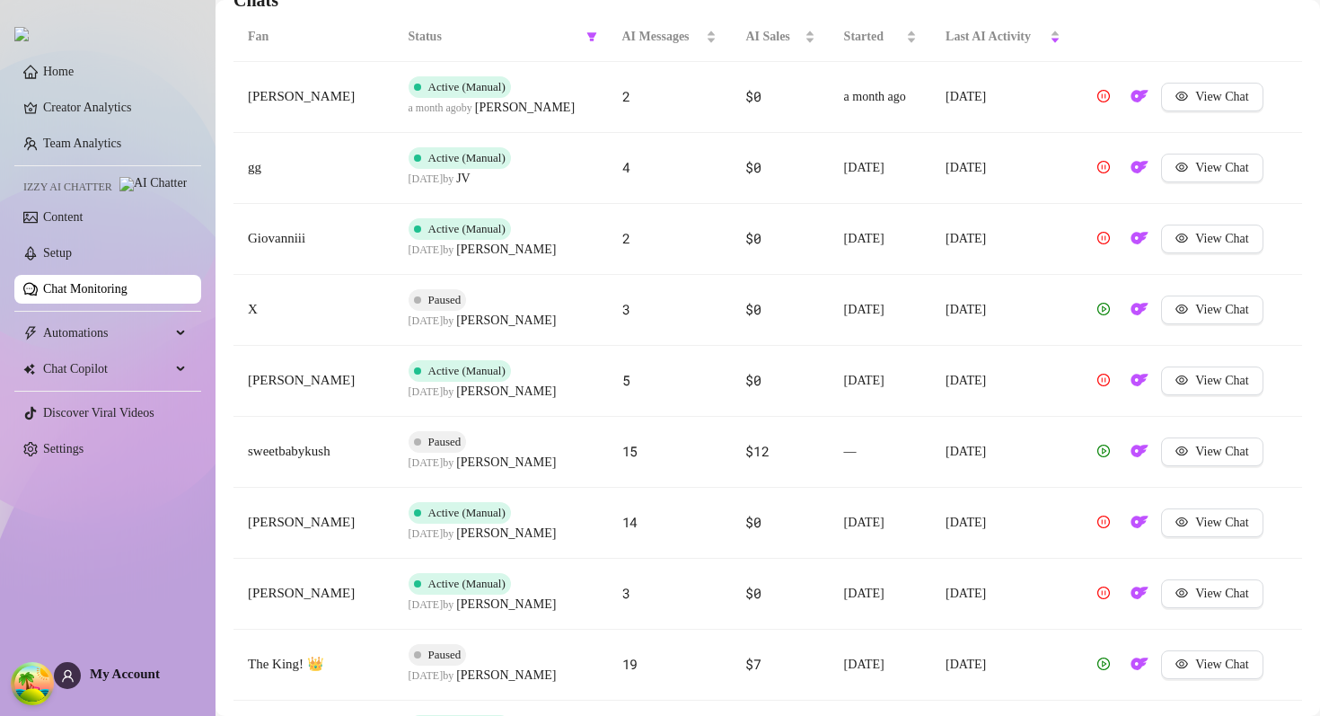
scroll to position [772, 0]
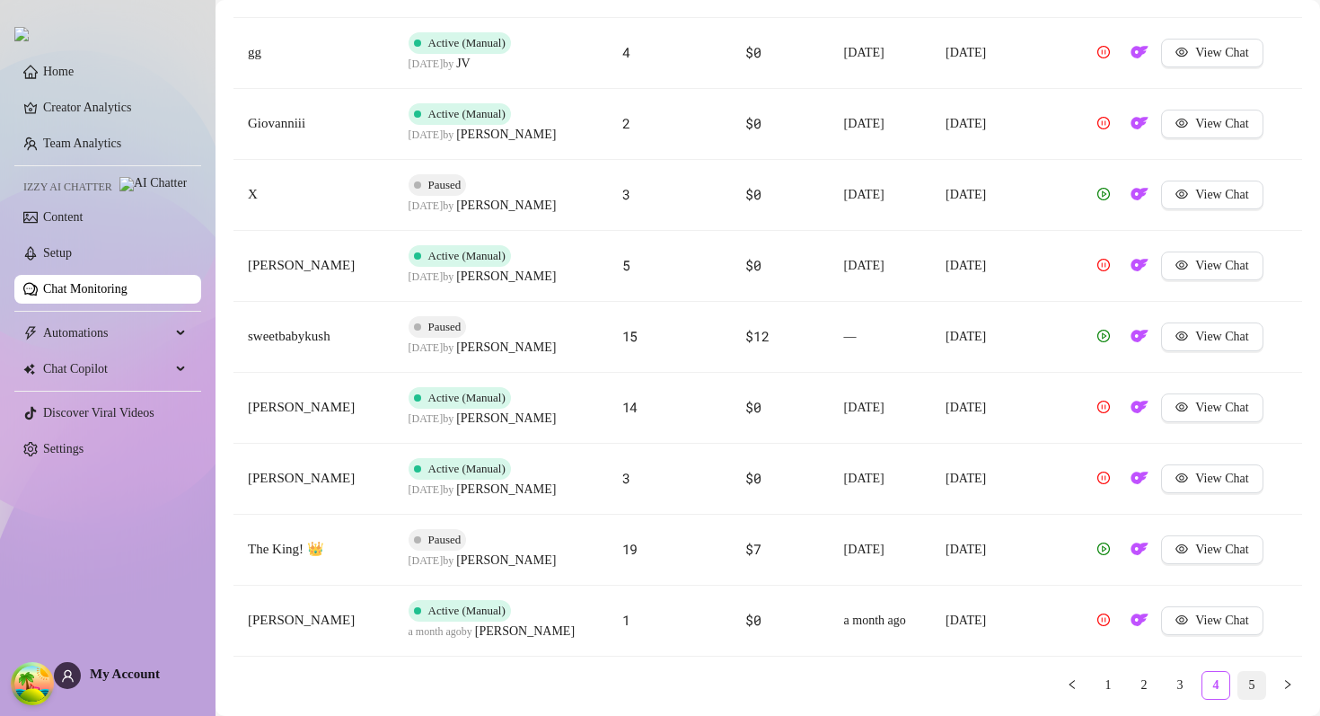
click at [1257, 686] on link "5" at bounding box center [1252, 685] width 27 height 27
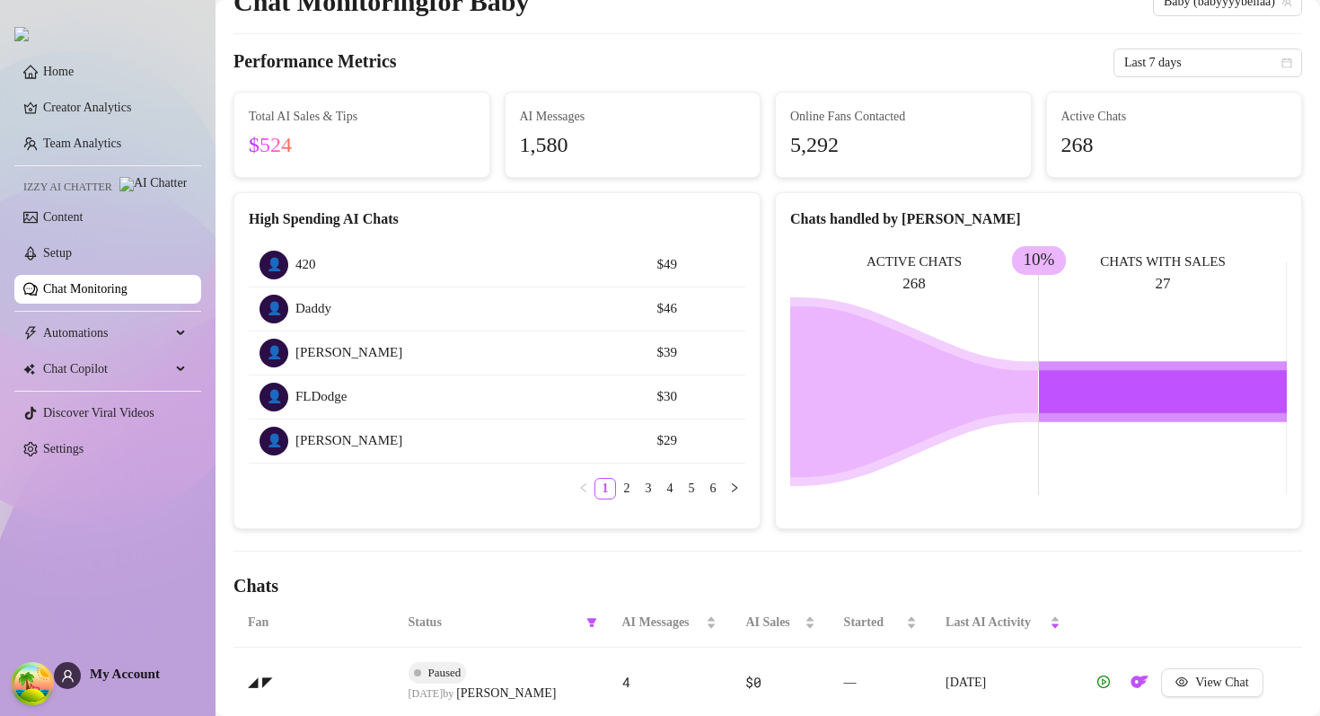
scroll to position [0, 0]
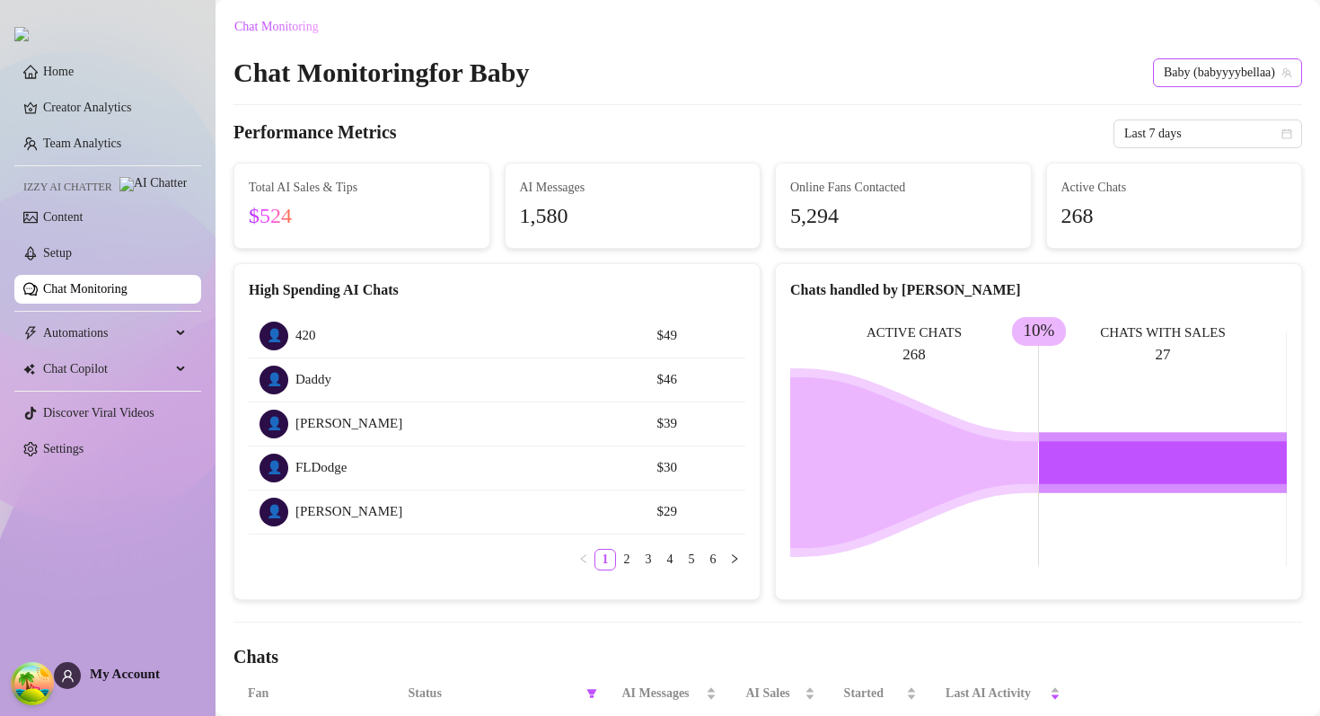
click at [1209, 75] on span "Baby (babyyyybellaa)" at bounding box center [1228, 72] width 128 height 27
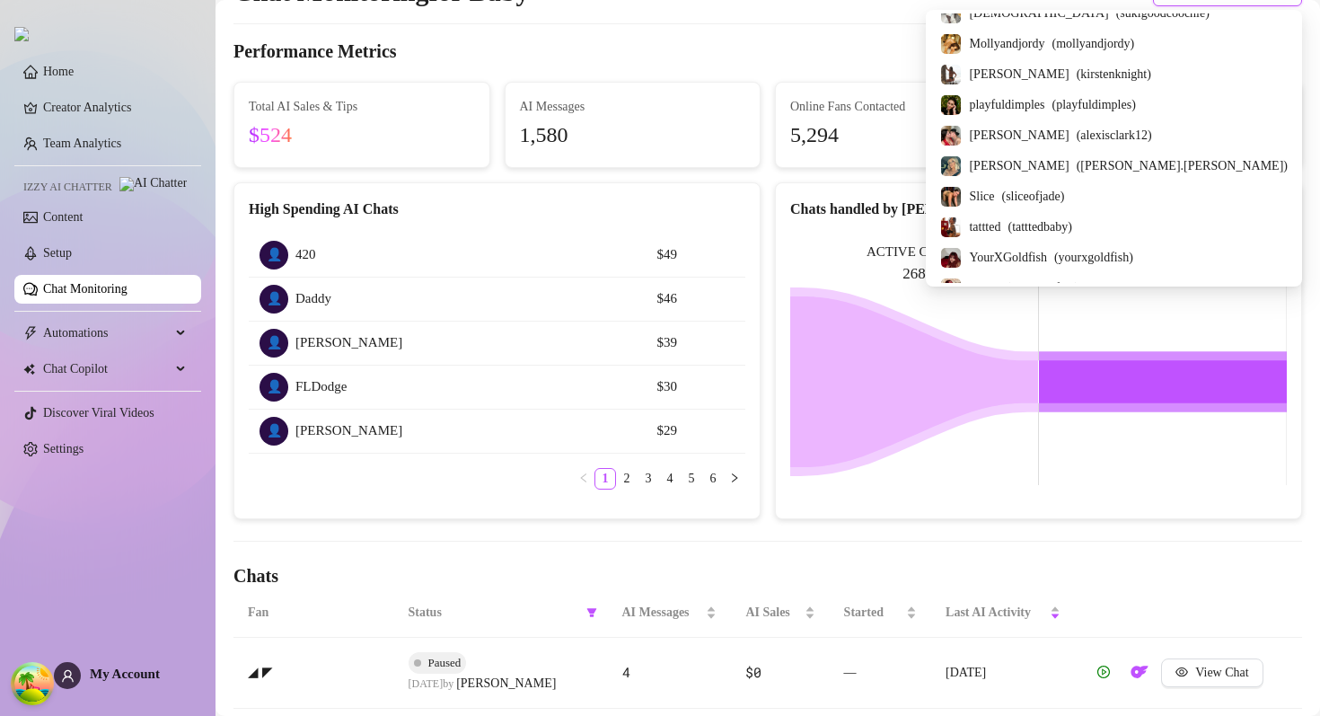
scroll to position [1276, 0]
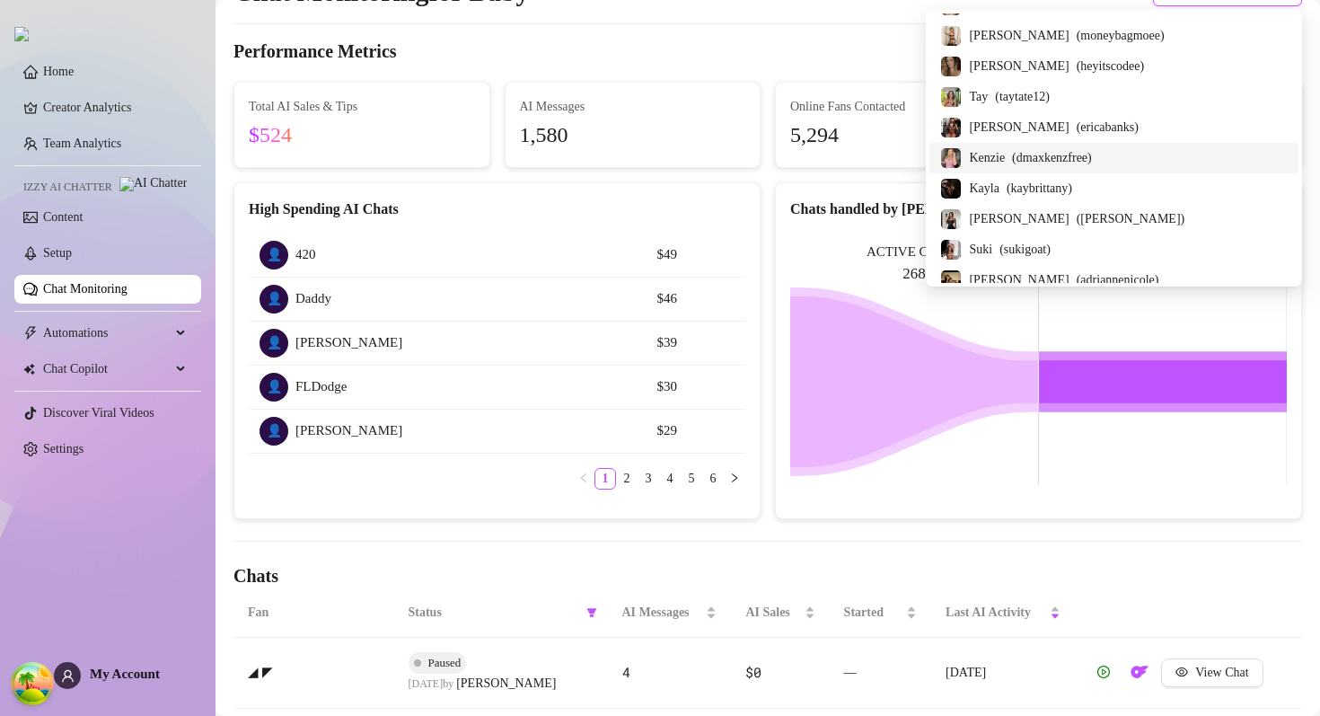
click at [859, 63] on div "Performance Metrics Last 7 days" at bounding box center [768, 53] width 1069 height 29
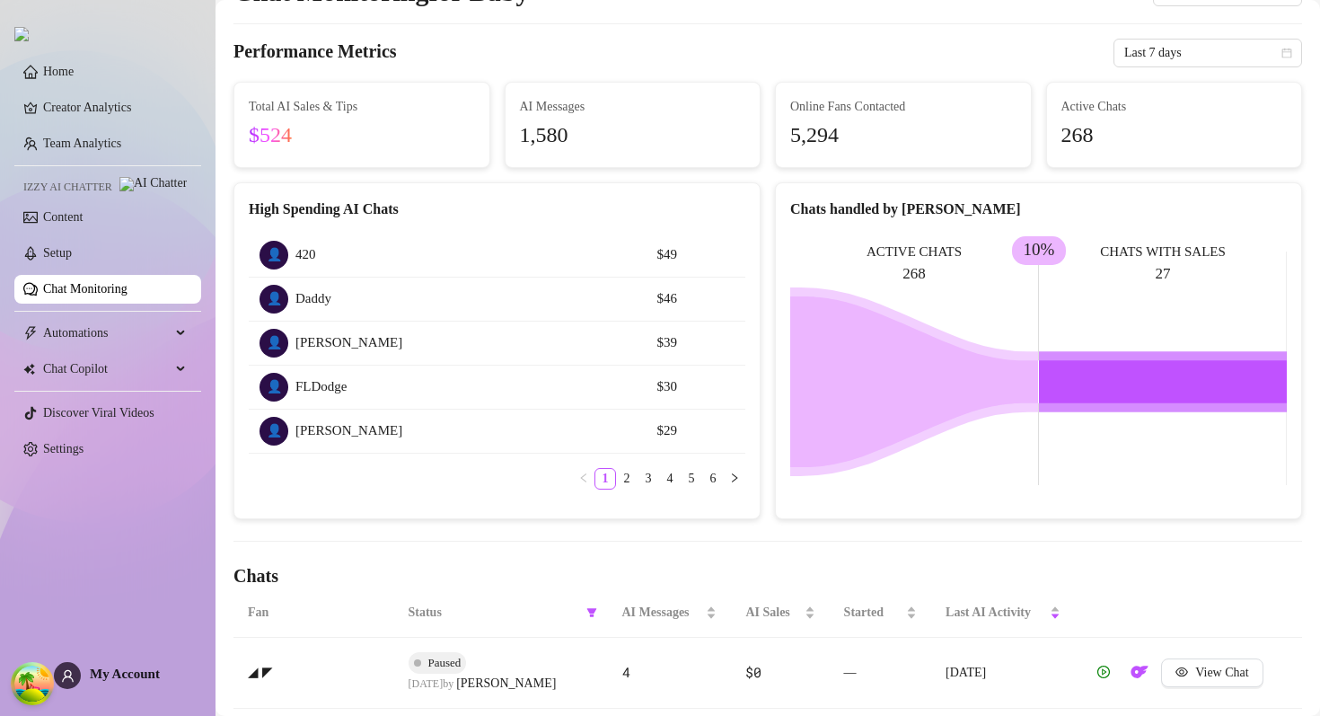
scroll to position [438, 0]
